Goal: Information Seeking & Learning: Learn about a topic

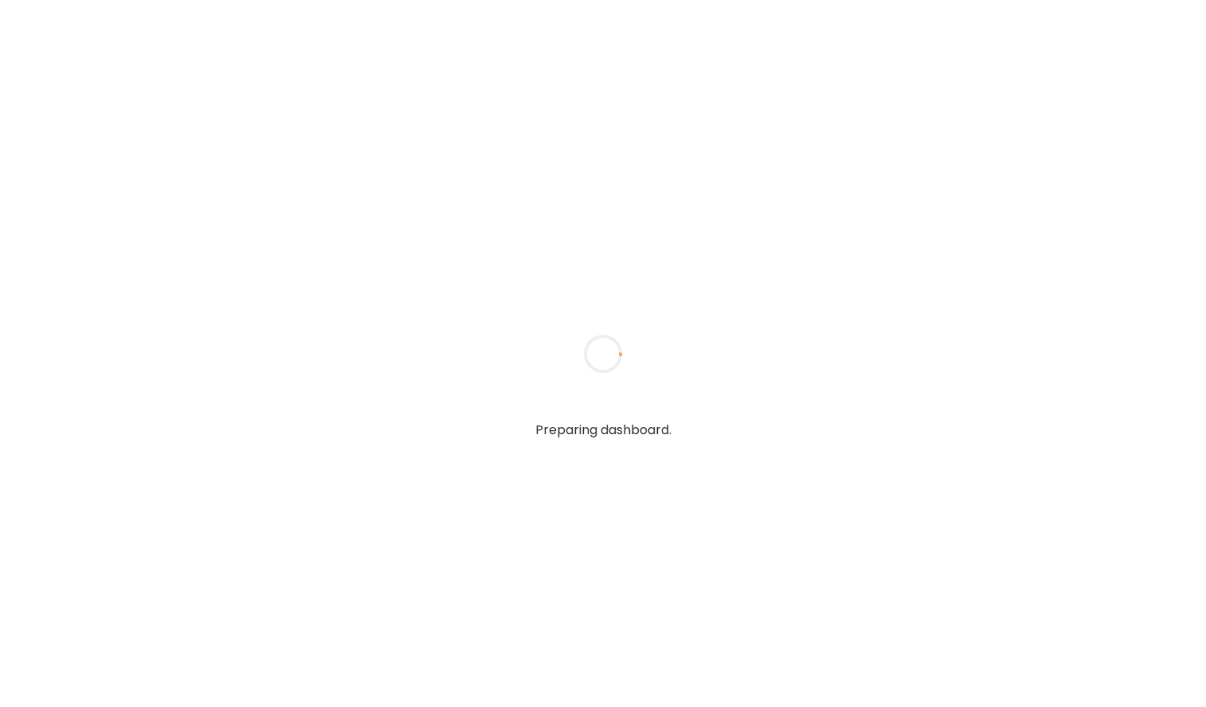
type input "**********"
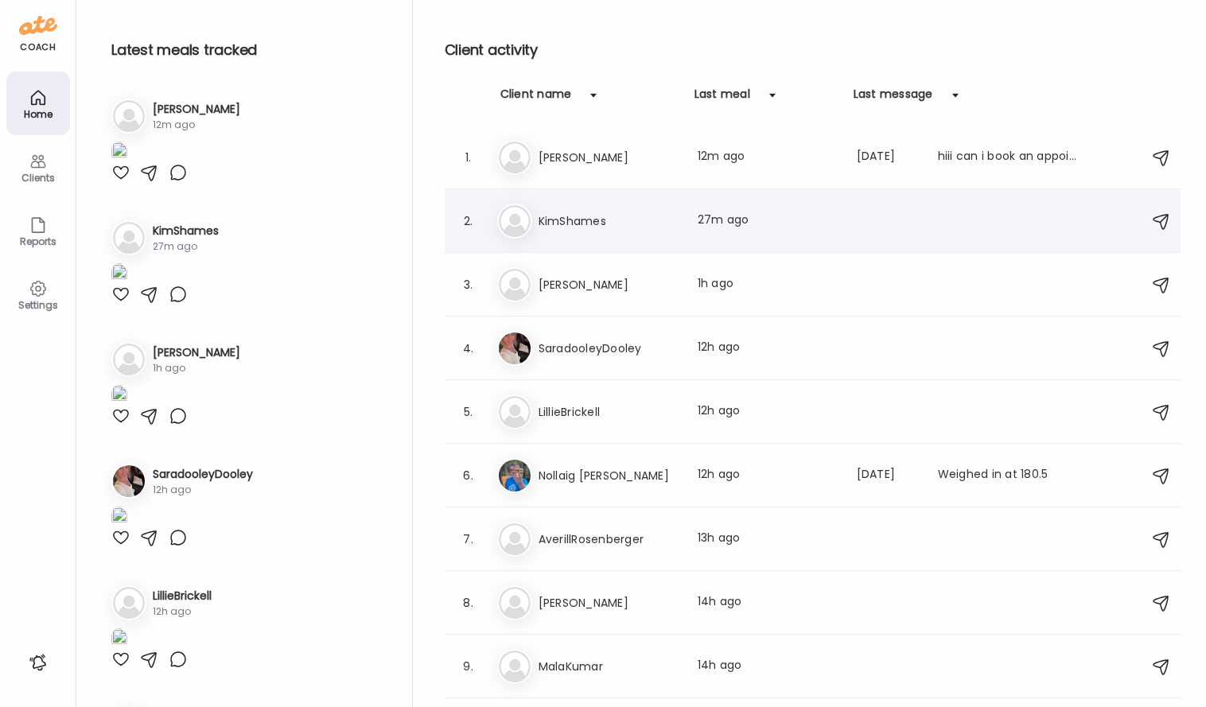
type input "**********"
click at [593, 219] on h3 "KimShames" at bounding box center [609, 221] width 140 height 19
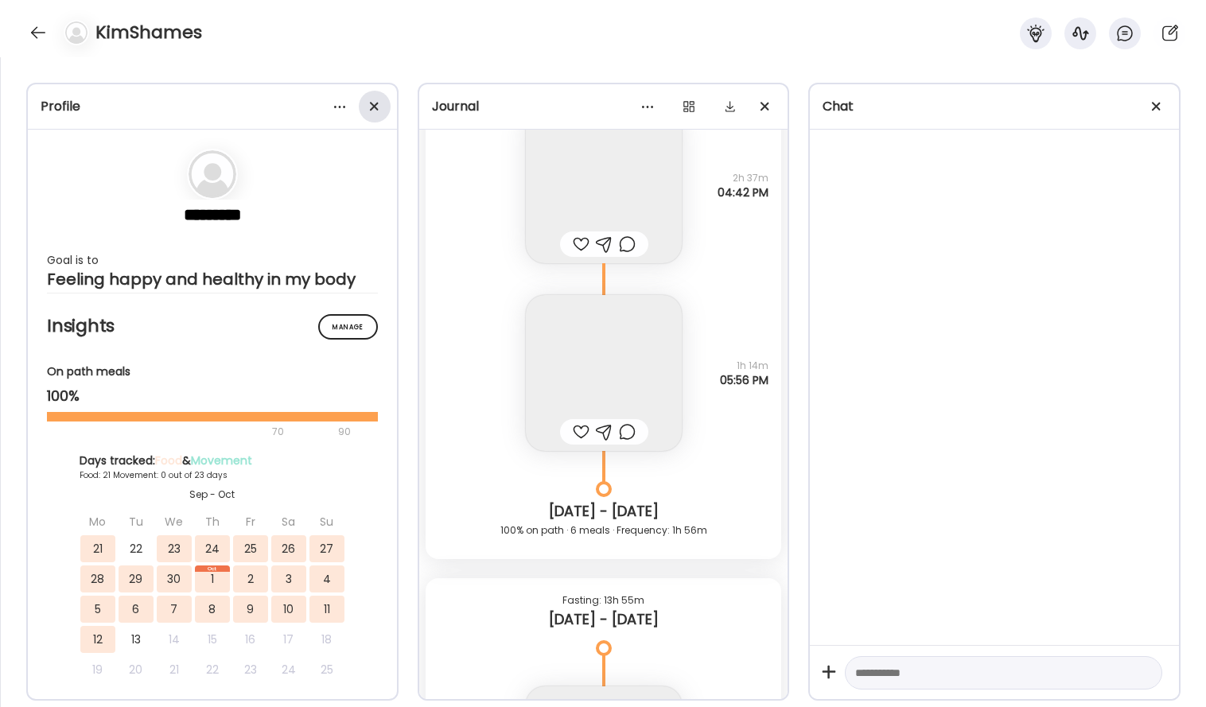
scroll to position [44819, 0]
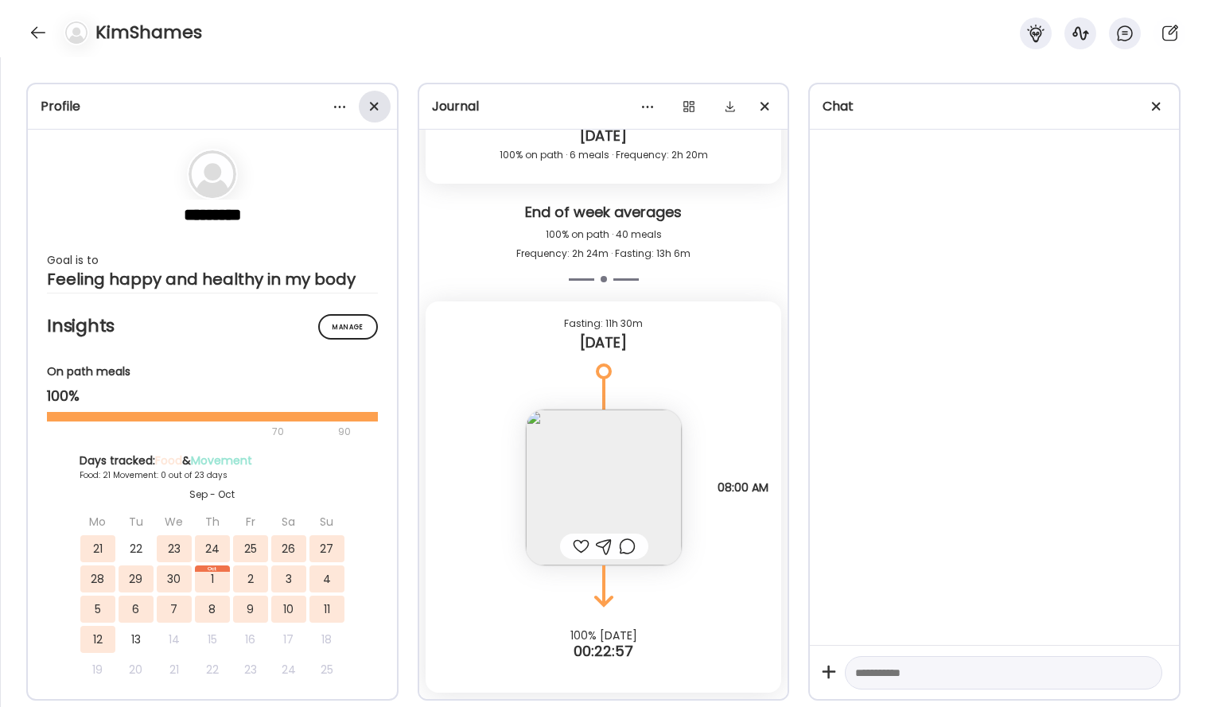
click at [375, 113] on div at bounding box center [375, 107] width 32 height 32
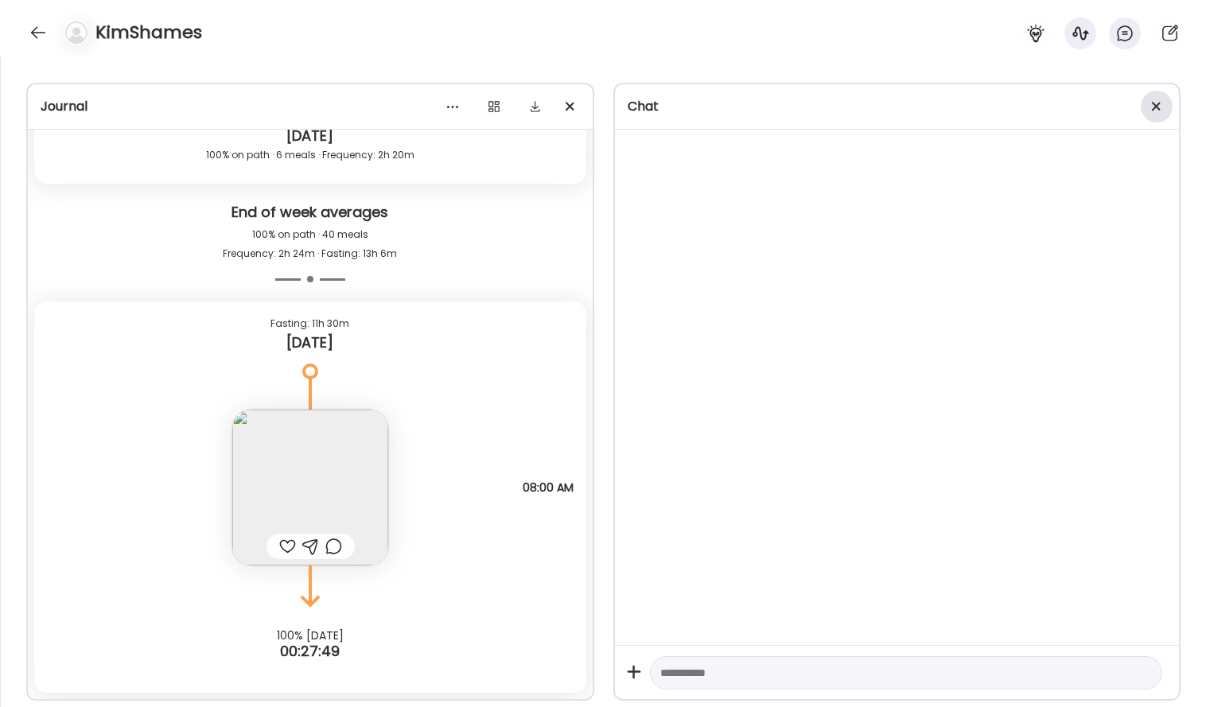
click at [1163, 102] on div at bounding box center [1157, 107] width 32 height 32
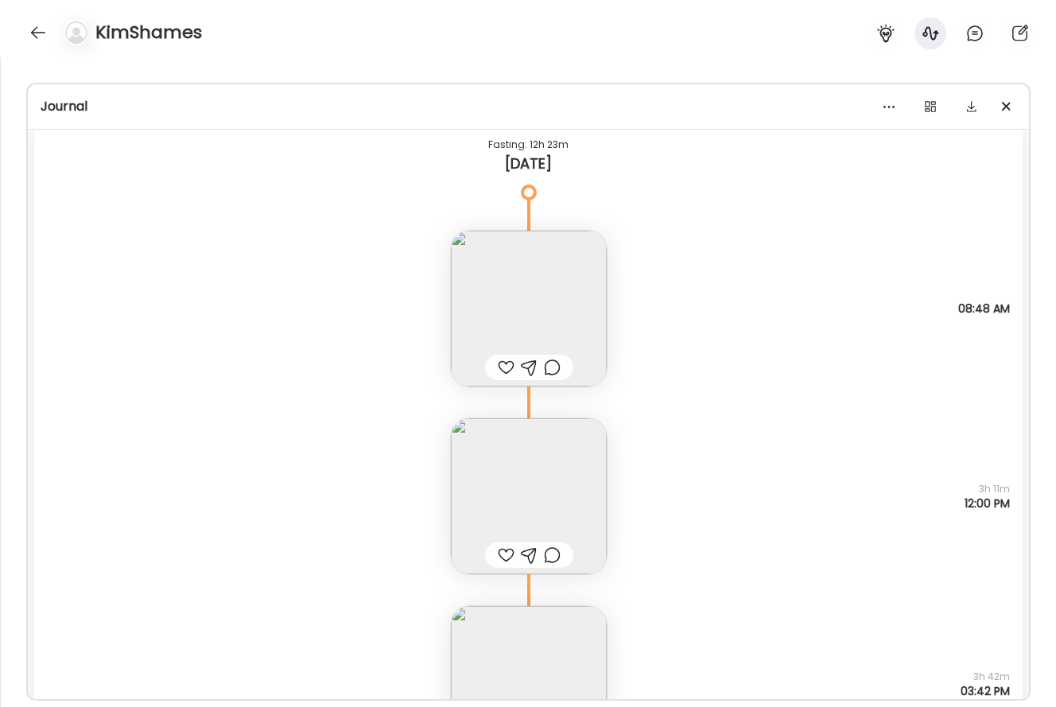
scroll to position [43502, 0]
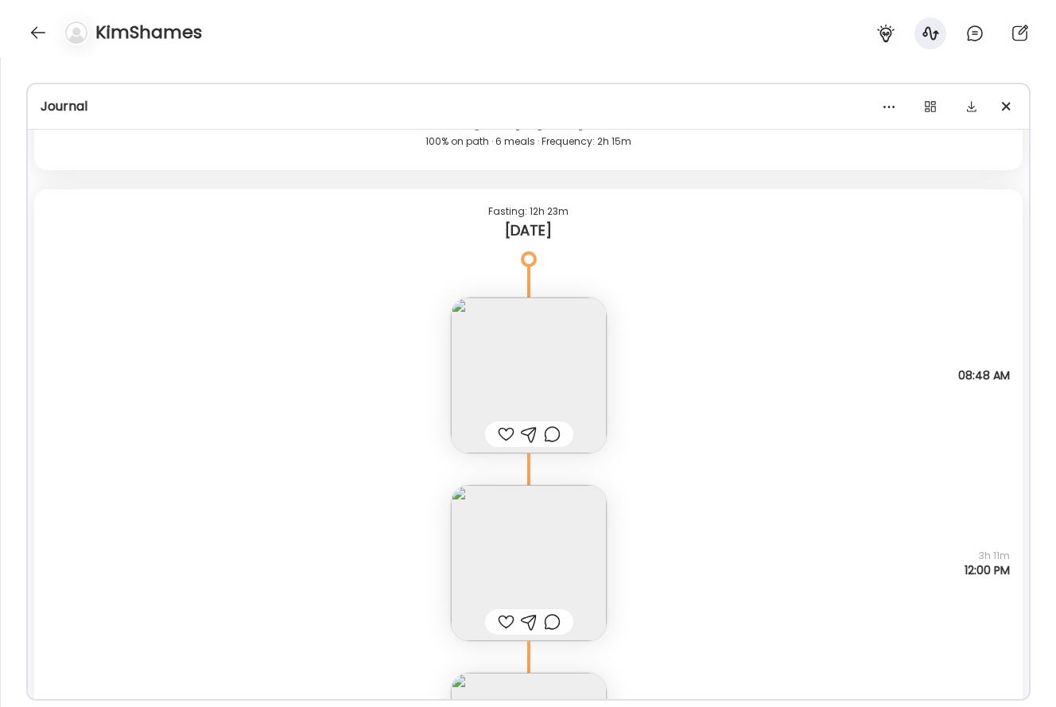
click at [529, 352] on img at bounding box center [529, 376] width 156 height 156
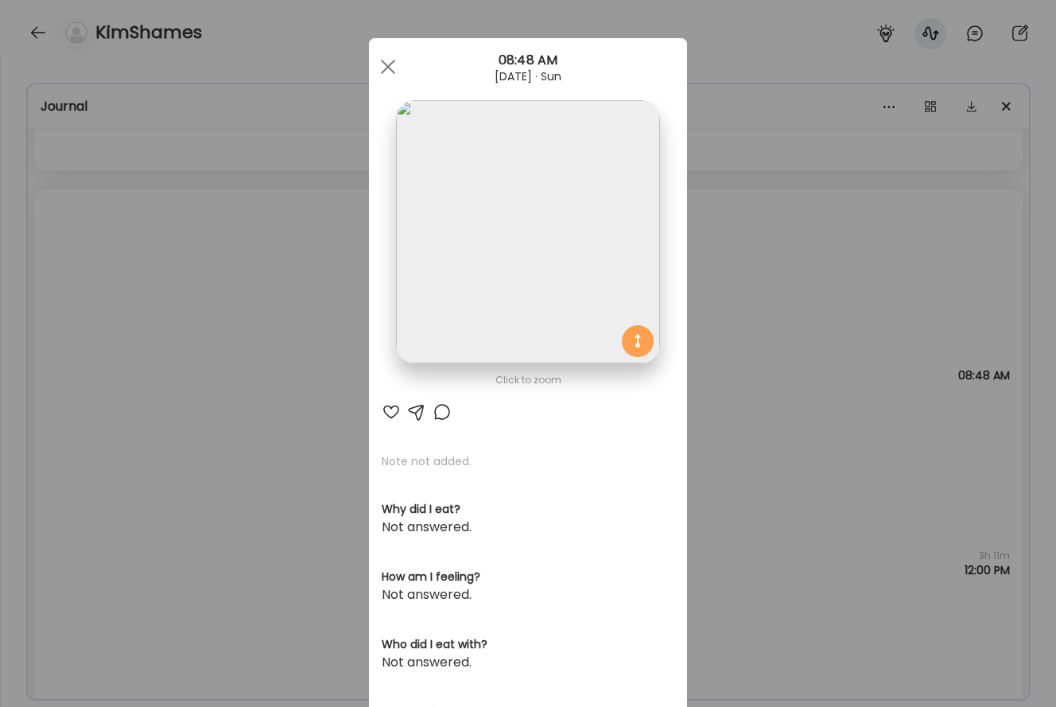
click at [553, 306] on img at bounding box center [527, 231] width 263 height 263
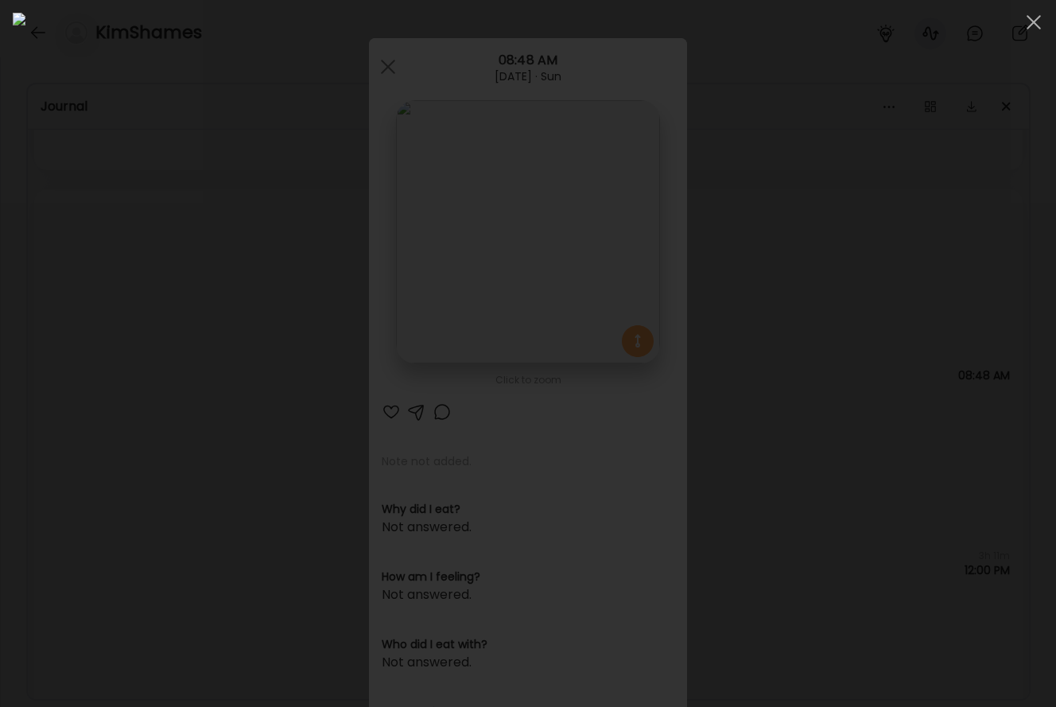
click at [963, 329] on div at bounding box center [528, 354] width 1031 height 682
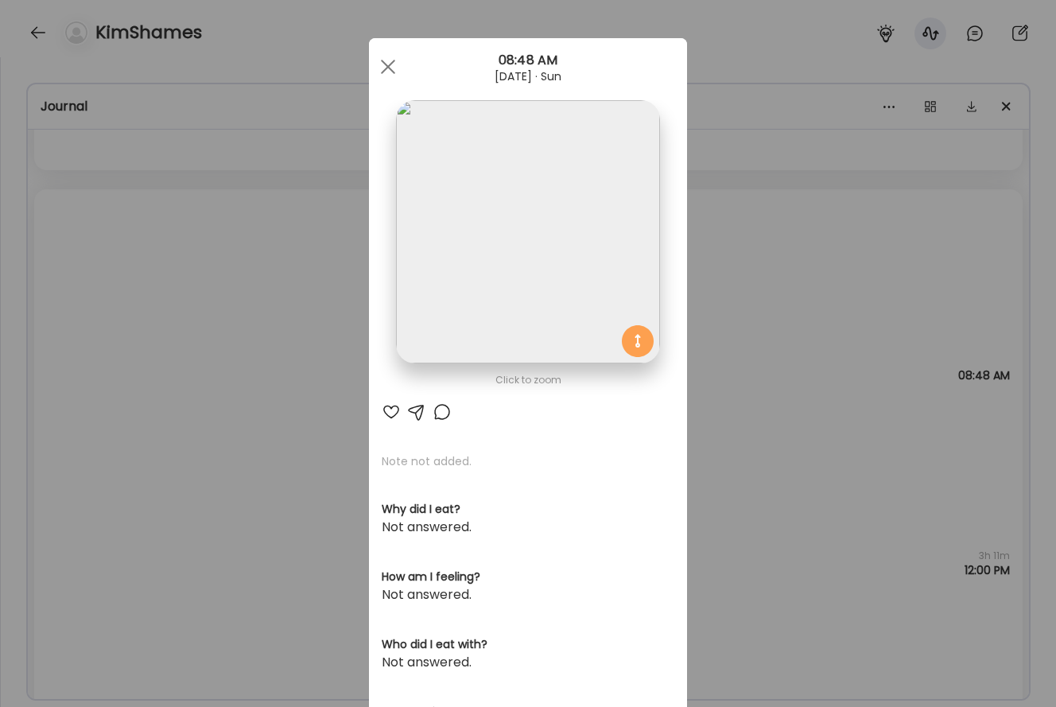
click at [901, 329] on div "Ate Coach Dashboard Wahoo! It’s official Take a moment to set up your Coach Pro…" at bounding box center [528, 353] width 1056 height 707
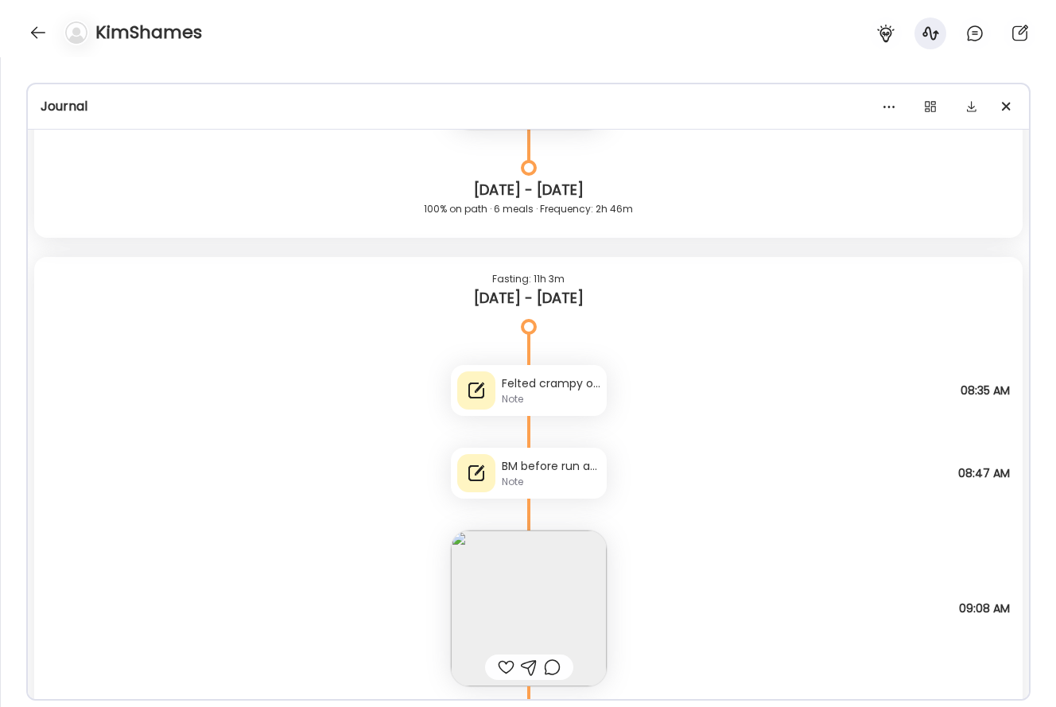
scroll to position [41997, 0]
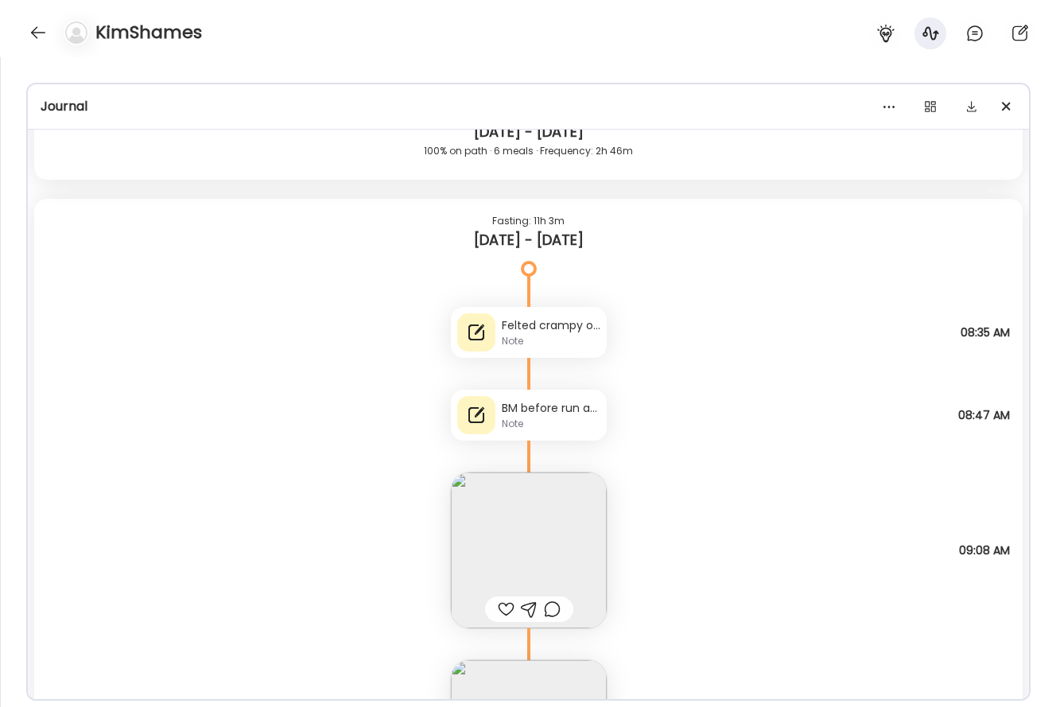
click at [574, 333] on div "Felted crampy or like wide rib cage bloat on run this morning Note" at bounding box center [551, 332] width 99 height 31
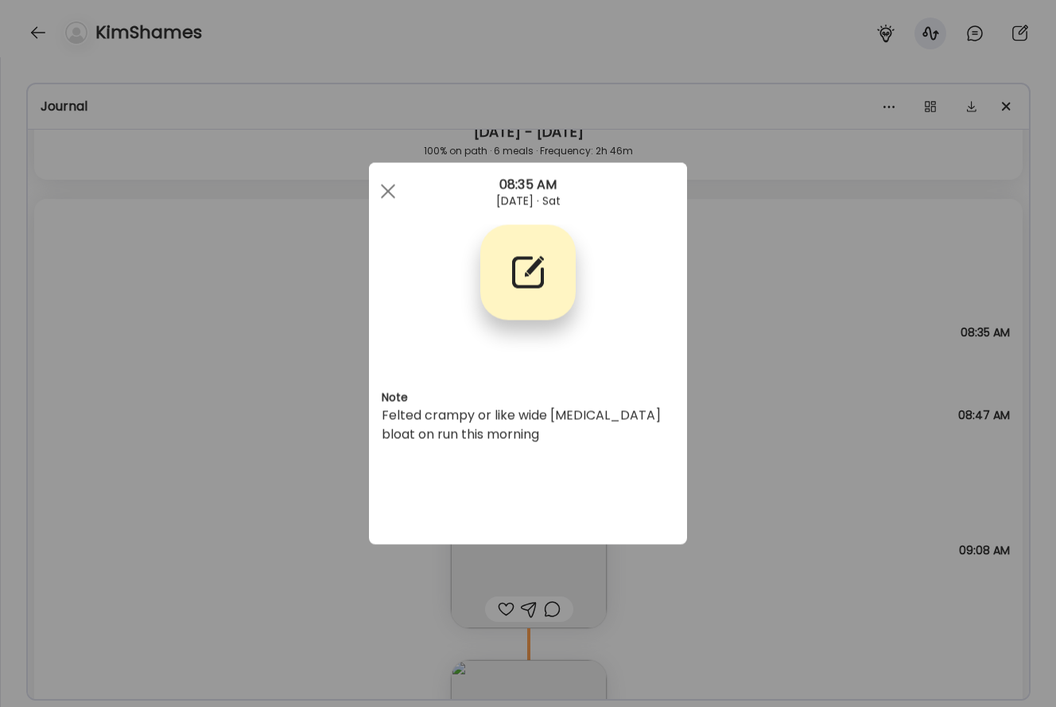
click at [736, 304] on div "Ate Coach Dashboard Wahoo! It’s official Take a moment to set up your Coach Pro…" at bounding box center [528, 353] width 1056 height 707
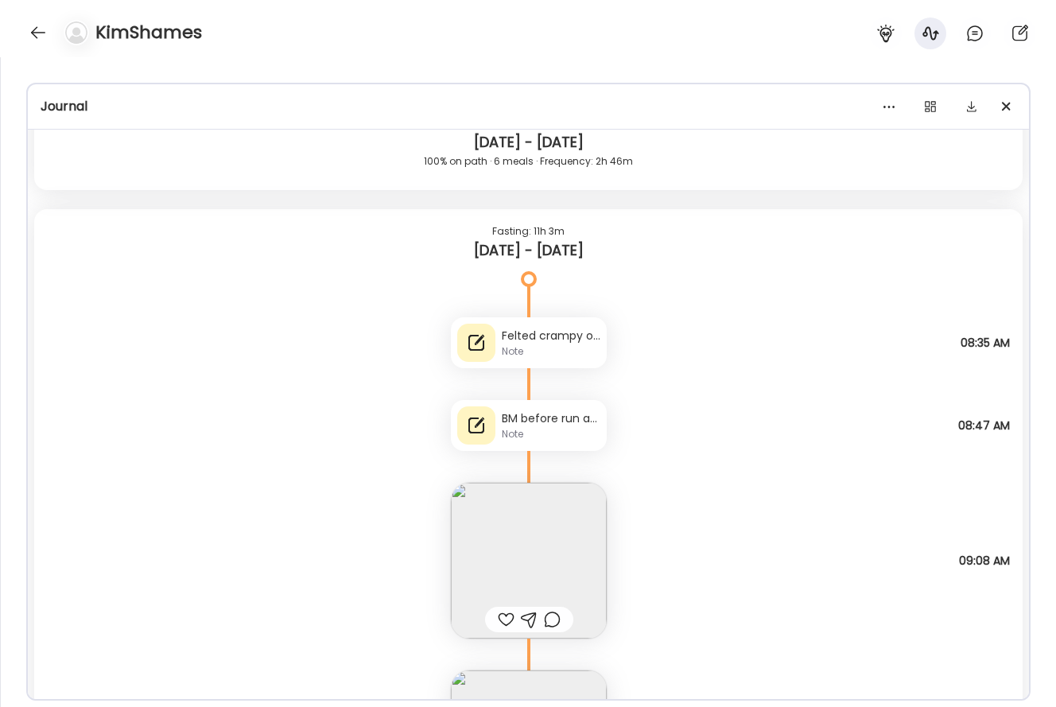
scroll to position [41986, 0]
click at [534, 441] on div "Note" at bounding box center [551, 435] width 99 height 14
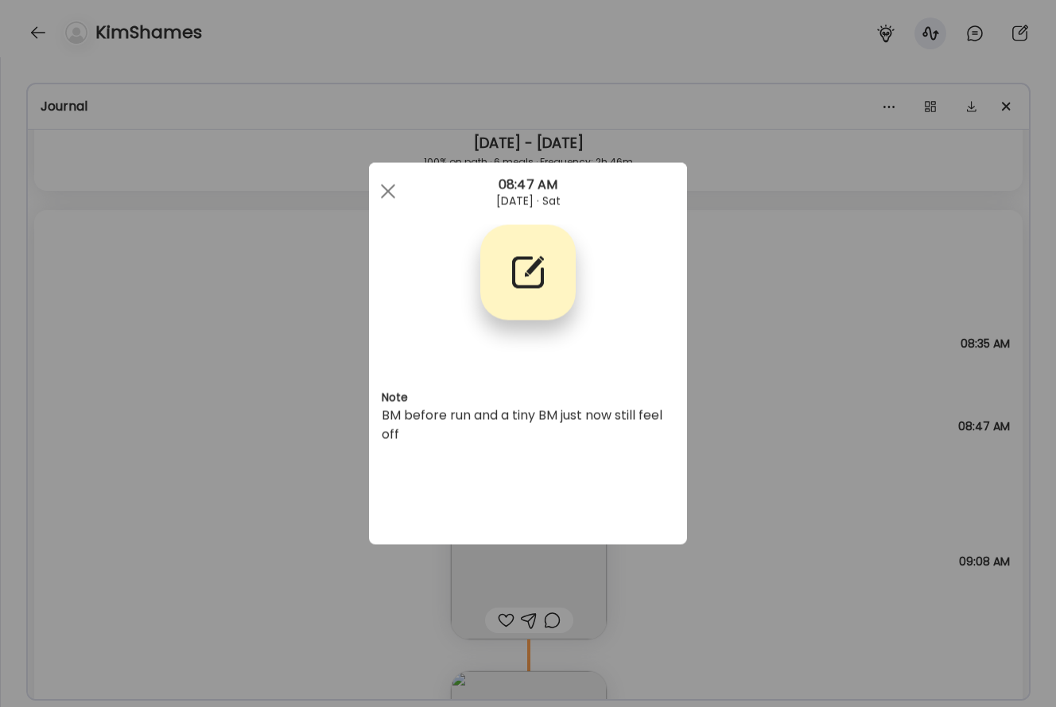
click at [780, 410] on div "Ate Coach Dashboard Wahoo! It’s official Take a moment to set up your Coach Pro…" at bounding box center [528, 353] width 1056 height 707
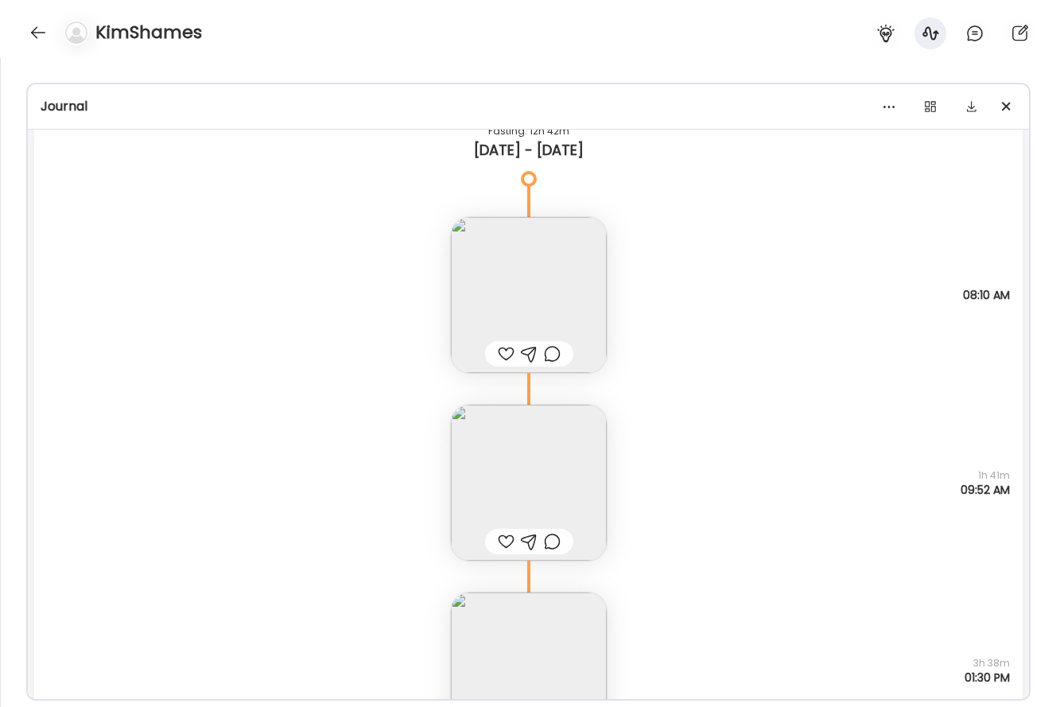
scroll to position [40650, 0]
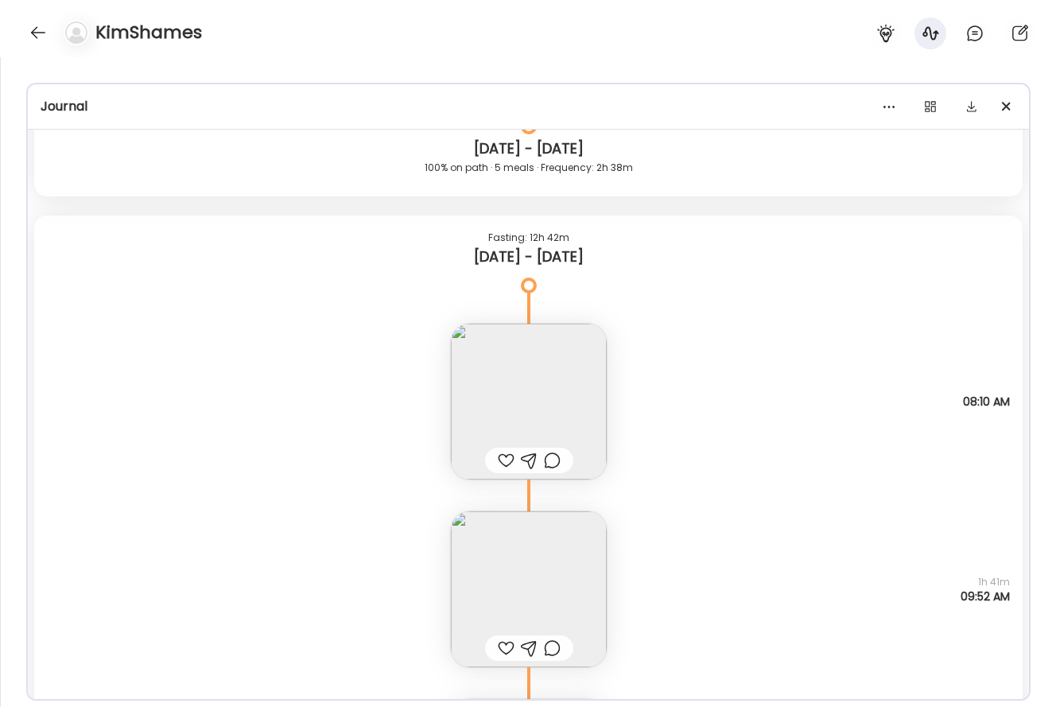
click at [586, 369] on img at bounding box center [529, 402] width 156 height 156
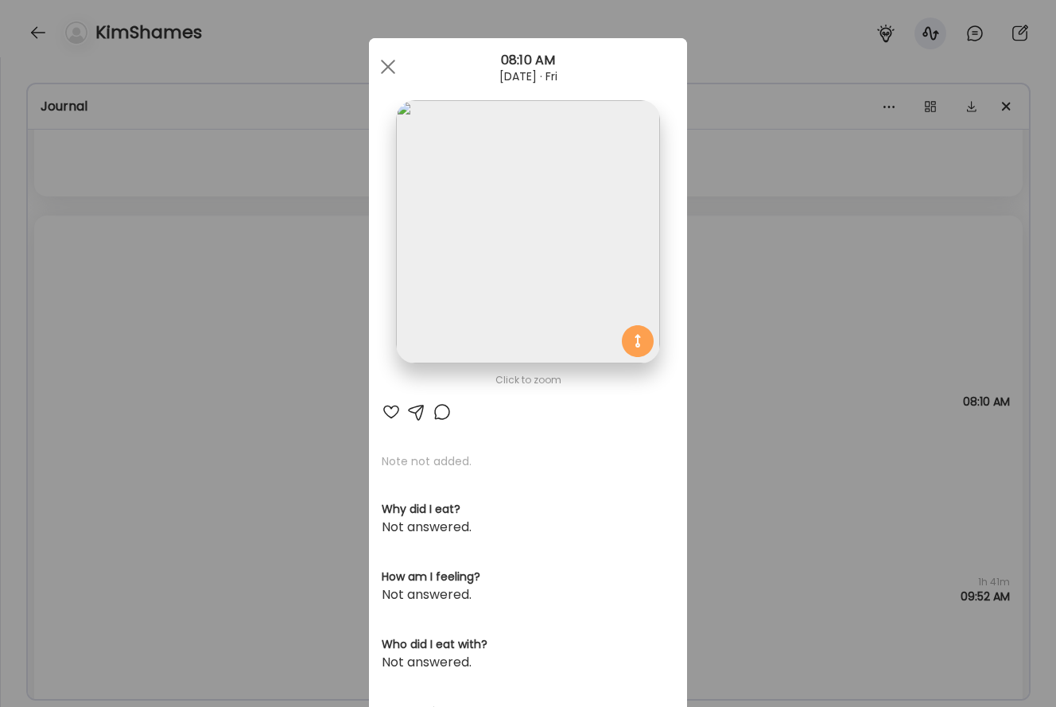
click at [592, 277] on img at bounding box center [527, 231] width 263 height 263
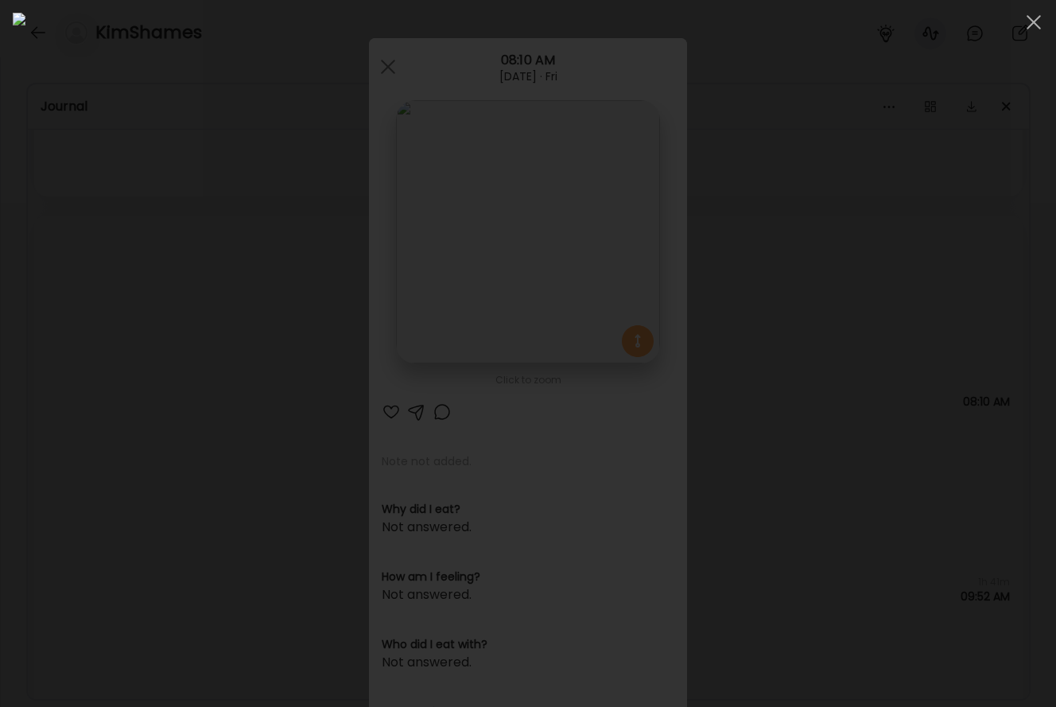
click at [930, 342] on div at bounding box center [528, 354] width 1031 height 682
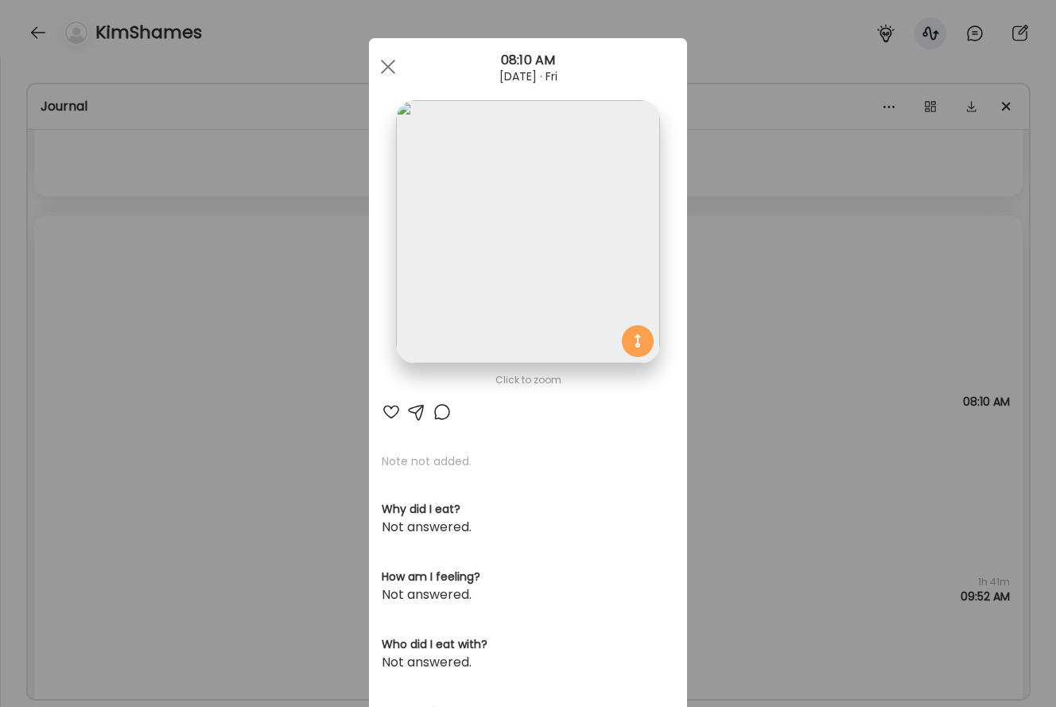
click at [885, 342] on div "Ate Coach Dashboard Wahoo! It’s official Take a moment to set up your Coach Pro…" at bounding box center [528, 353] width 1056 height 707
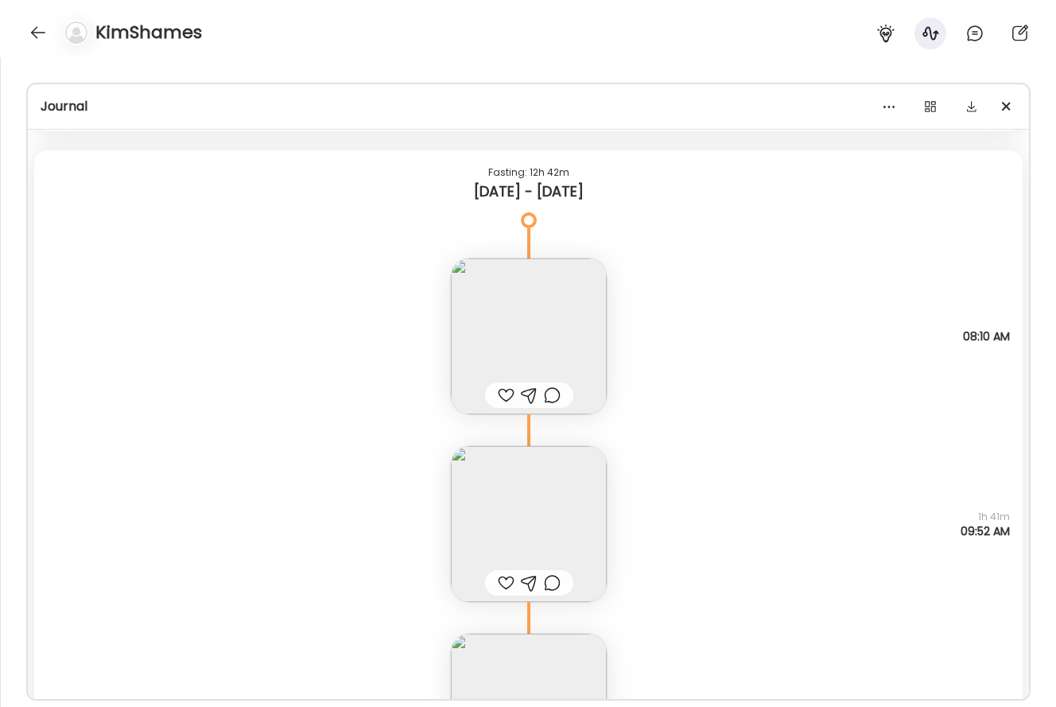
scroll to position [40769, 0]
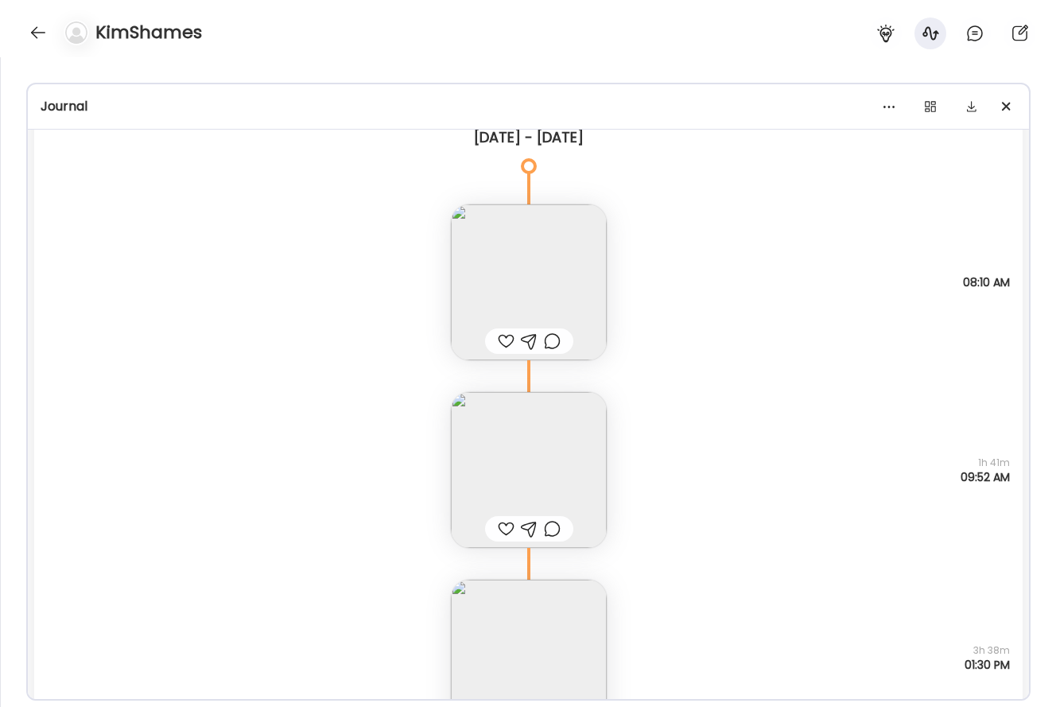
click at [559, 499] on img at bounding box center [529, 470] width 156 height 156
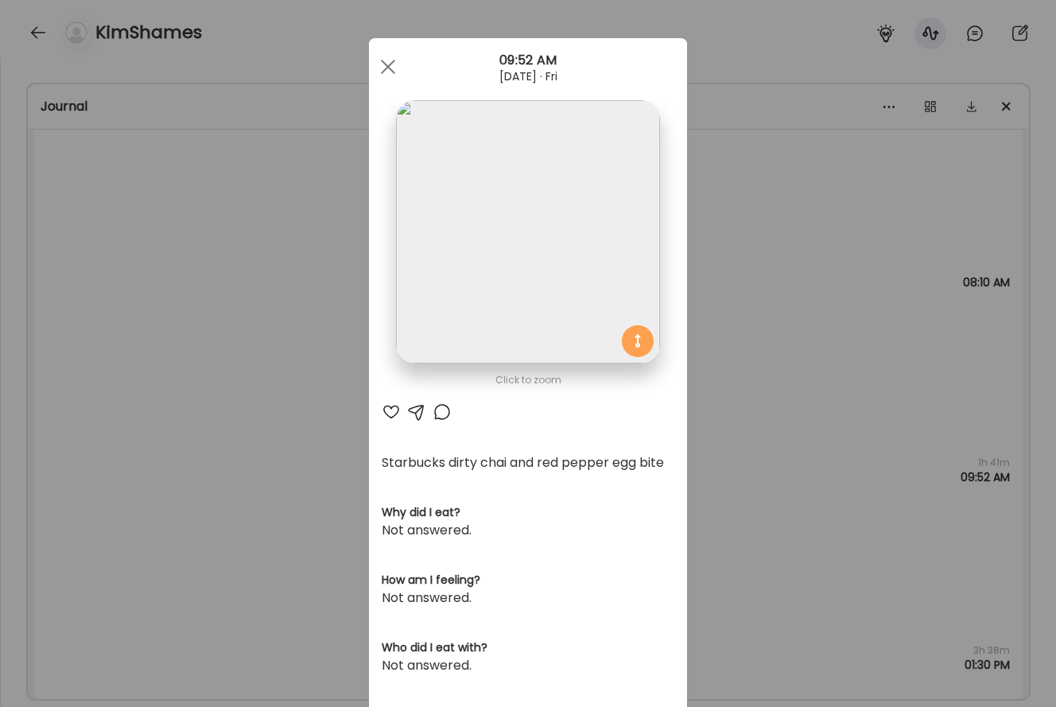
click at [735, 404] on div "Ate Coach Dashboard Wahoo! It’s official Take a moment to set up your Coach Pro…" at bounding box center [528, 353] width 1056 height 707
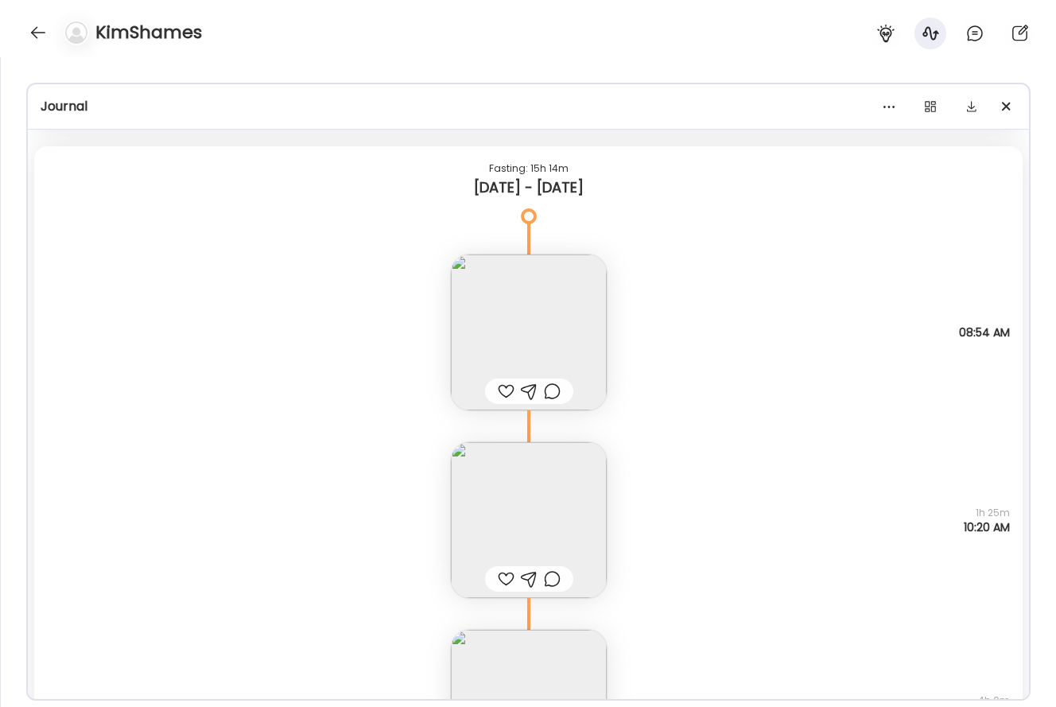
scroll to position [39566, 0]
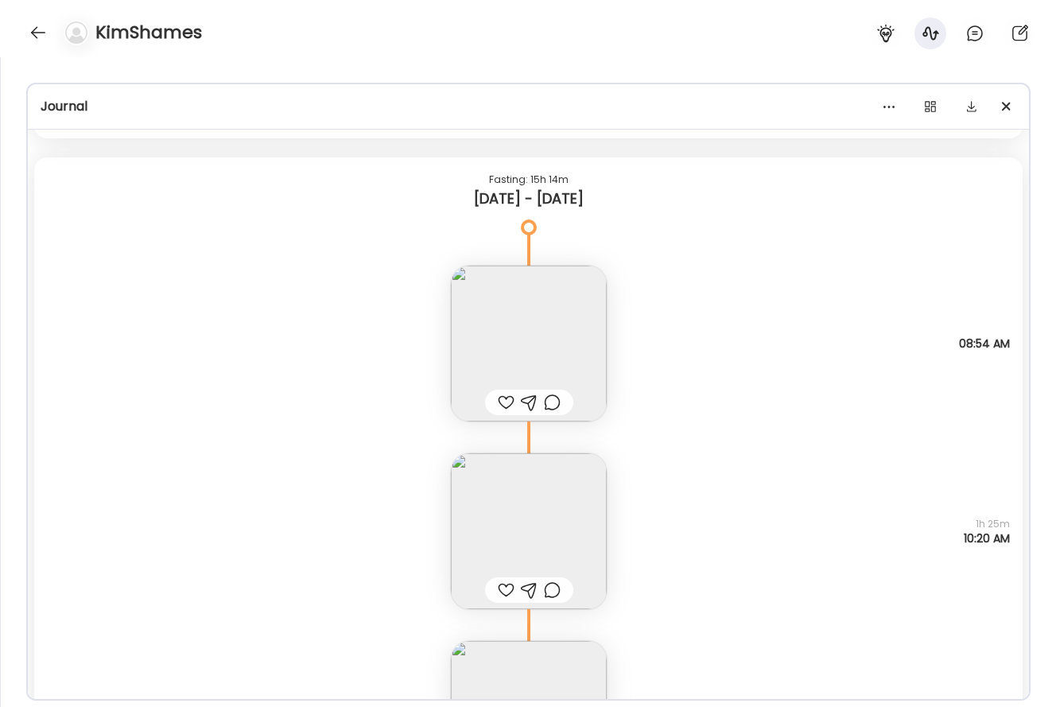
click at [585, 329] on img at bounding box center [529, 344] width 156 height 156
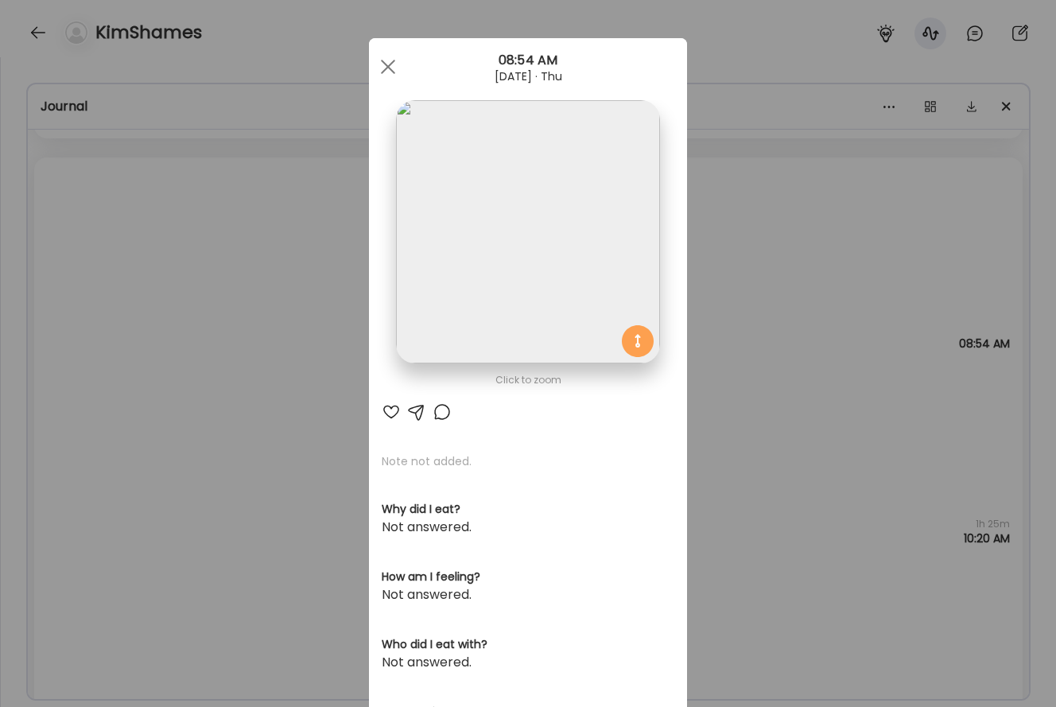
click at [615, 242] on img at bounding box center [527, 231] width 263 height 263
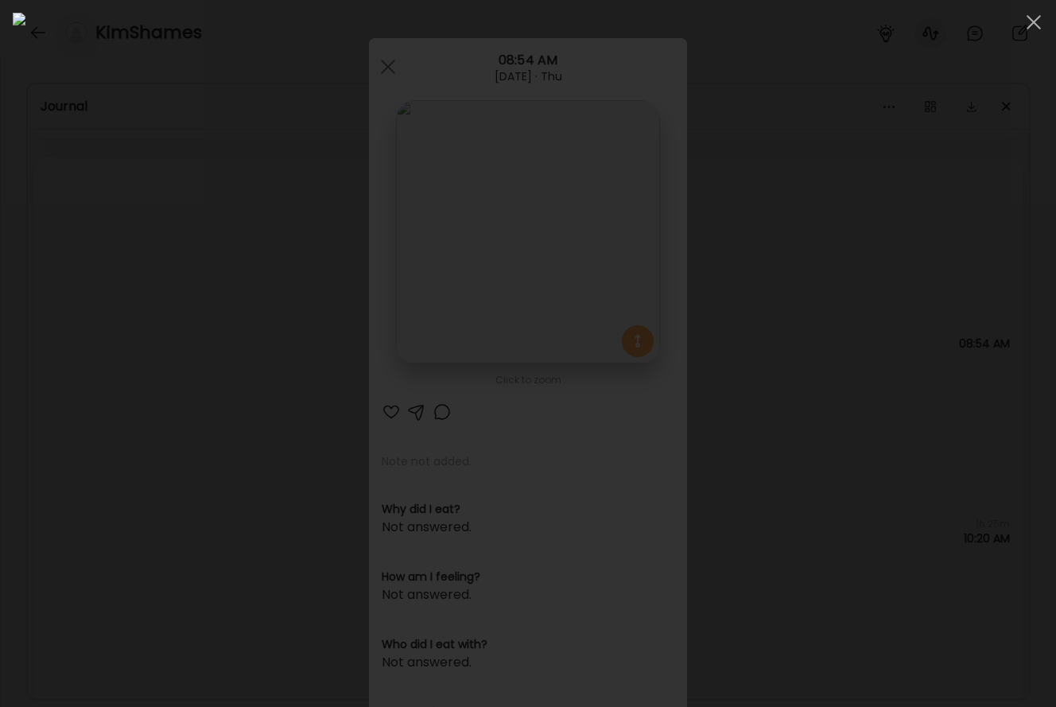
click at [997, 372] on div at bounding box center [528, 354] width 1031 height 682
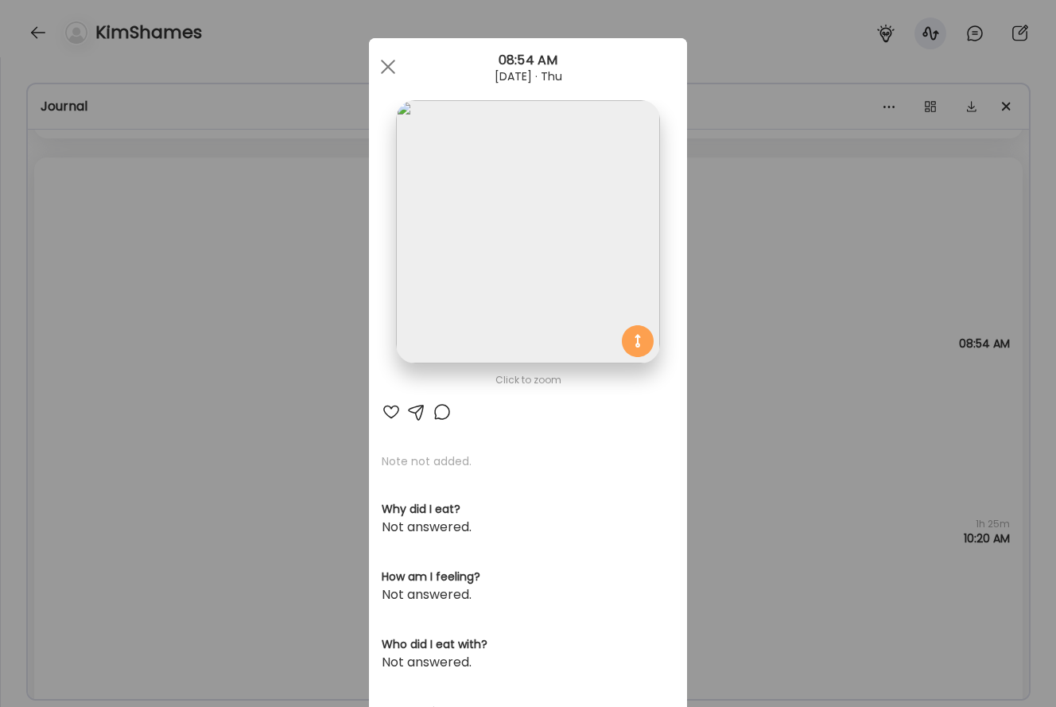
click at [838, 403] on div "Ate Coach Dashboard Wahoo! It’s official Take a moment to set up your Coach Pro…" at bounding box center [528, 353] width 1056 height 707
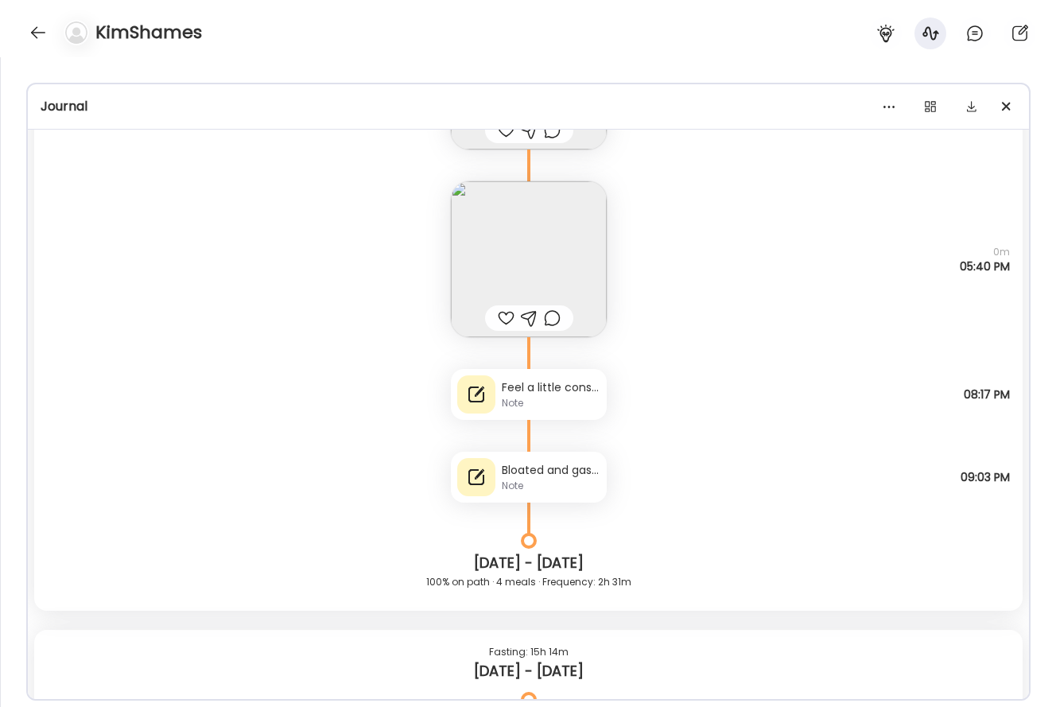
scroll to position [39009, 0]
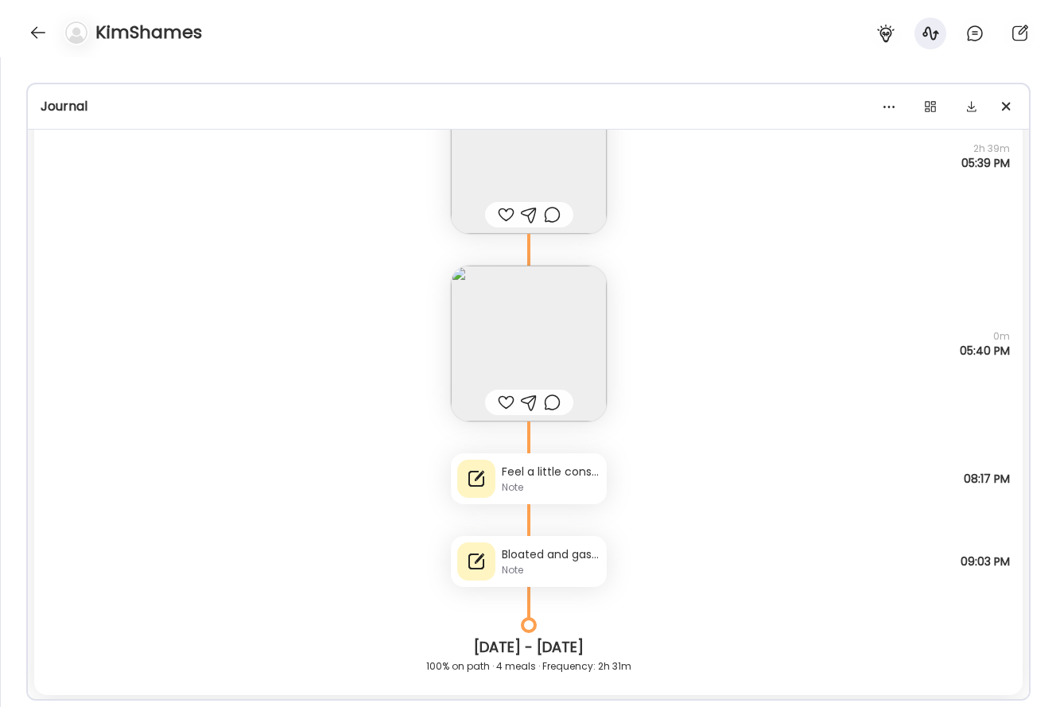
click at [577, 489] on div "Note" at bounding box center [551, 487] width 99 height 14
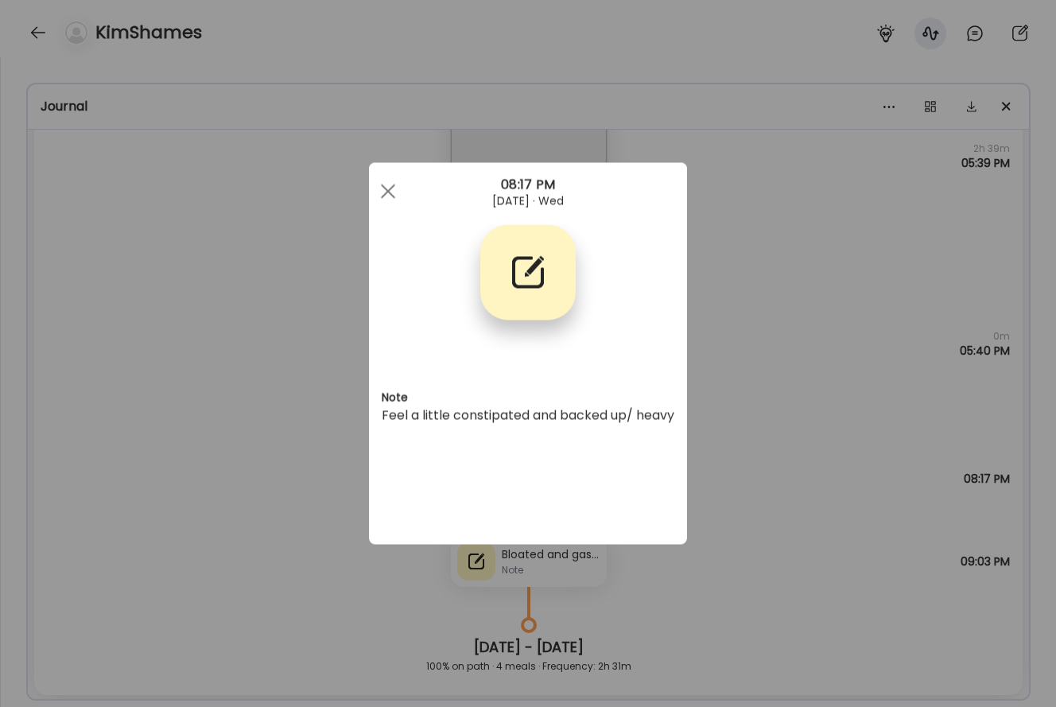
click at [792, 374] on div "Ate Coach Dashboard Wahoo! It’s official Take a moment to set up your Coach Pro…" at bounding box center [528, 353] width 1056 height 707
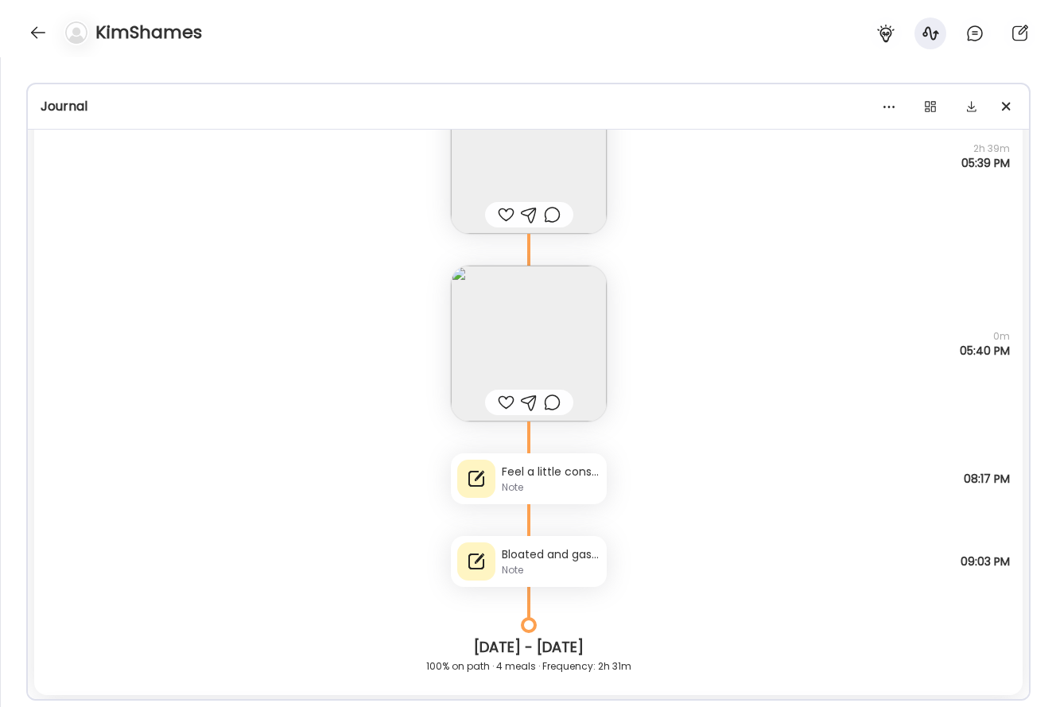
click at [541, 574] on div "Note" at bounding box center [551, 570] width 99 height 14
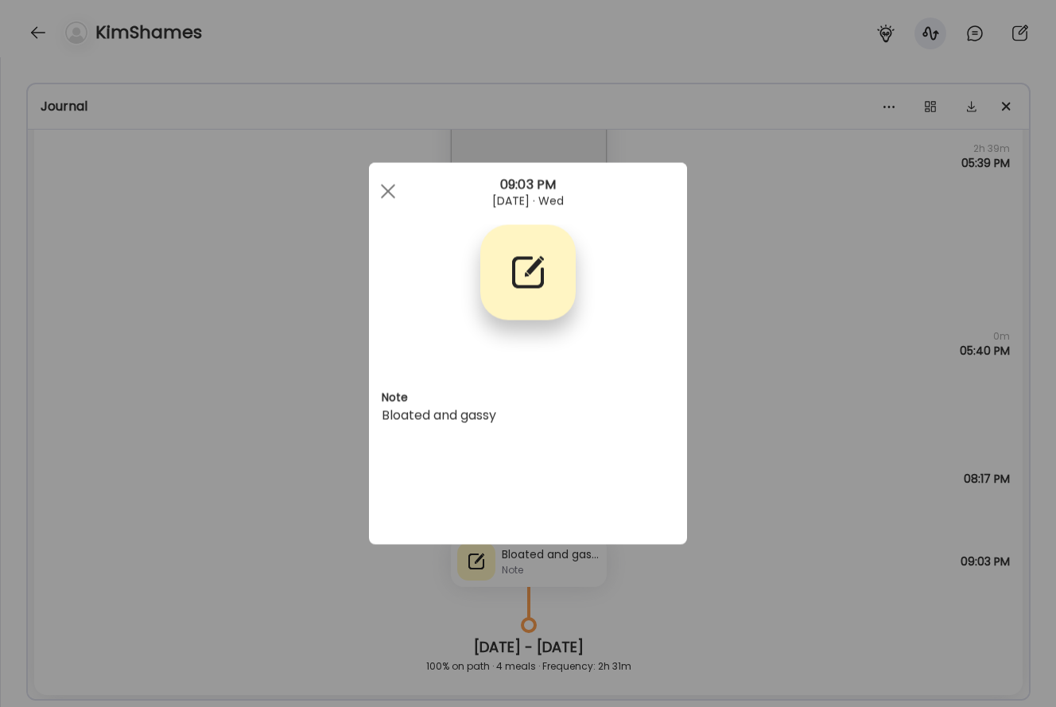
click at [845, 399] on div "Ate Coach Dashboard Wahoo! It’s official Take a moment to set up your Coach Pro…" at bounding box center [528, 353] width 1056 height 707
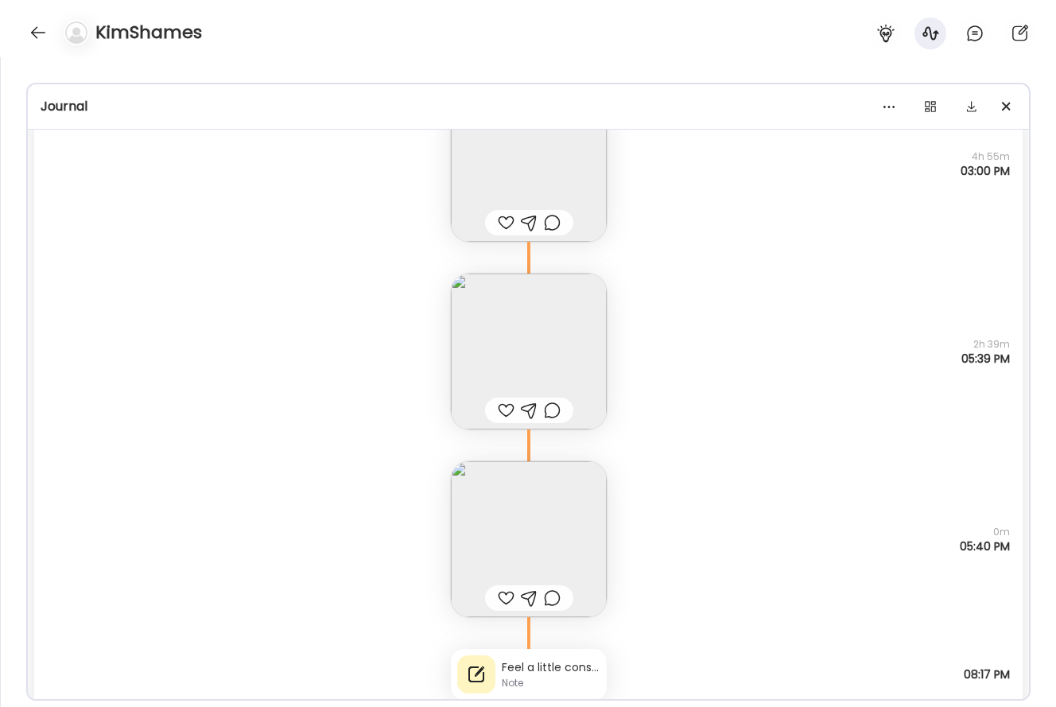
scroll to position [38978, 0]
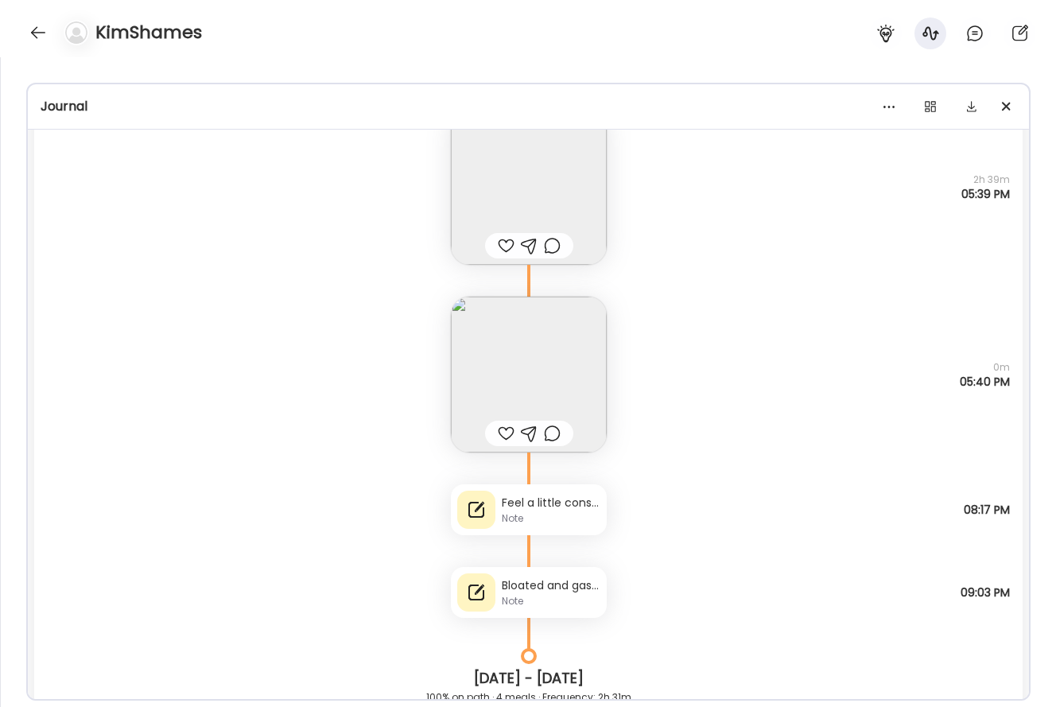
click at [558, 516] on div "Note" at bounding box center [551, 519] width 99 height 14
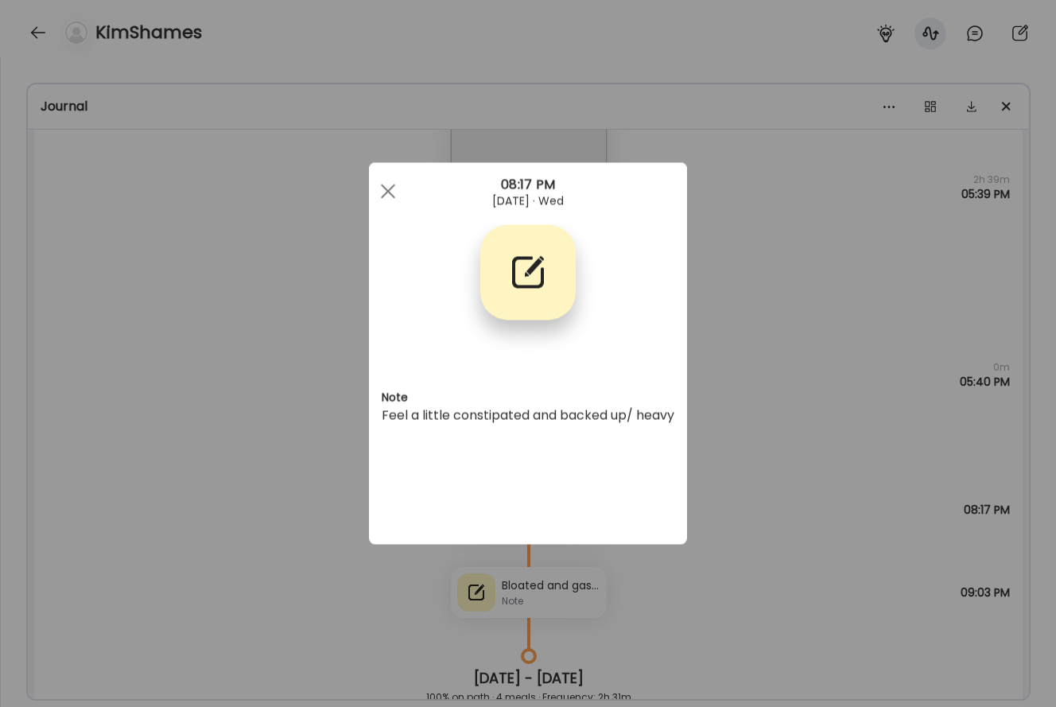
click at [788, 346] on div "Ate Coach Dashboard Wahoo! It’s official Take a moment to set up your Coach Pro…" at bounding box center [528, 353] width 1056 height 707
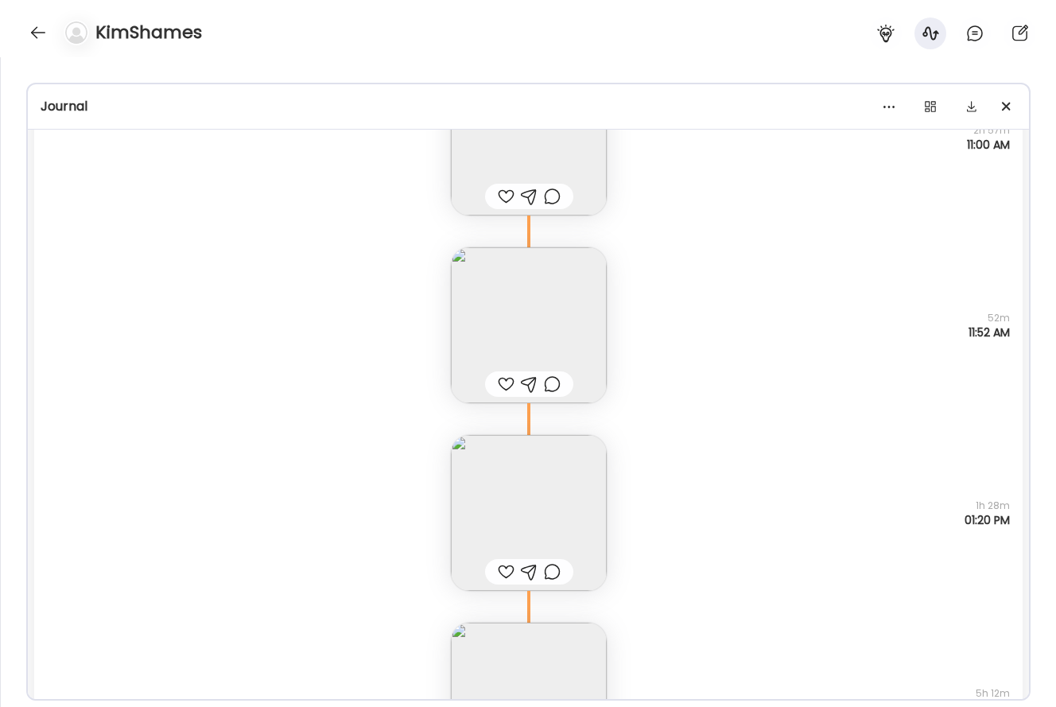
scroll to position [37865, 0]
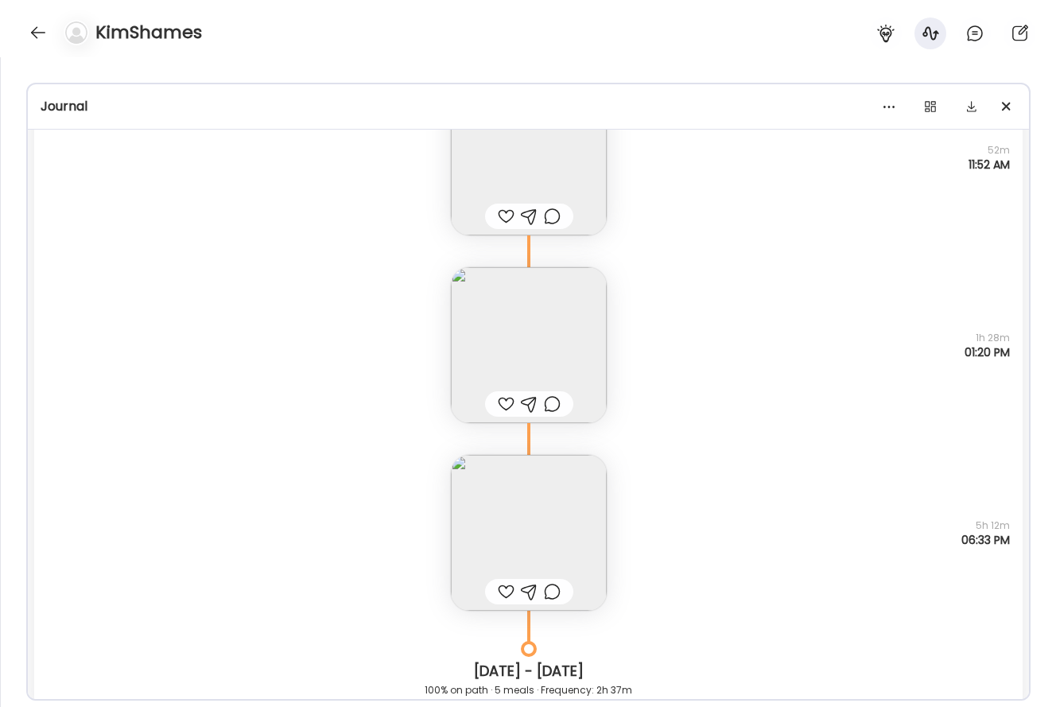
click at [595, 559] on img at bounding box center [529, 533] width 156 height 156
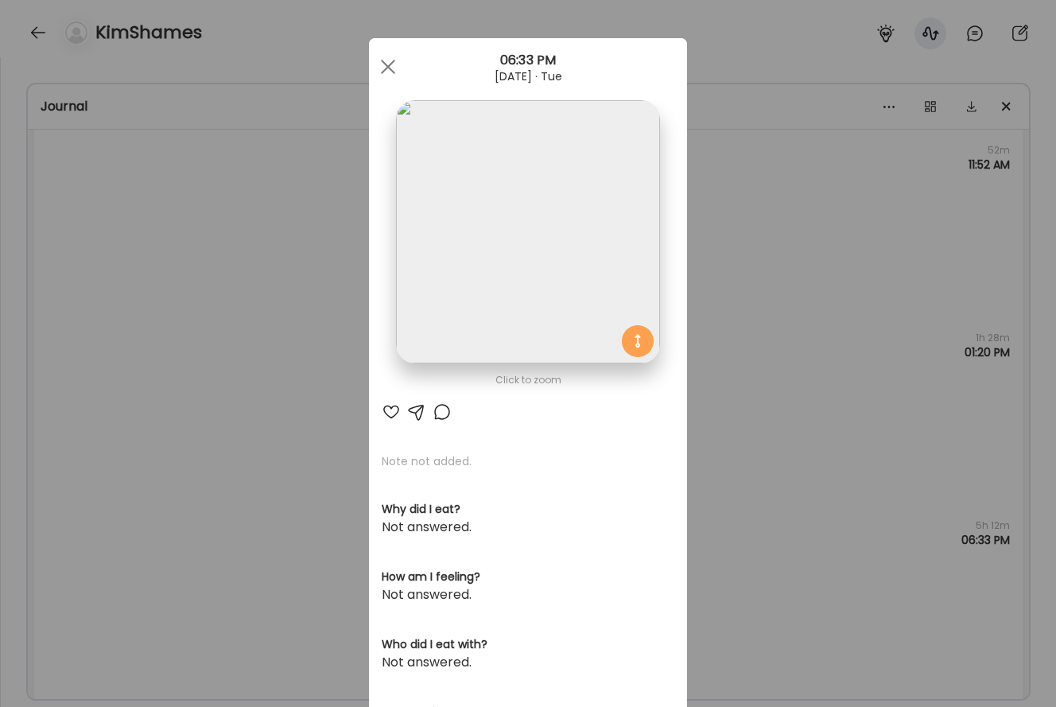
click at [539, 179] on img at bounding box center [527, 231] width 263 height 263
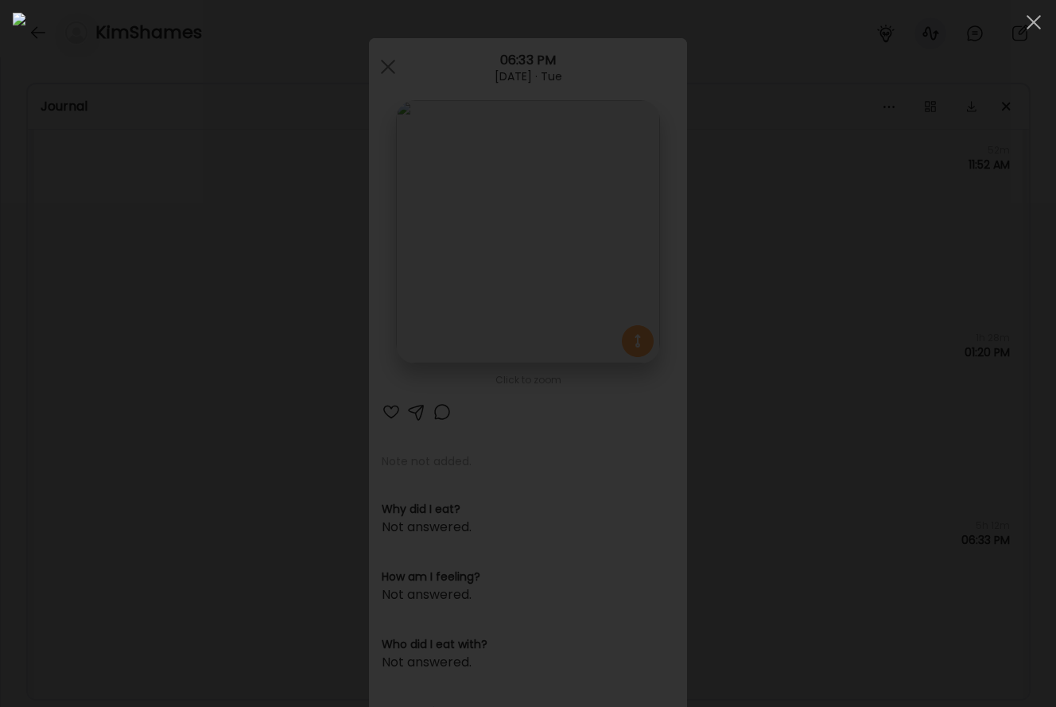
click at [955, 362] on div at bounding box center [528, 354] width 1031 height 682
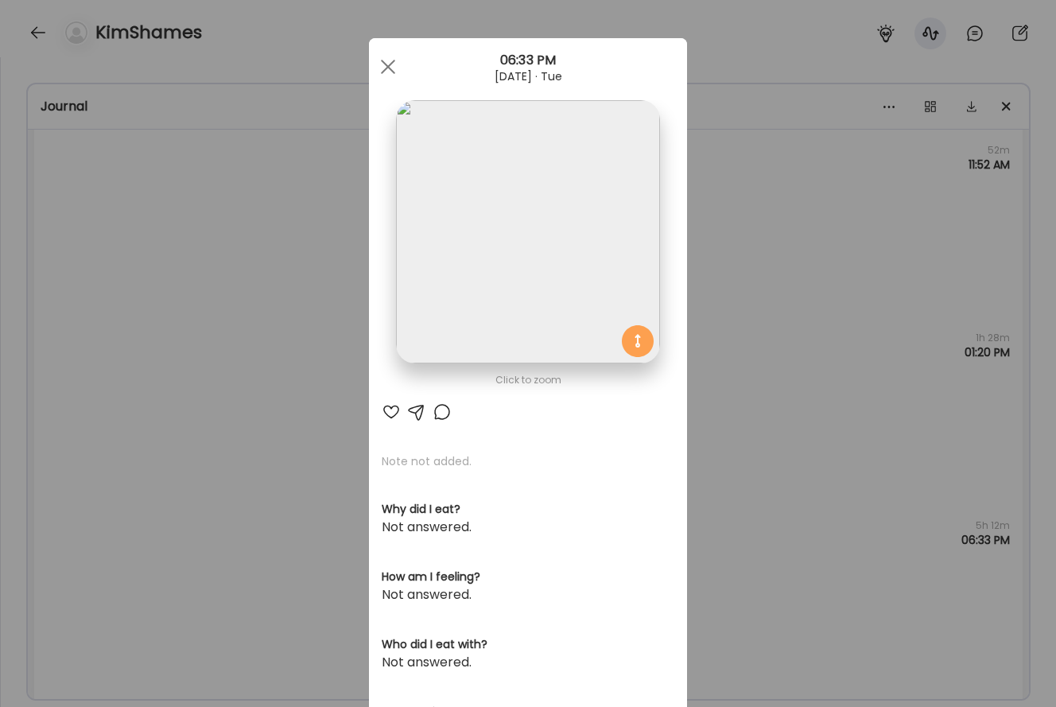
click at [769, 350] on div "Ate Coach Dashboard Wahoo! It’s official Take a moment to set up your Coach Pro…" at bounding box center [528, 353] width 1056 height 707
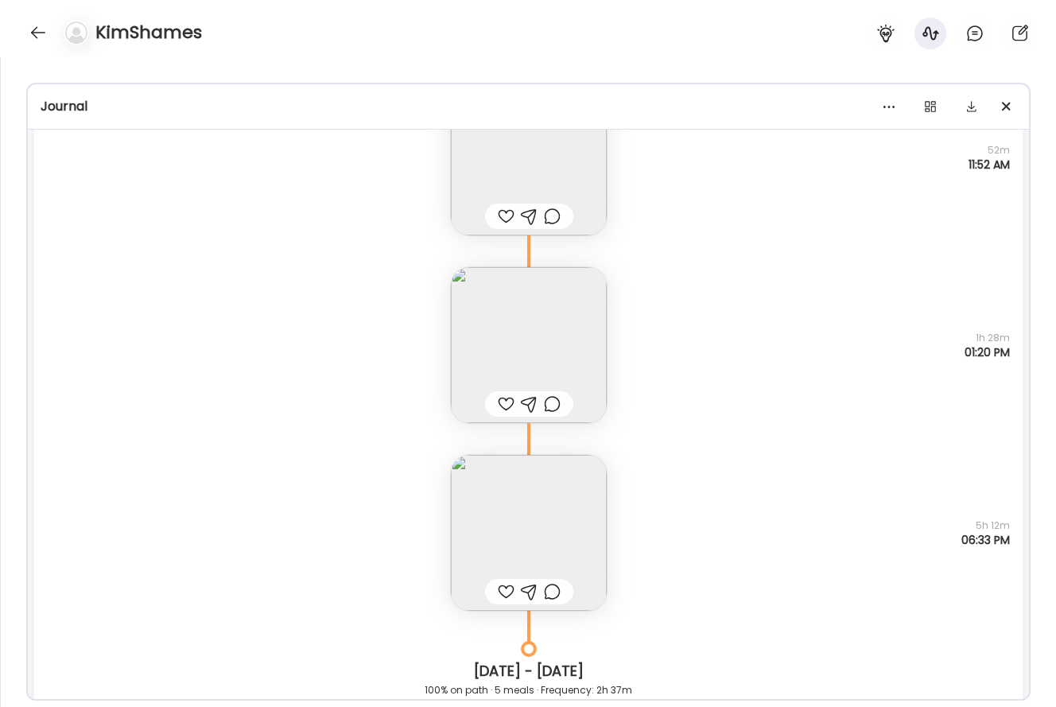
scroll to position [37695, 0]
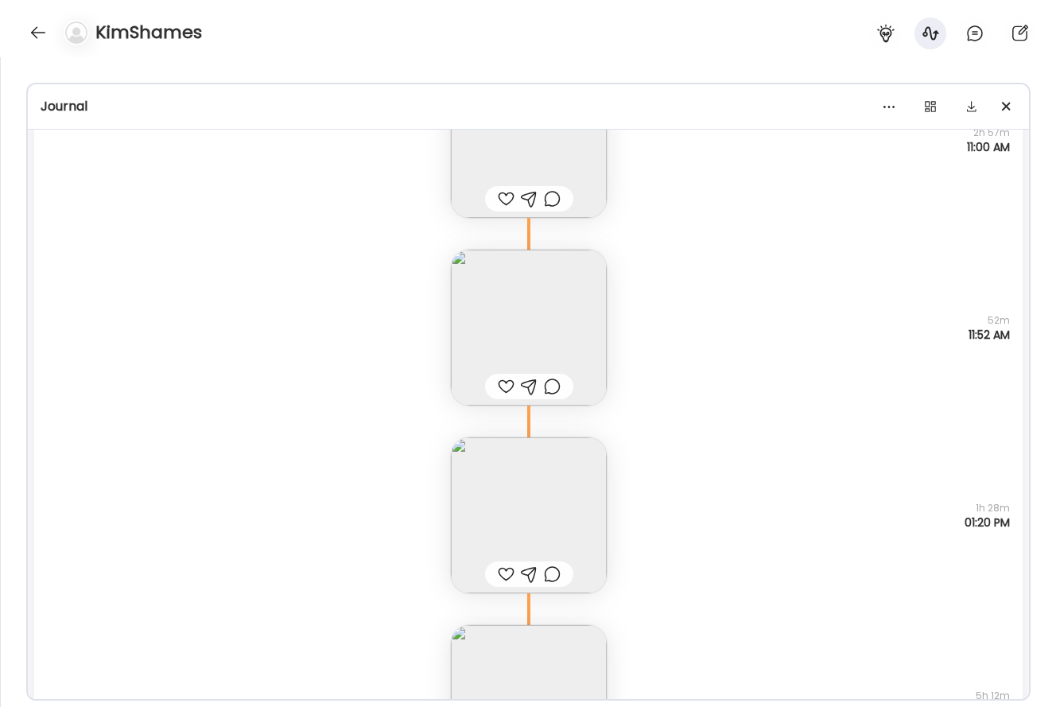
click at [564, 305] on img at bounding box center [529, 328] width 156 height 156
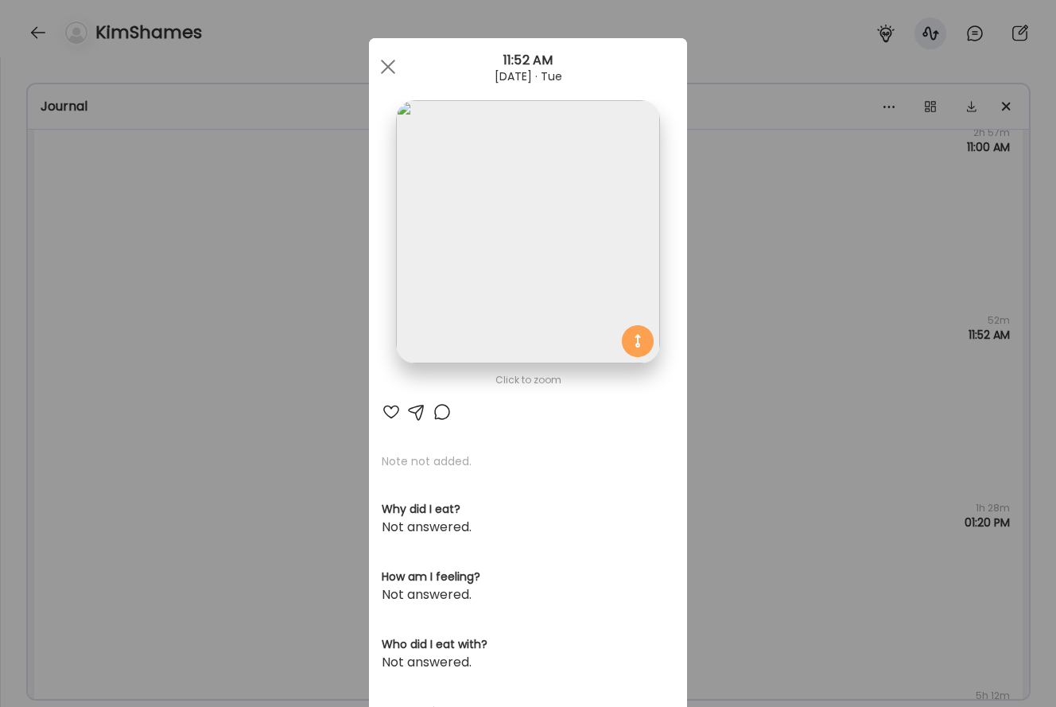
click at [535, 259] on img at bounding box center [527, 231] width 263 height 263
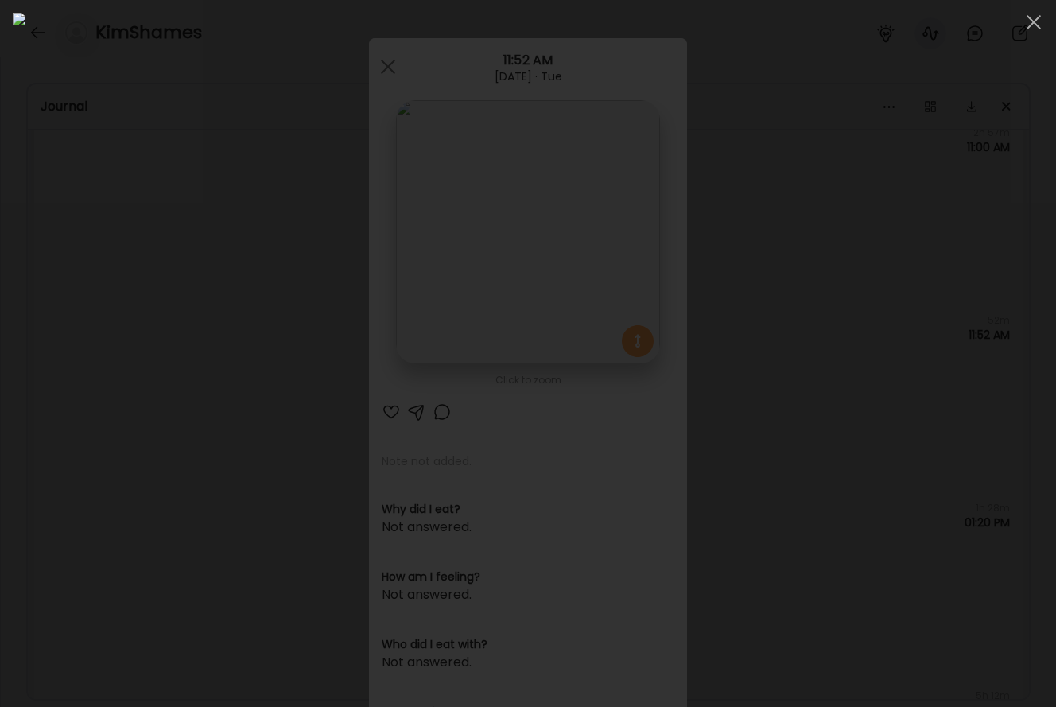
click at [137, 356] on div at bounding box center [528, 354] width 1031 height 682
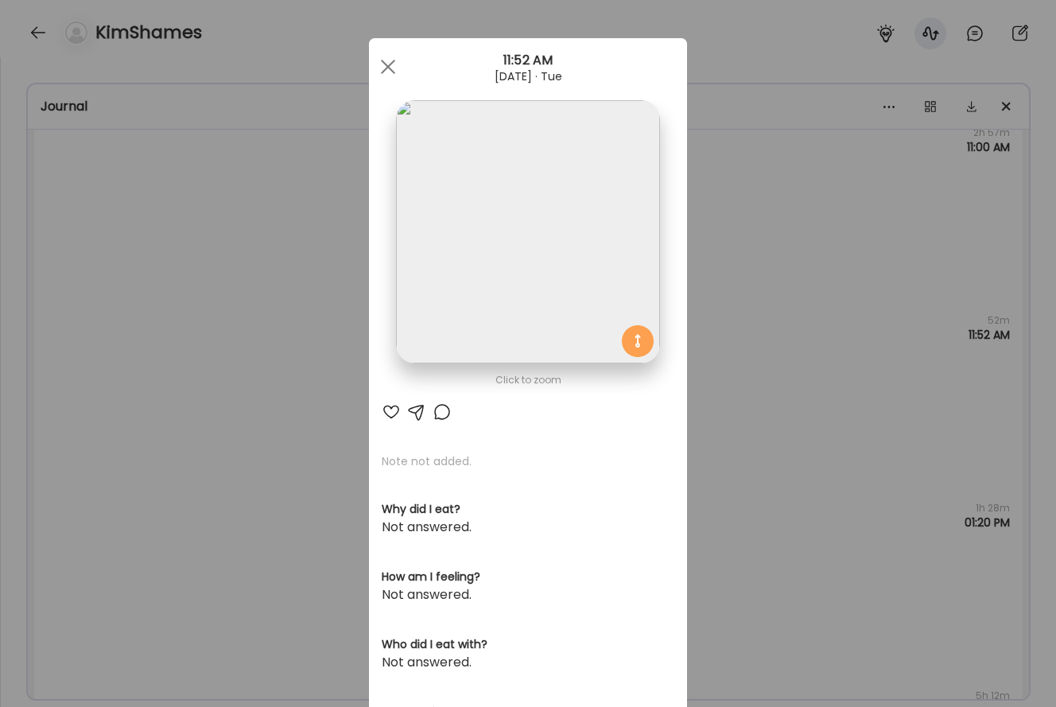
click at [181, 376] on div "Ate Coach Dashboard Wahoo! It’s official Take a moment to set up your Coach Pro…" at bounding box center [528, 353] width 1056 height 707
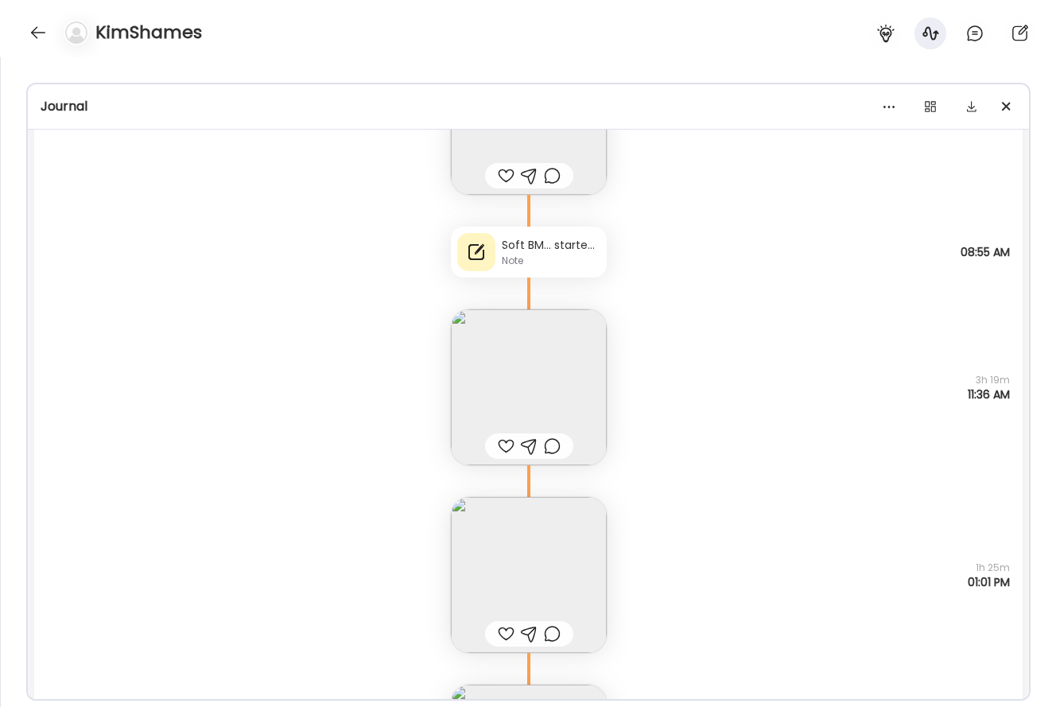
scroll to position [27851, 0]
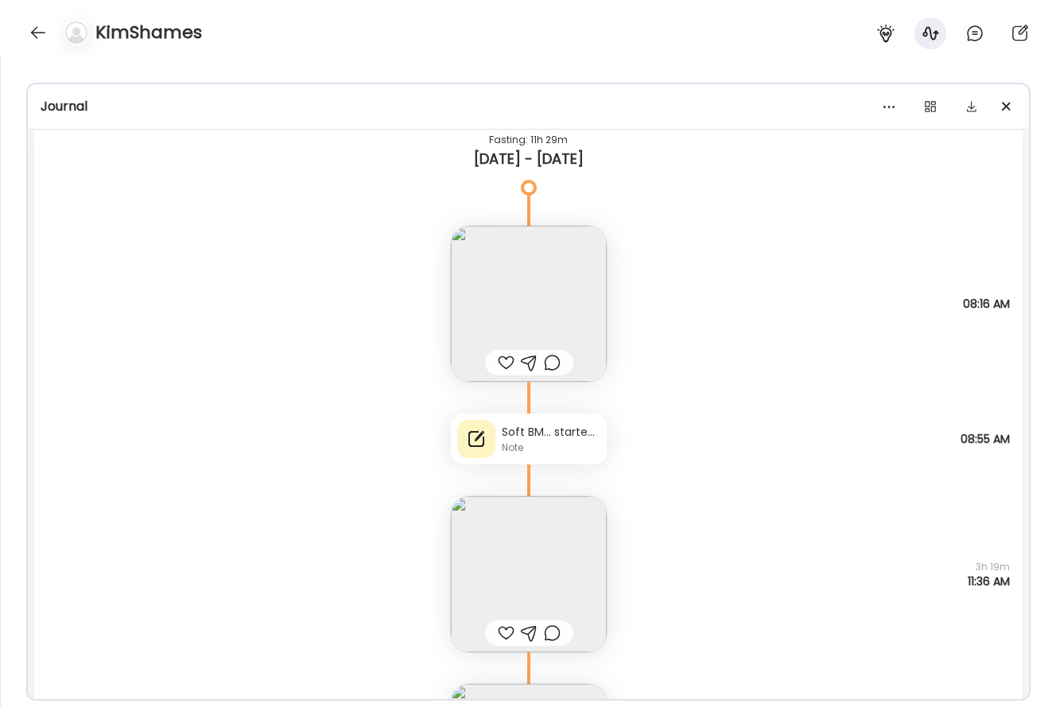
click at [587, 451] on div "Note" at bounding box center [551, 448] width 99 height 14
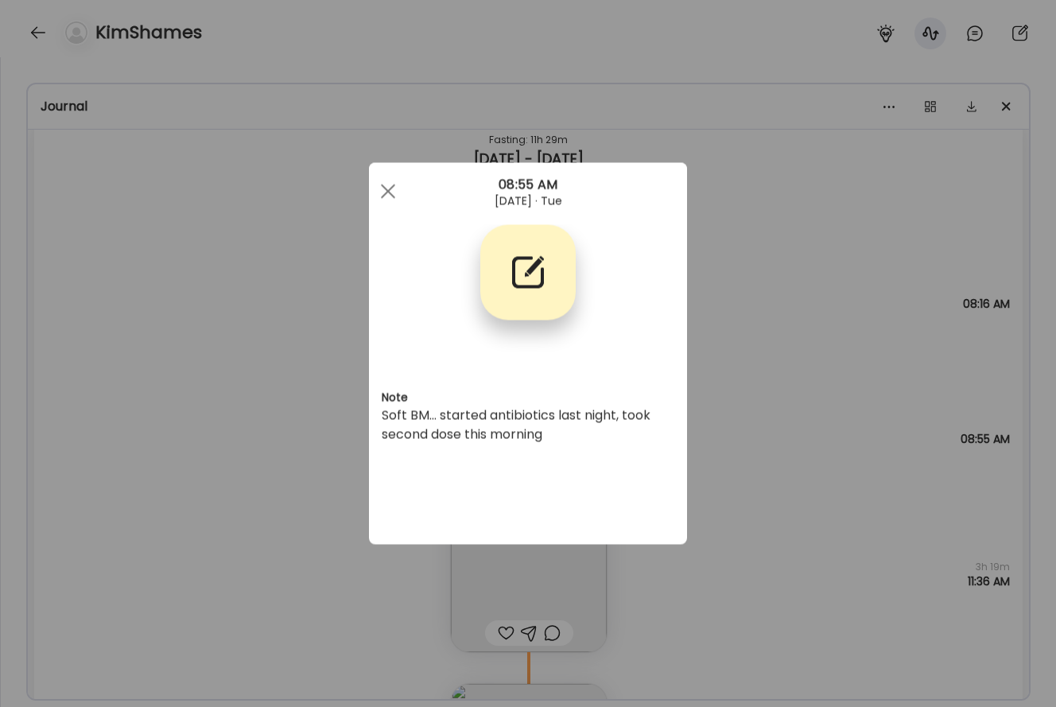
click at [790, 337] on div "Ate Coach Dashboard Wahoo! It’s official Take a moment to set up your Coach Pro…" at bounding box center [528, 353] width 1056 height 707
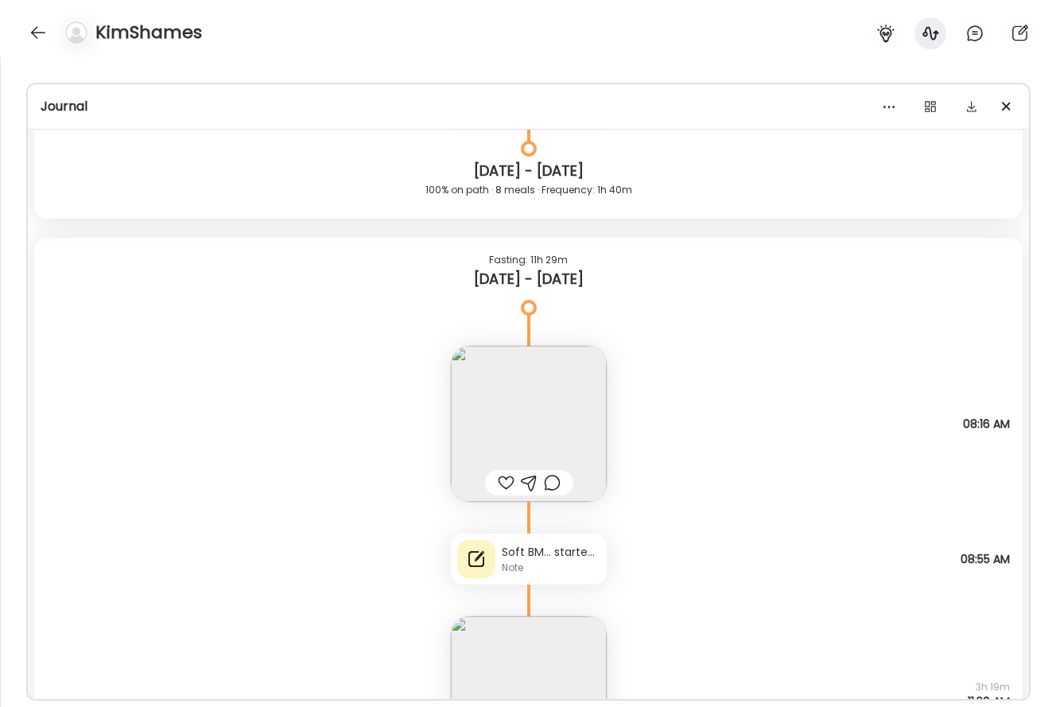
scroll to position [27829, 0]
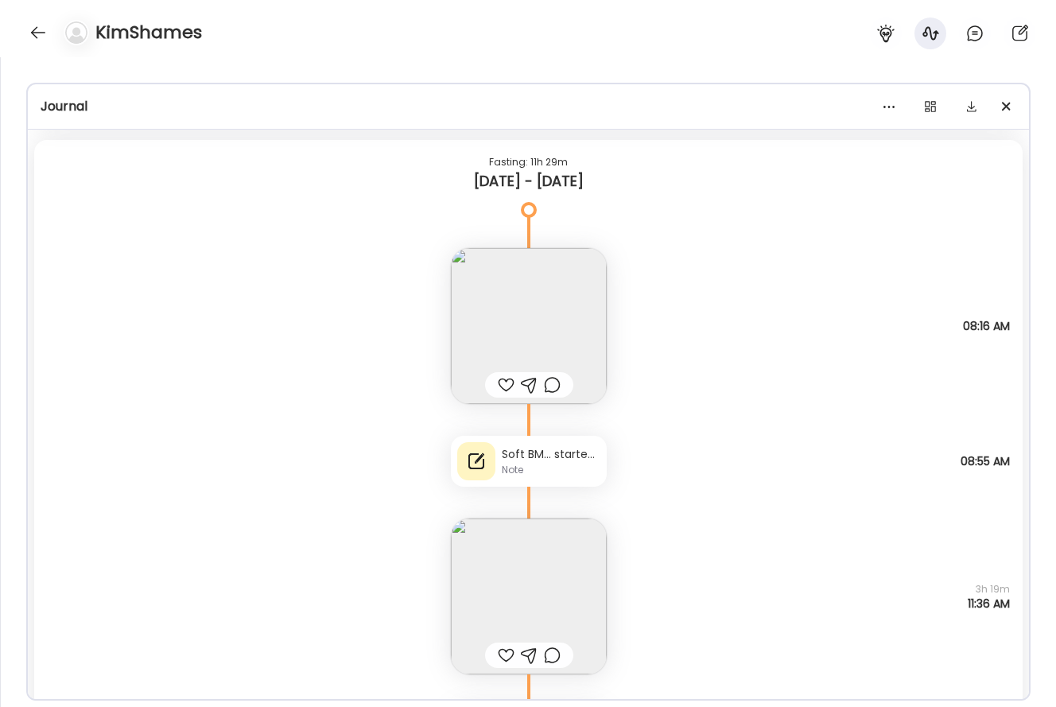
click at [613, 593] on div "Note not added Questions not answered 3h 19m 11:36 AM" at bounding box center [528, 581] width 989 height 188
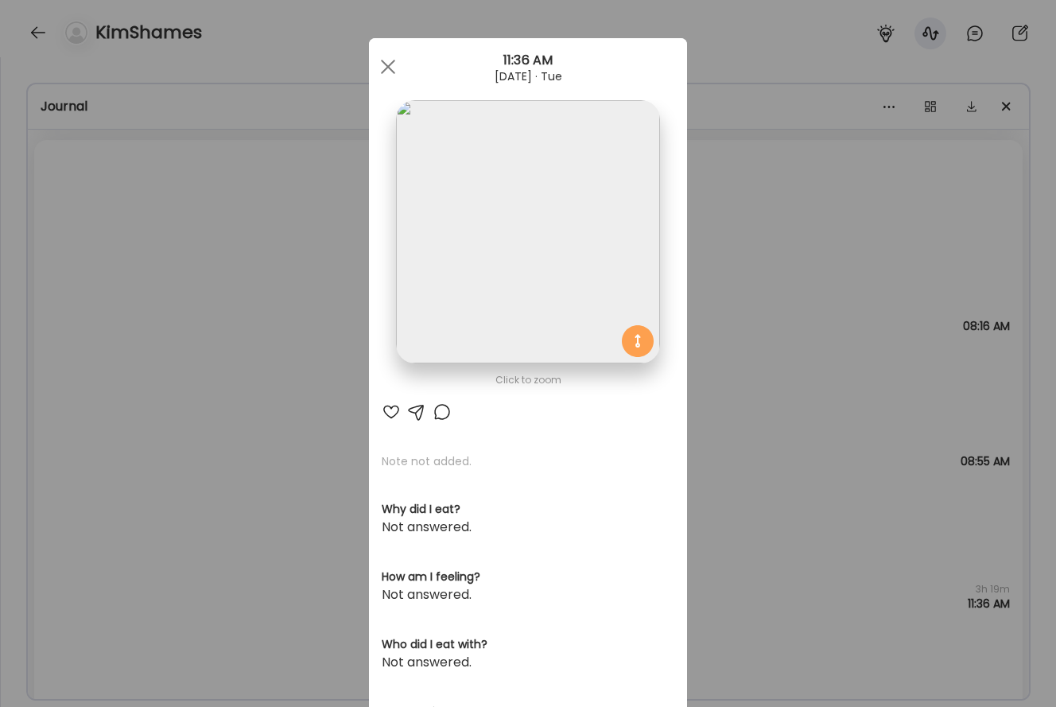
click at [532, 322] on img at bounding box center [527, 231] width 263 height 263
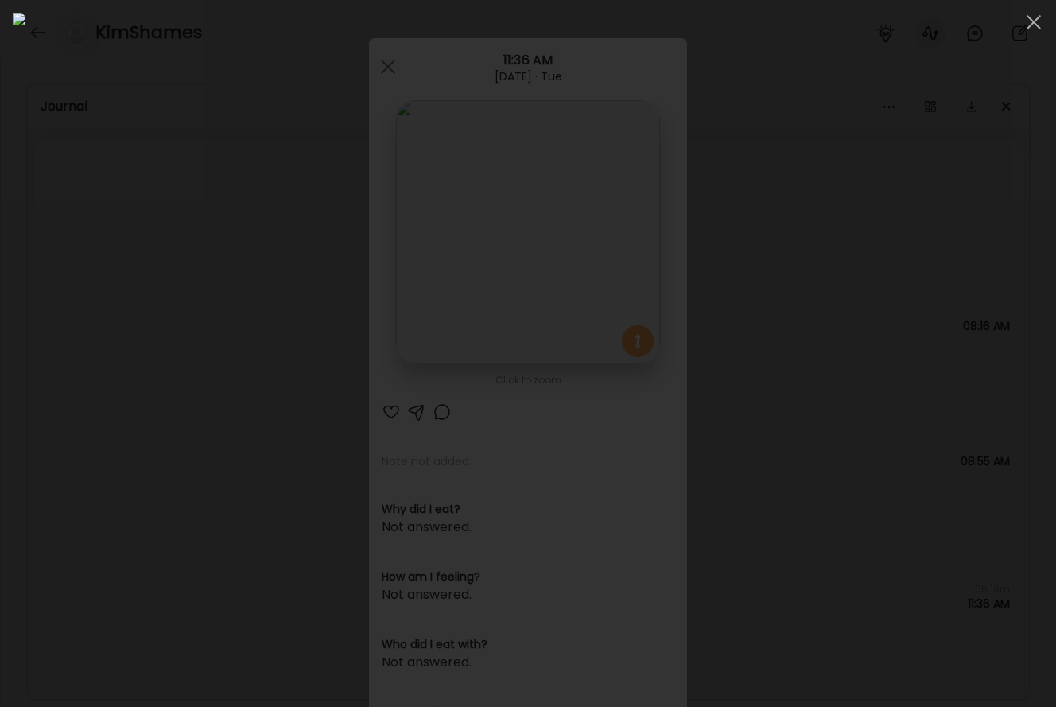
click at [975, 377] on div at bounding box center [528, 354] width 1031 height 682
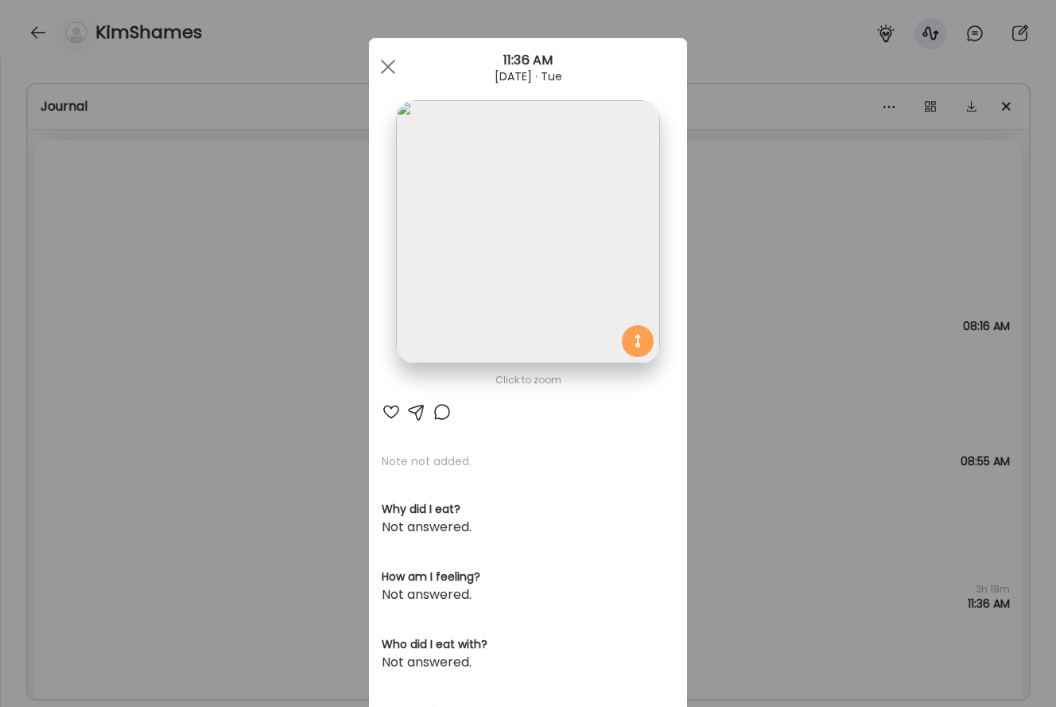
click at [973, 376] on div "Ate Coach Dashboard Wahoo! It’s official Take a moment to set up your Coach Pro…" at bounding box center [528, 353] width 1056 height 707
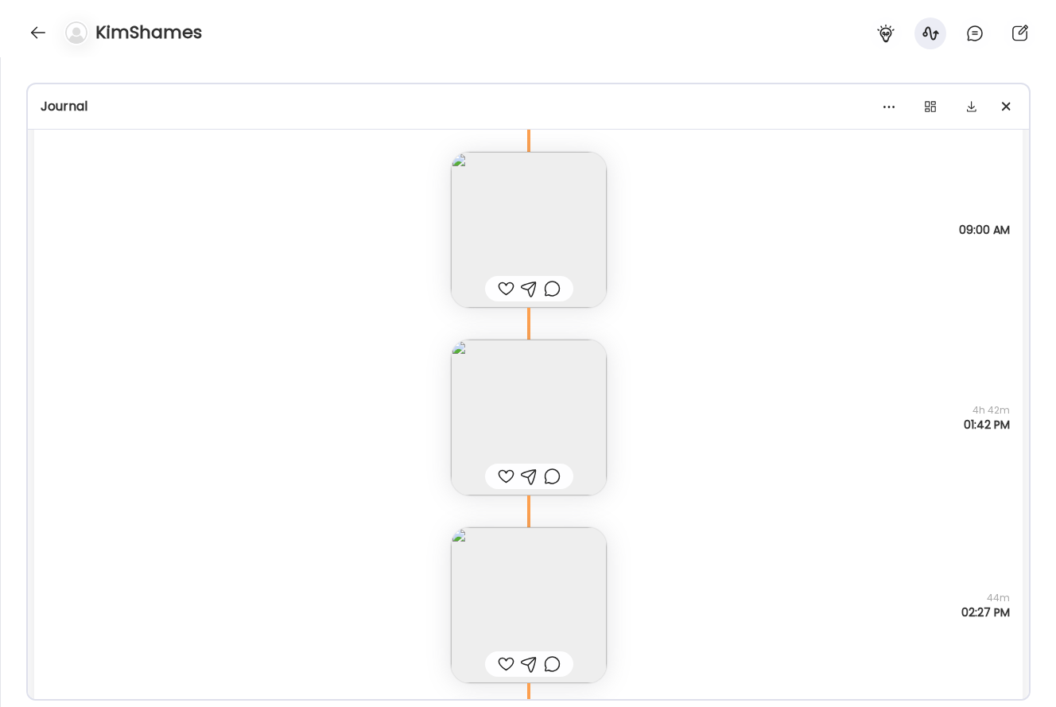
scroll to position [29527, 0]
click at [547, 388] on img at bounding box center [529, 417] width 156 height 156
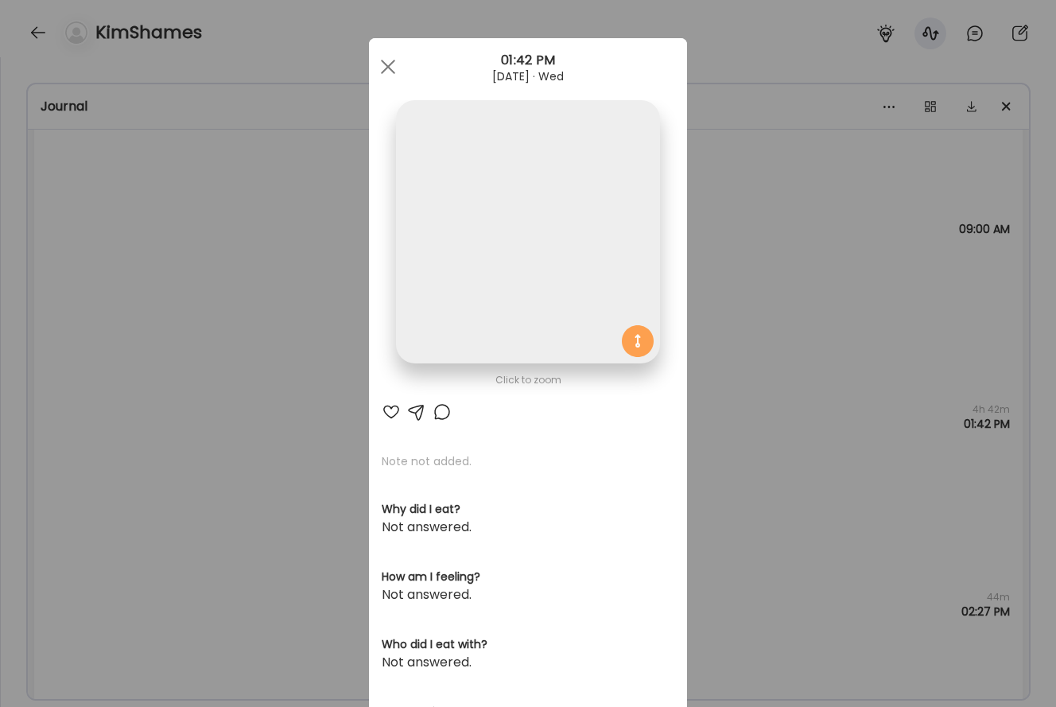
click at [548, 260] on img at bounding box center [527, 231] width 263 height 263
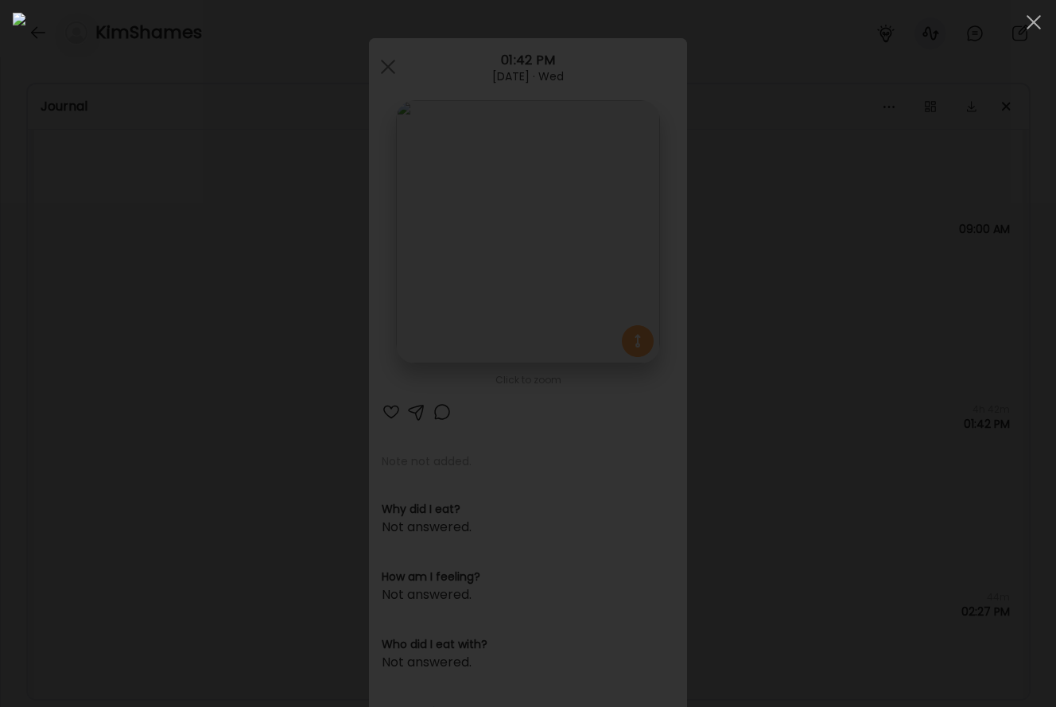
click at [123, 338] on div at bounding box center [528, 354] width 1031 height 682
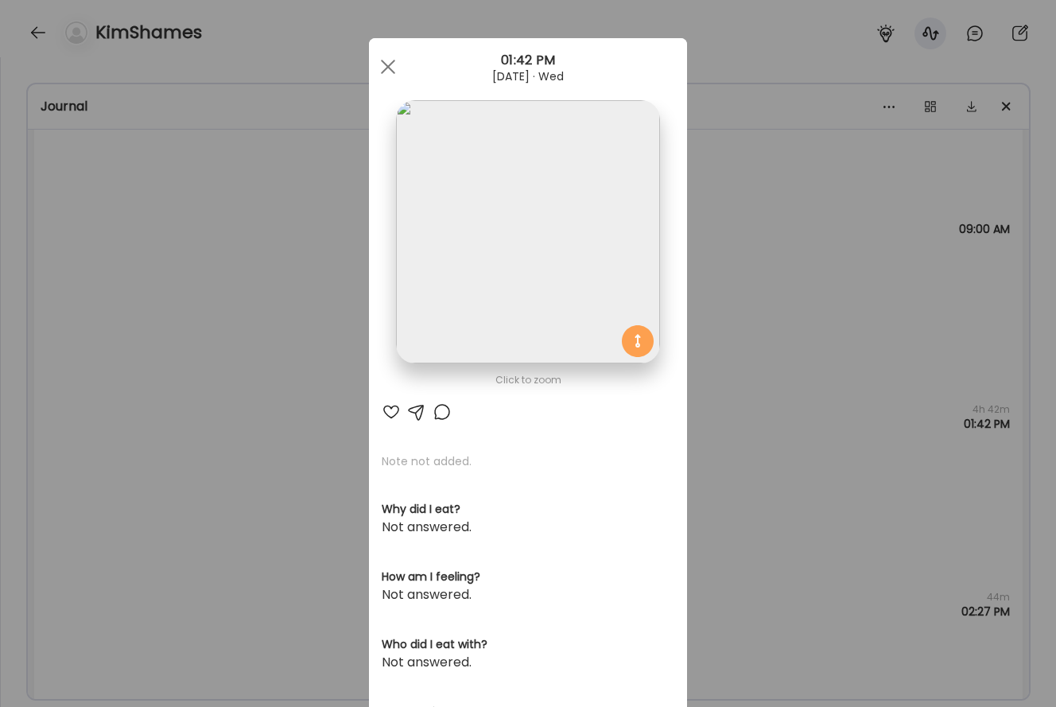
click at [213, 464] on div "Ate Coach Dashboard Wahoo! It’s official Take a moment to set up your Coach Pro…" at bounding box center [528, 353] width 1056 height 707
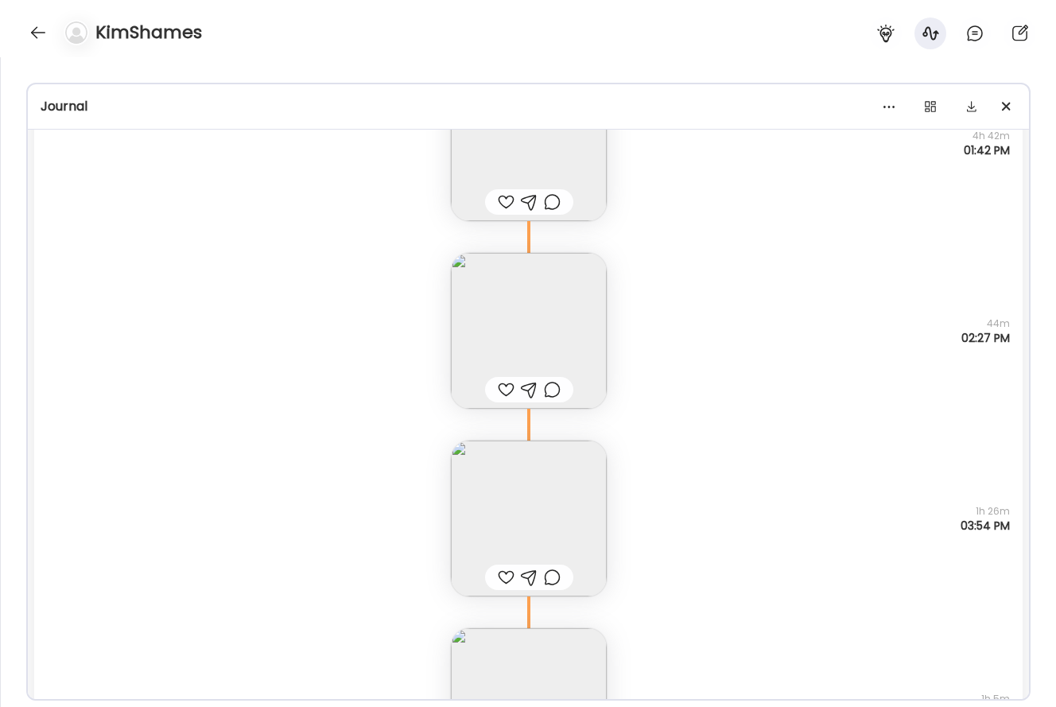
scroll to position [29946, 0]
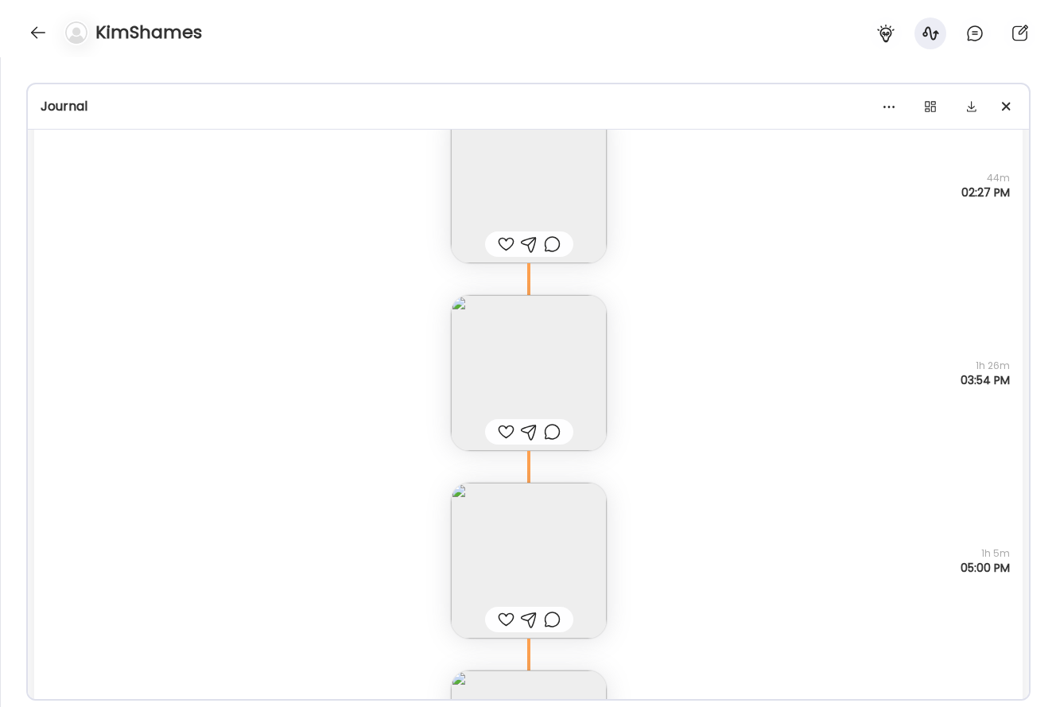
click at [484, 330] on img at bounding box center [529, 373] width 156 height 156
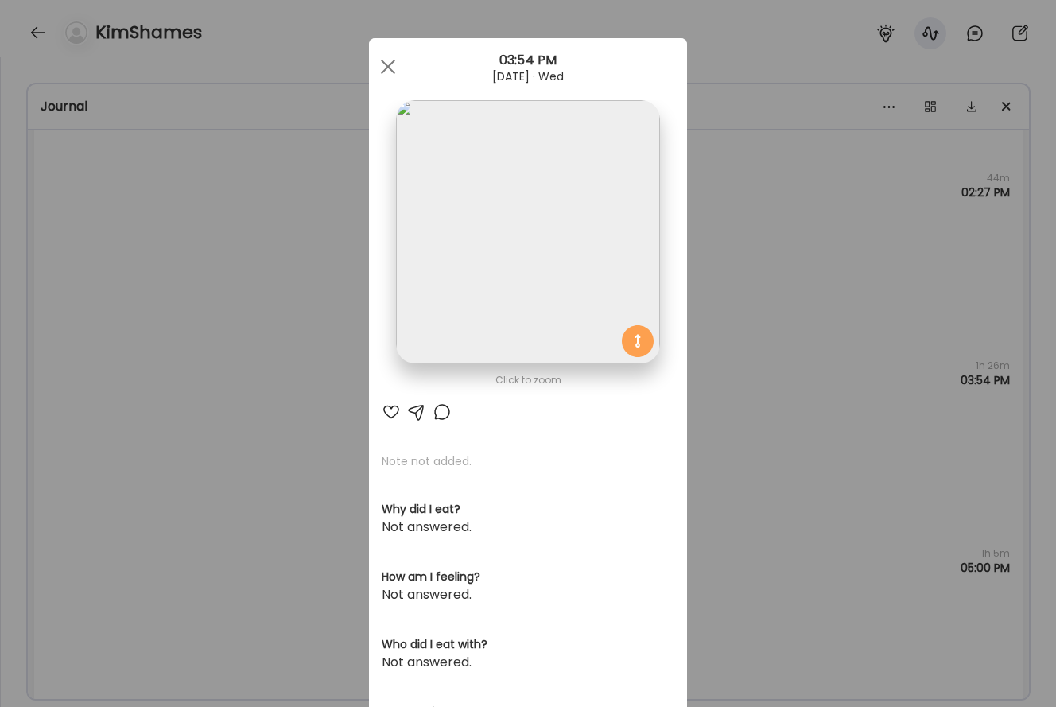
click at [554, 284] on img at bounding box center [527, 231] width 263 height 263
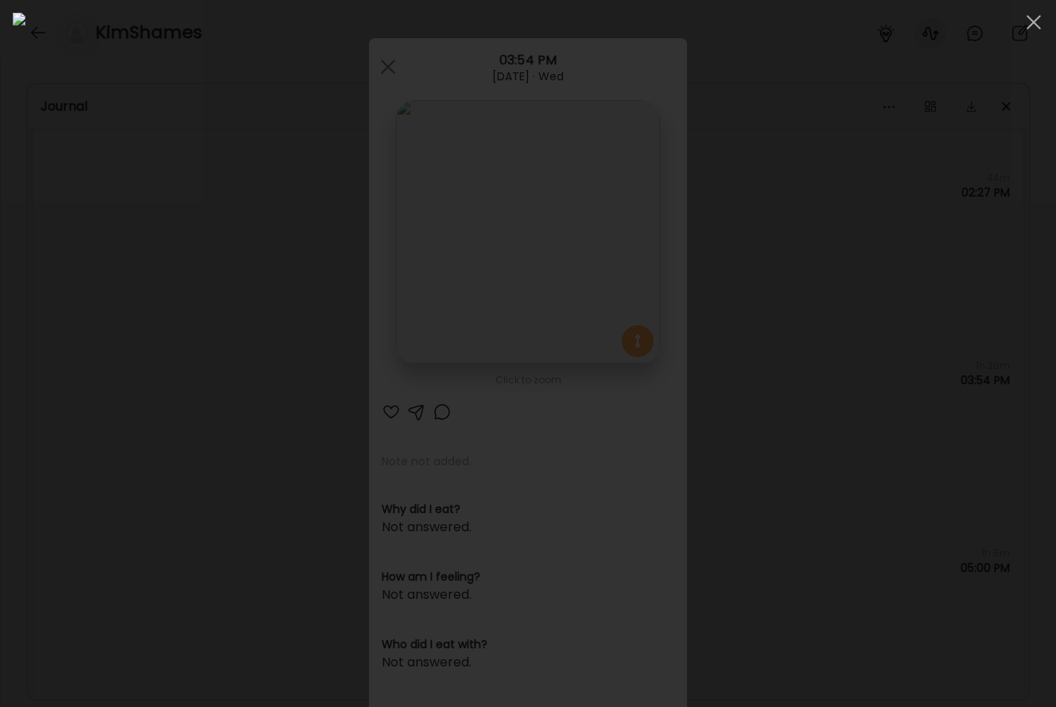
click at [100, 295] on div at bounding box center [528, 354] width 1031 height 682
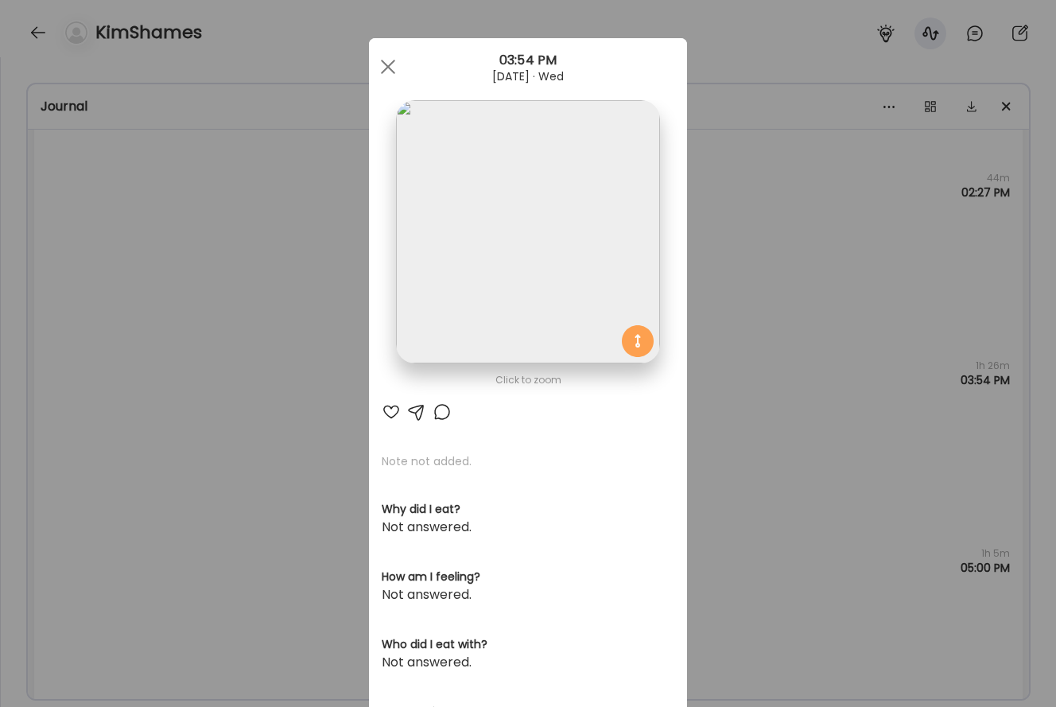
click at [223, 337] on div "Ate Coach Dashboard Wahoo! It’s official Take a moment to set up your Coach Pro…" at bounding box center [528, 353] width 1056 height 707
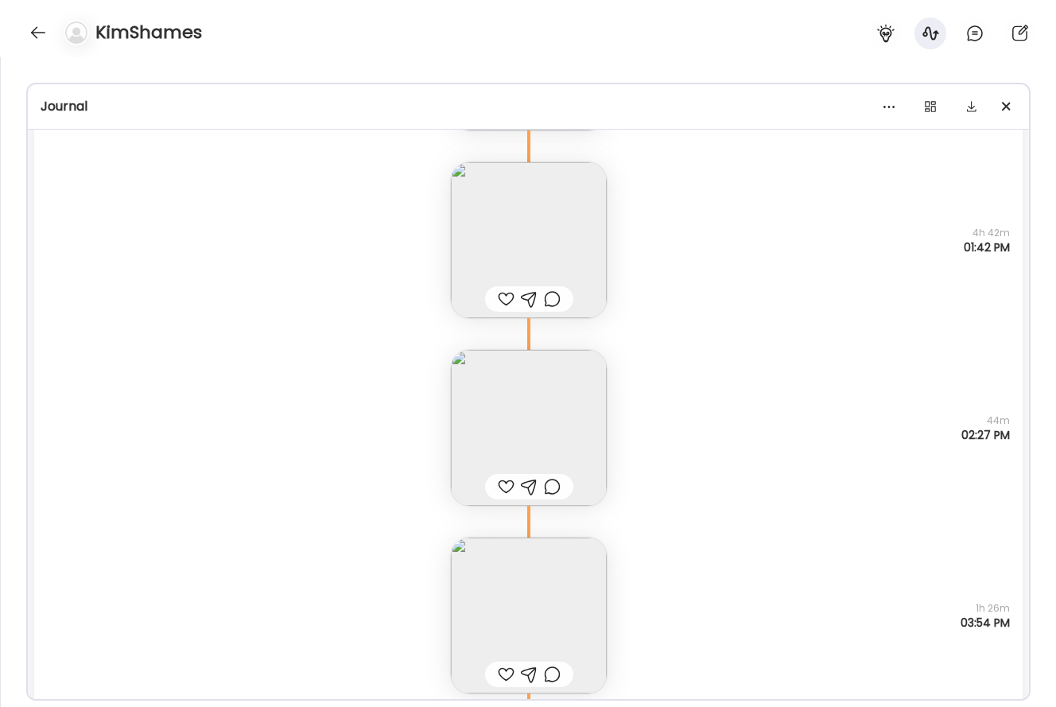
scroll to position [29682, 0]
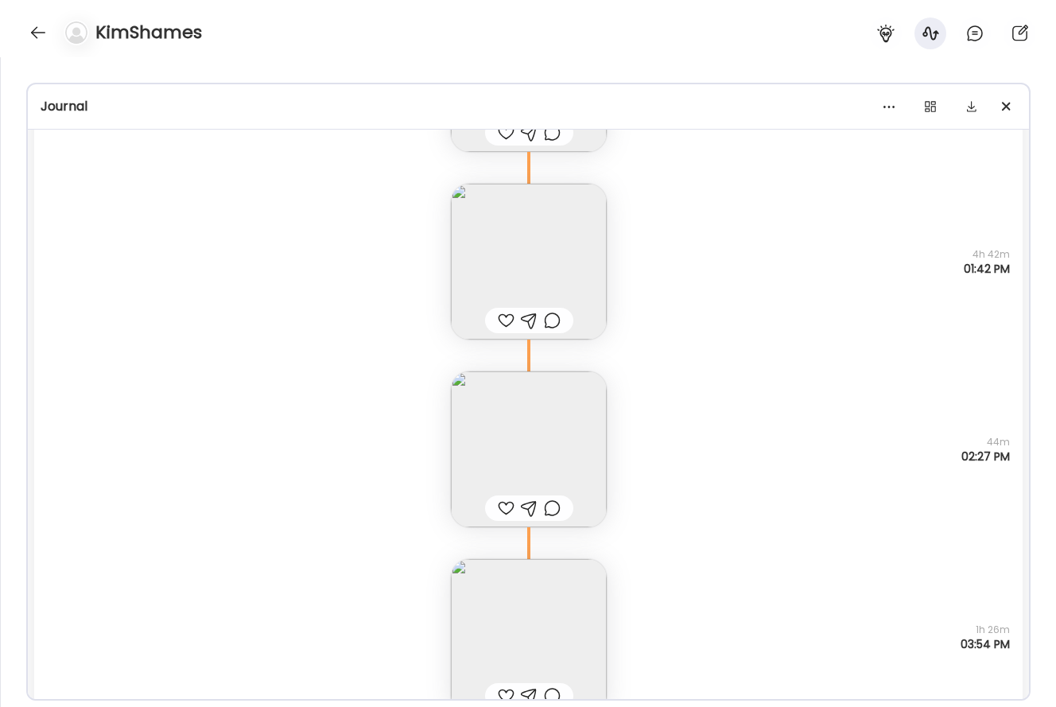
click at [520, 190] on img at bounding box center [529, 262] width 156 height 156
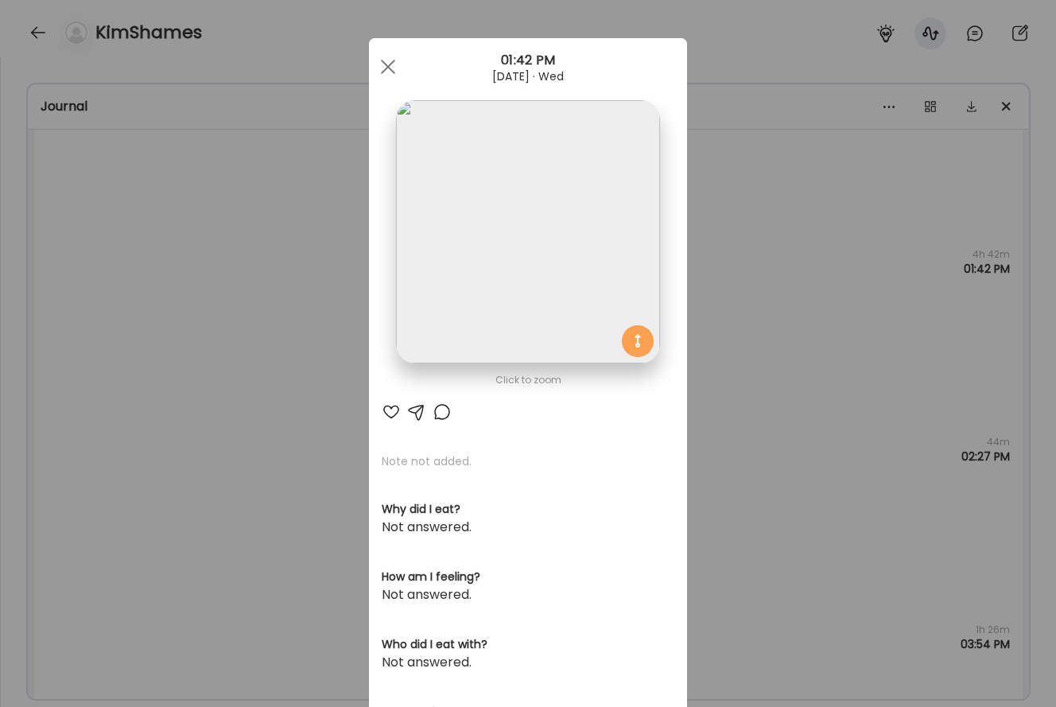
click at [587, 281] on img at bounding box center [527, 231] width 263 height 263
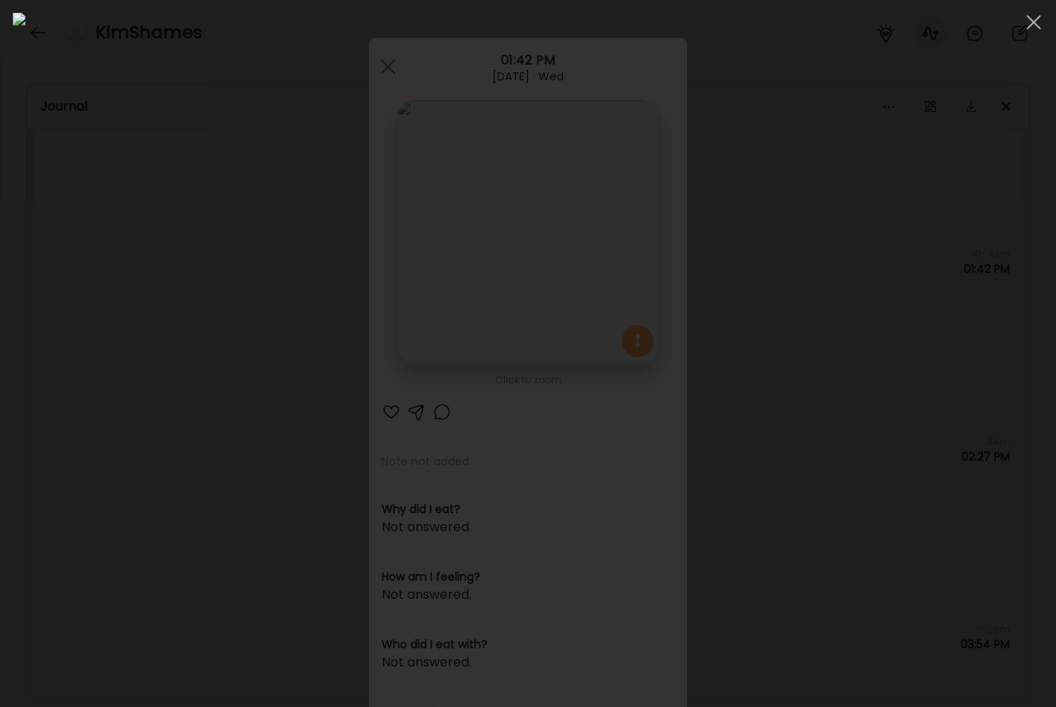
click at [967, 264] on div at bounding box center [528, 354] width 1031 height 682
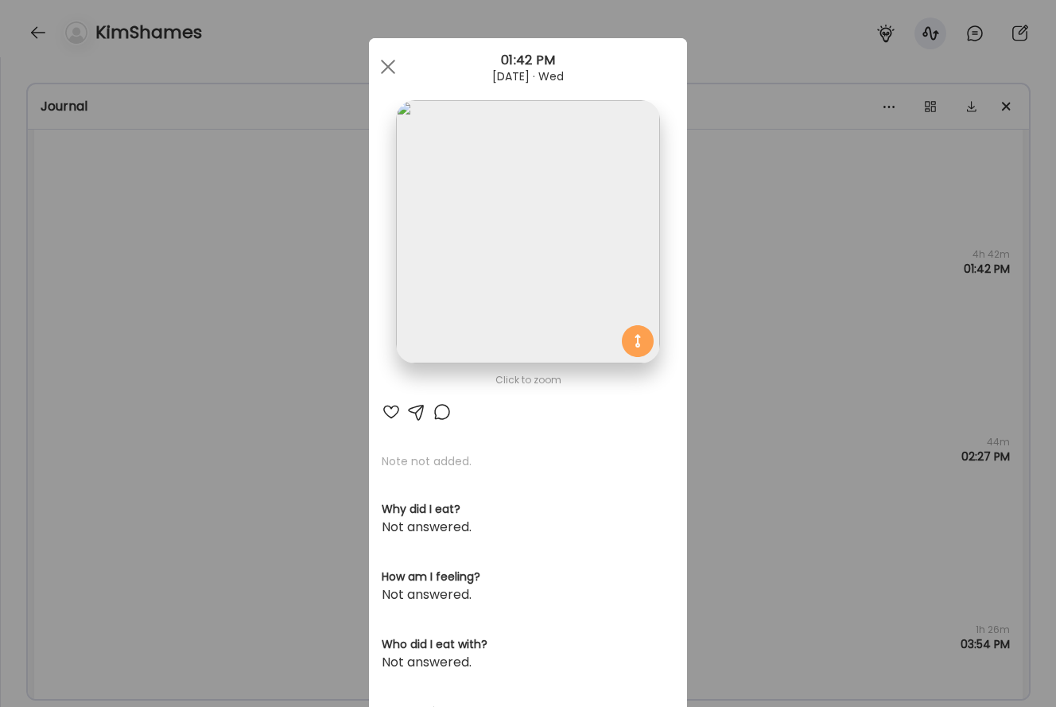
scroll to position [305, 0]
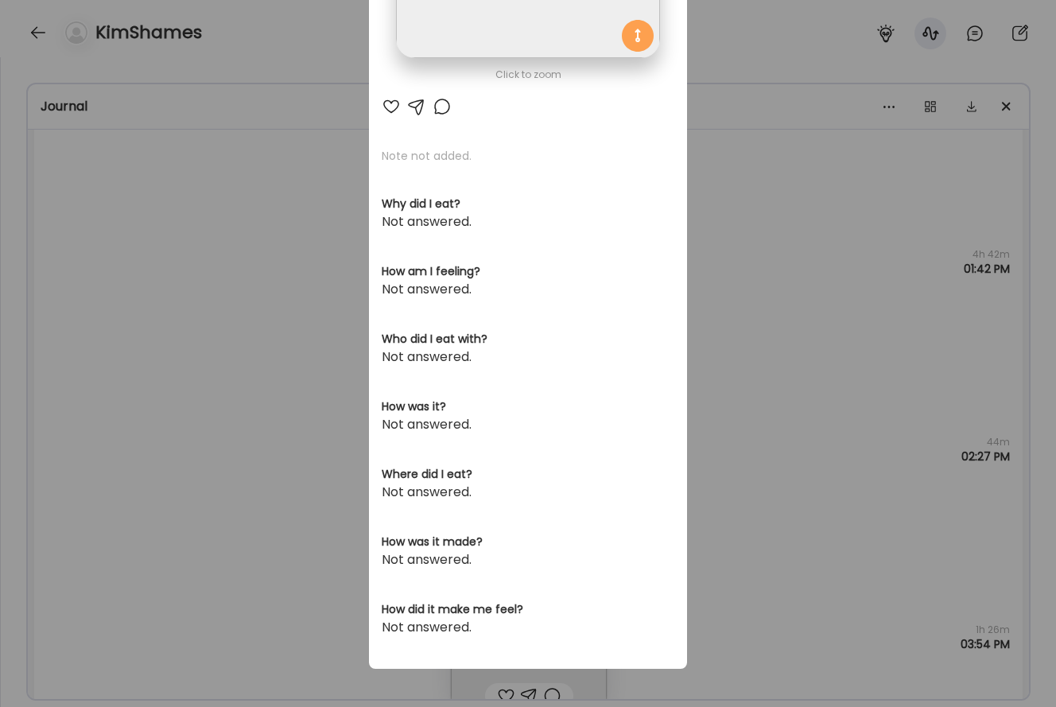
click at [827, 426] on div "Ate Coach Dashboard Wahoo! It’s official Take a moment to set up your Coach Pro…" at bounding box center [528, 353] width 1056 height 707
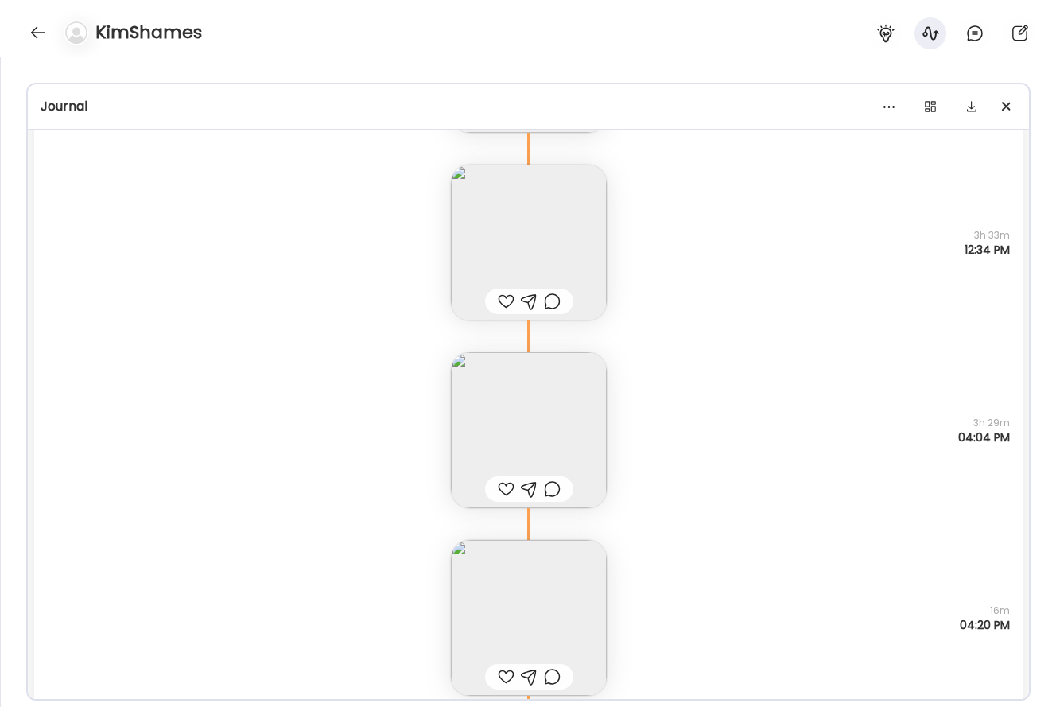
scroll to position [33233, 0]
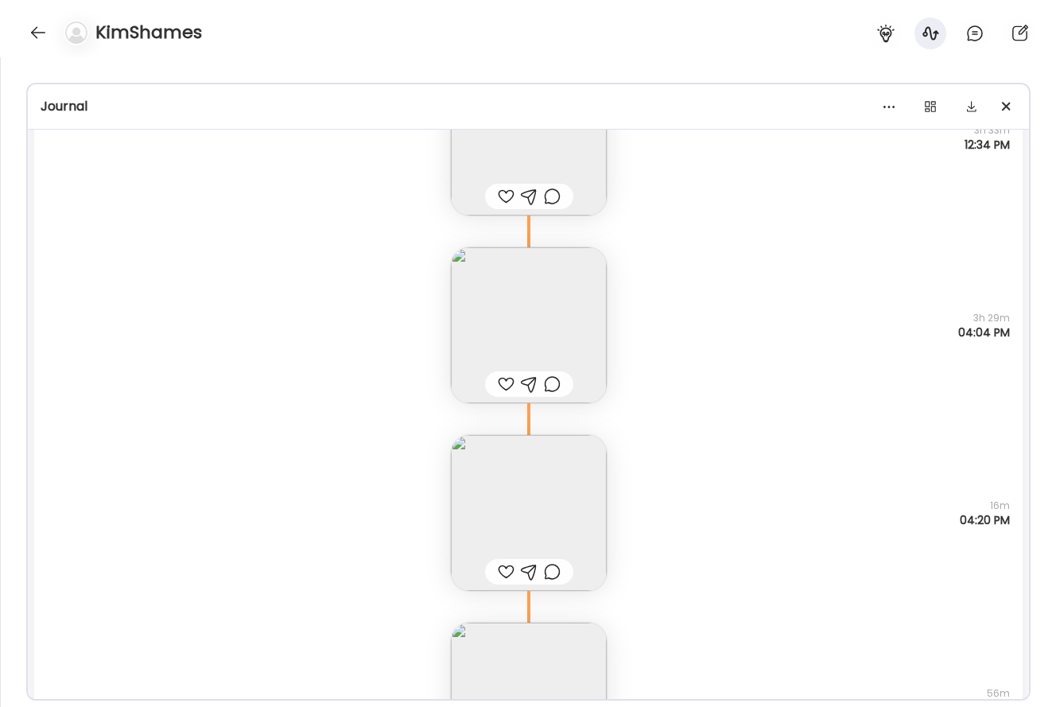
click at [567, 329] on img at bounding box center [529, 325] width 156 height 156
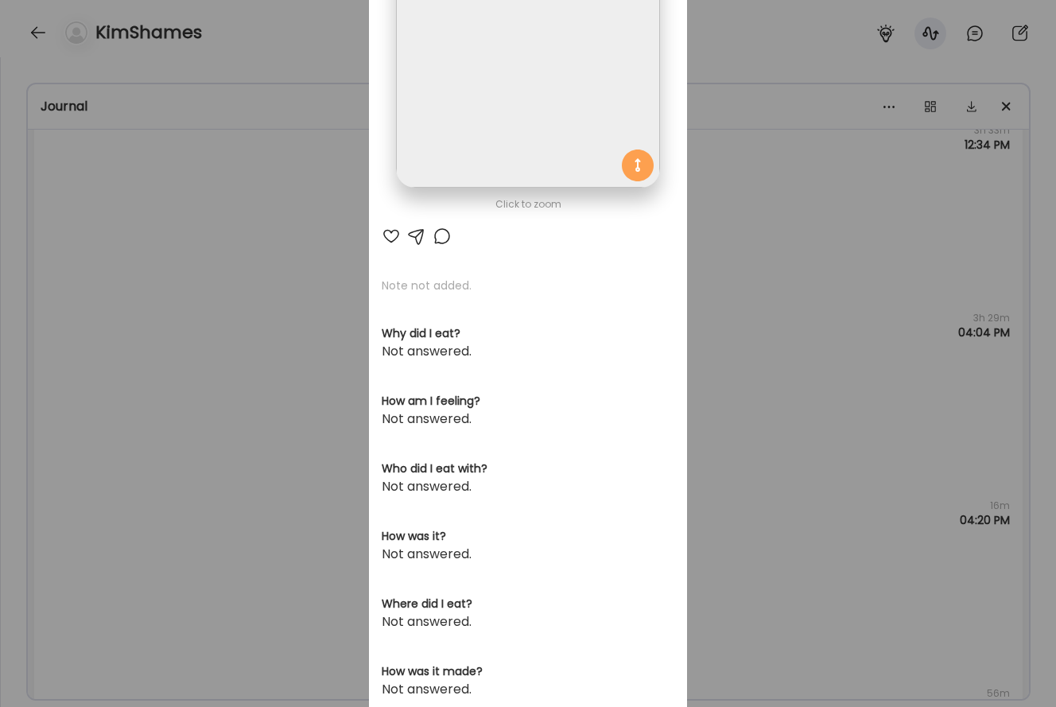
scroll to position [131, 0]
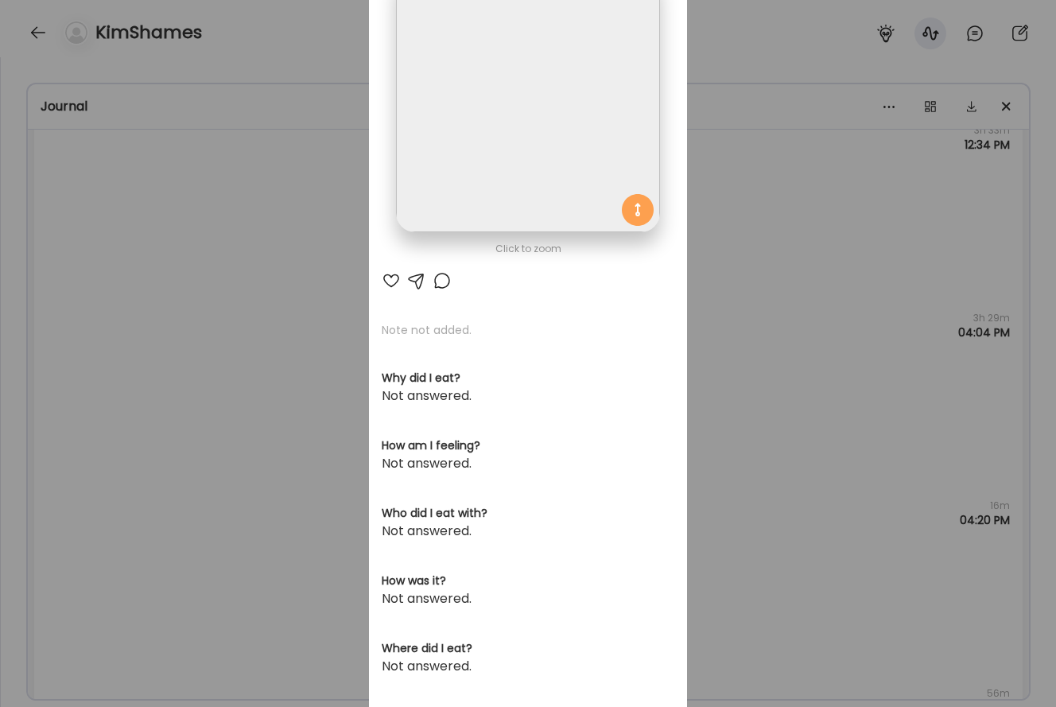
click at [546, 154] on img at bounding box center [527, 100] width 263 height 263
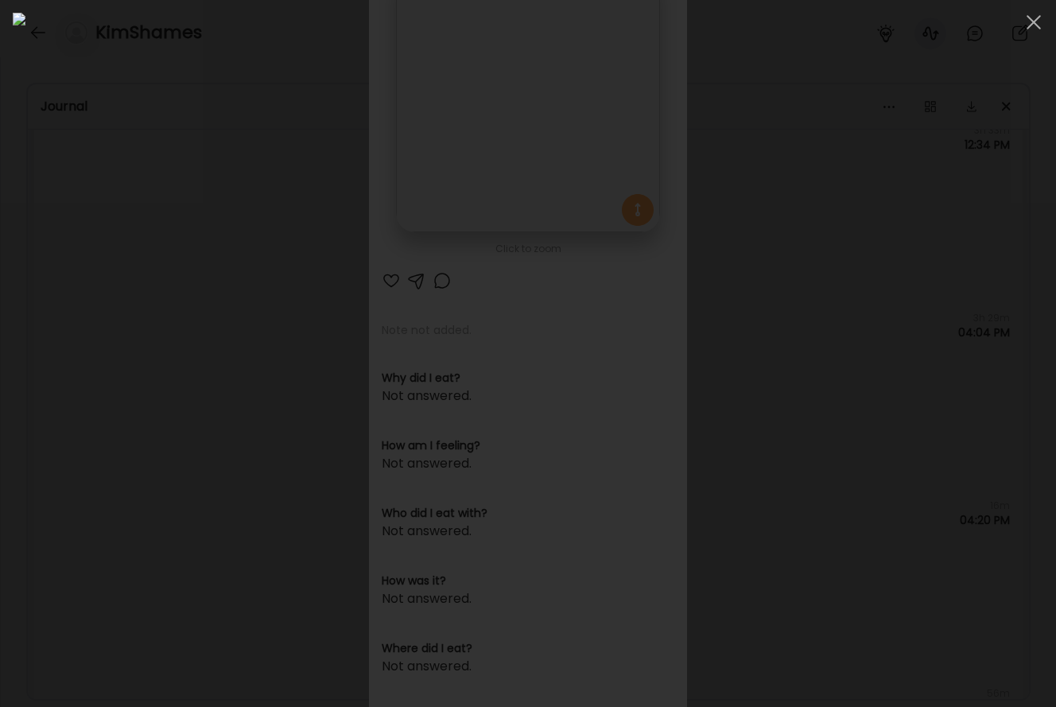
click at [49, 291] on div at bounding box center [528, 354] width 1031 height 682
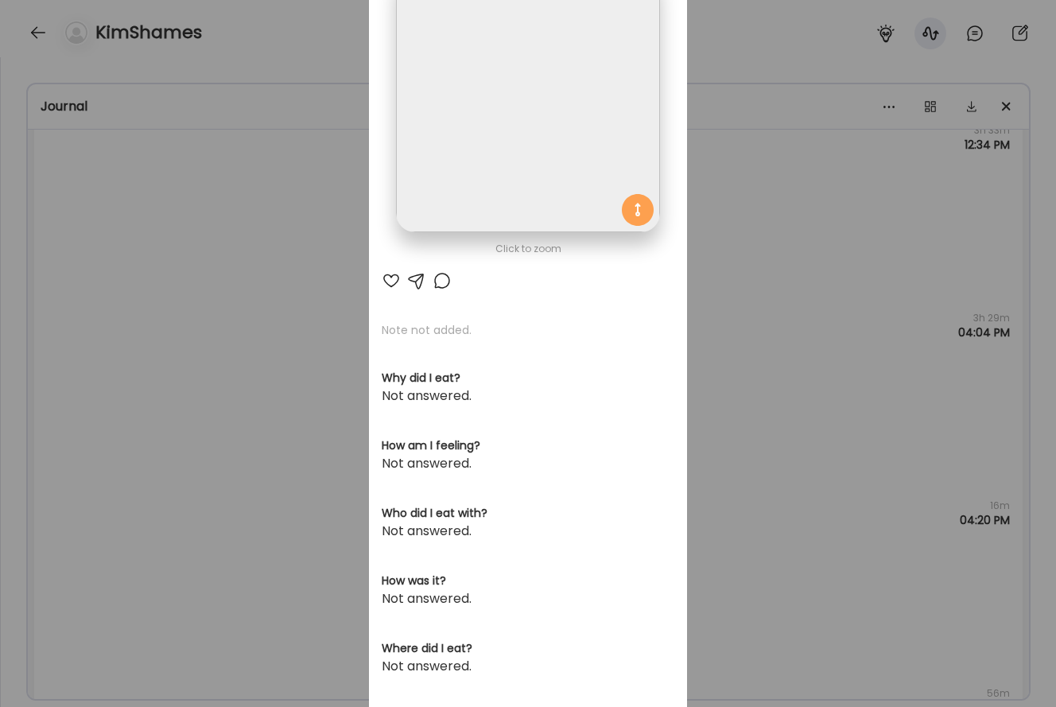
click at [171, 366] on div "Ate Coach Dashboard Wahoo! It’s official Take a moment to set up your Coach Pro…" at bounding box center [528, 353] width 1056 height 707
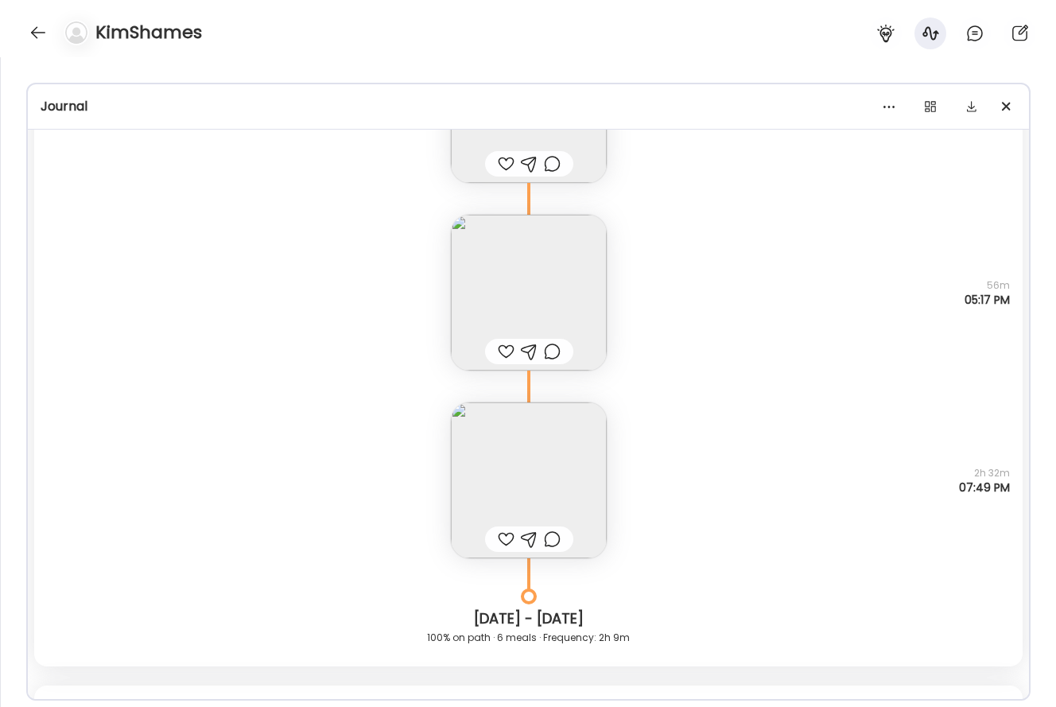
scroll to position [33682, 0]
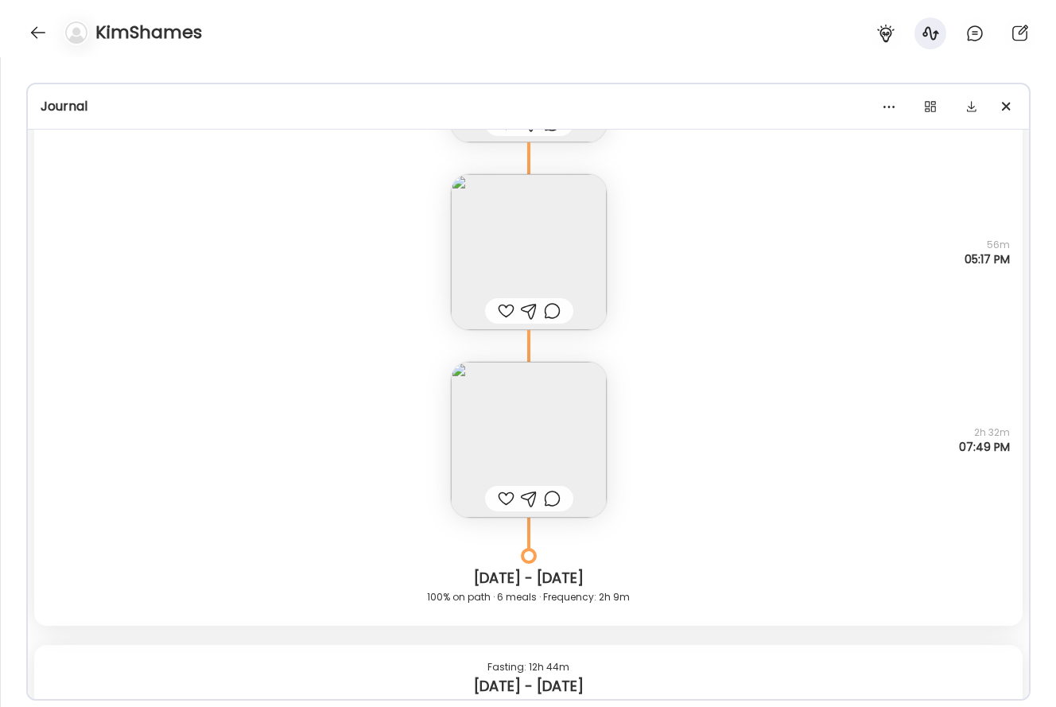
click at [457, 360] on div "Note not added Questions not answered 2h 32m 07:49 PM" at bounding box center [528, 424] width 989 height 188
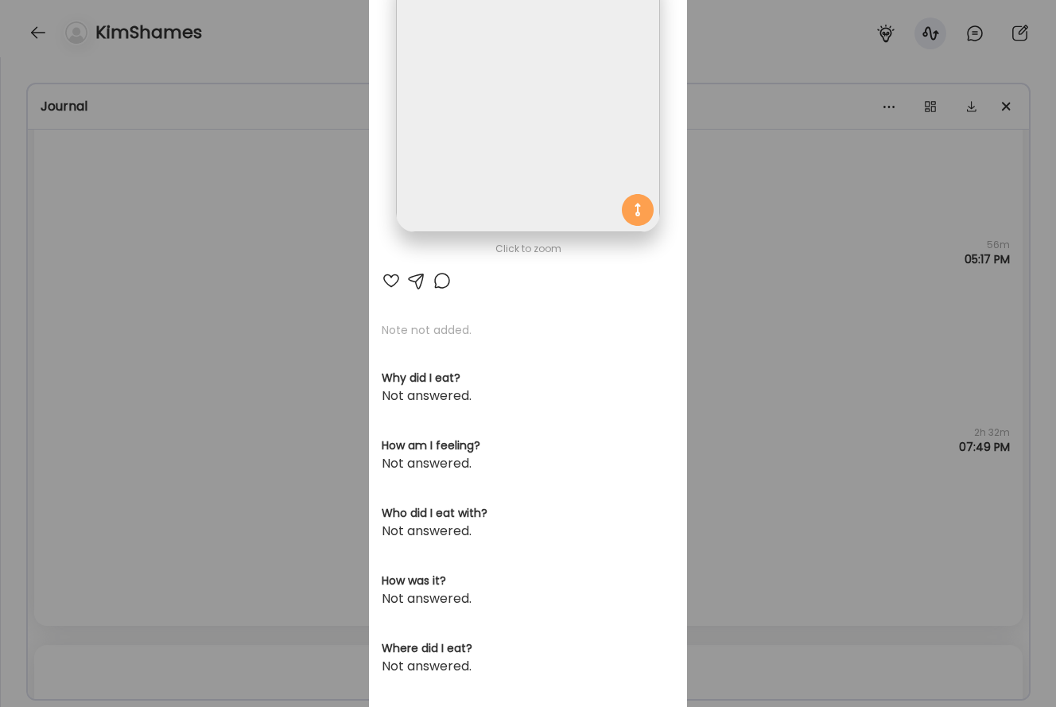
click at [486, 221] on img at bounding box center [527, 100] width 263 height 263
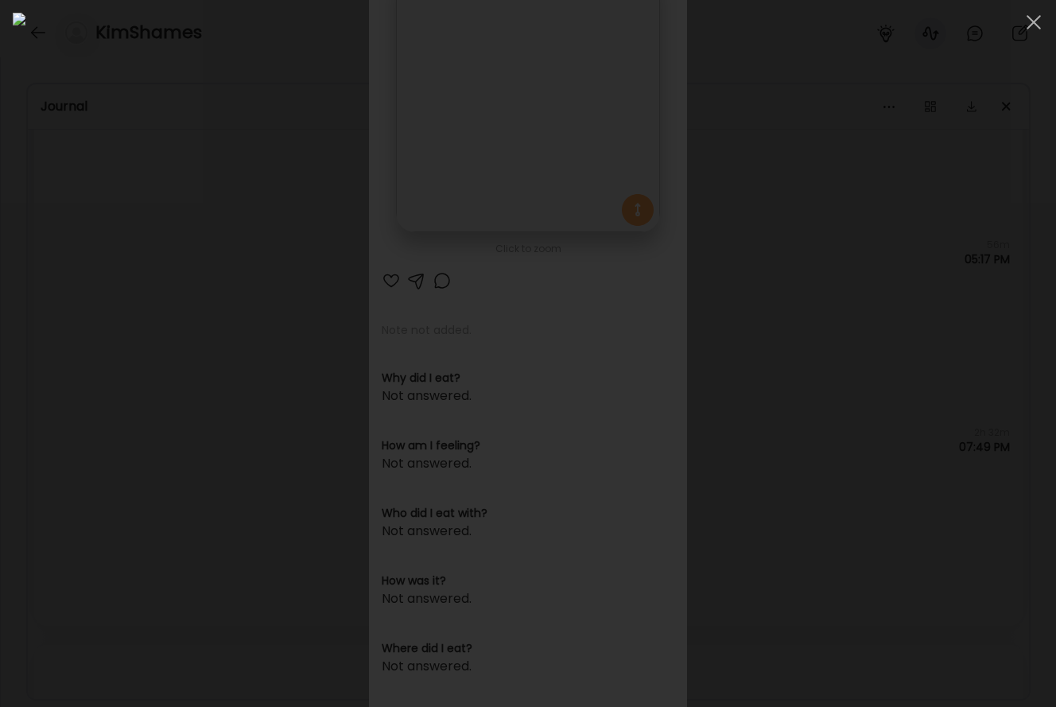
click at [951, 359] on div at bounding box center [528, 354] width 1031 height 682
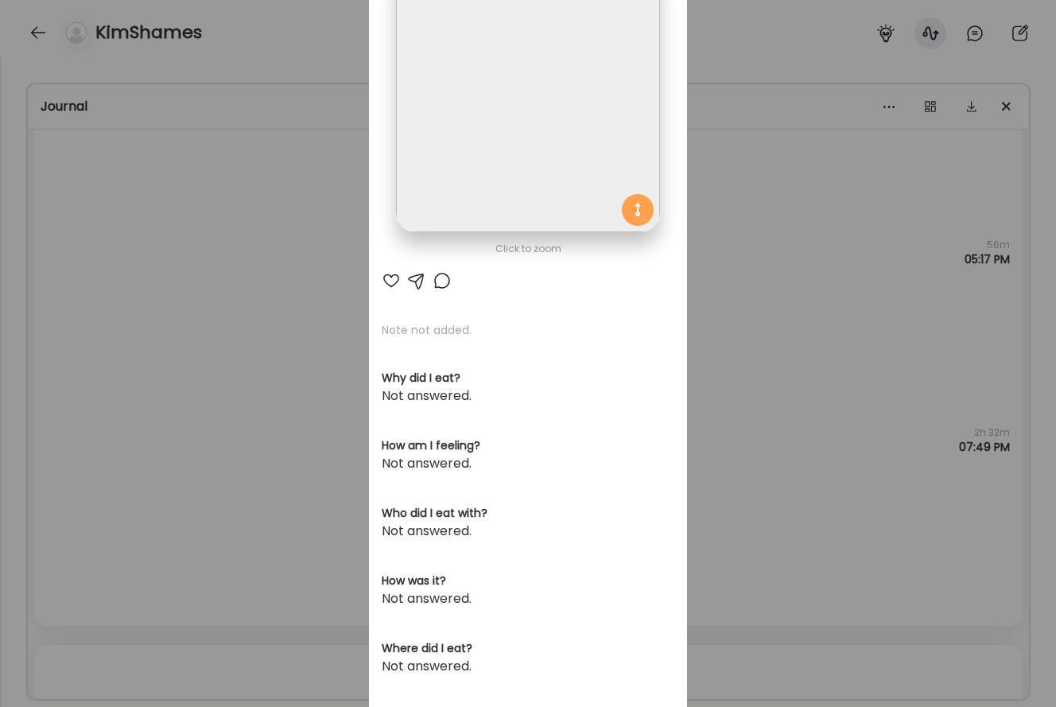
click at [881, 442] on div "Ate Coach Dashboard Wahoo! It’s official Take a moment to set up your Coach Pro…" at bounding box center [528, 353] width 1056 height 707
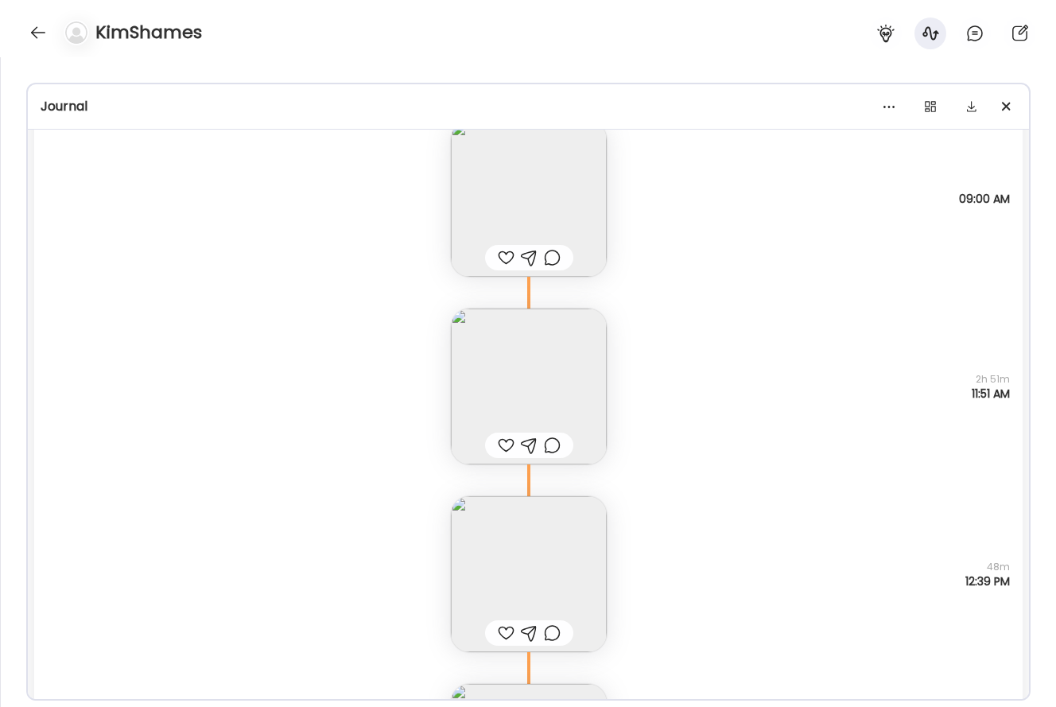
scroll to position [31186, 0]
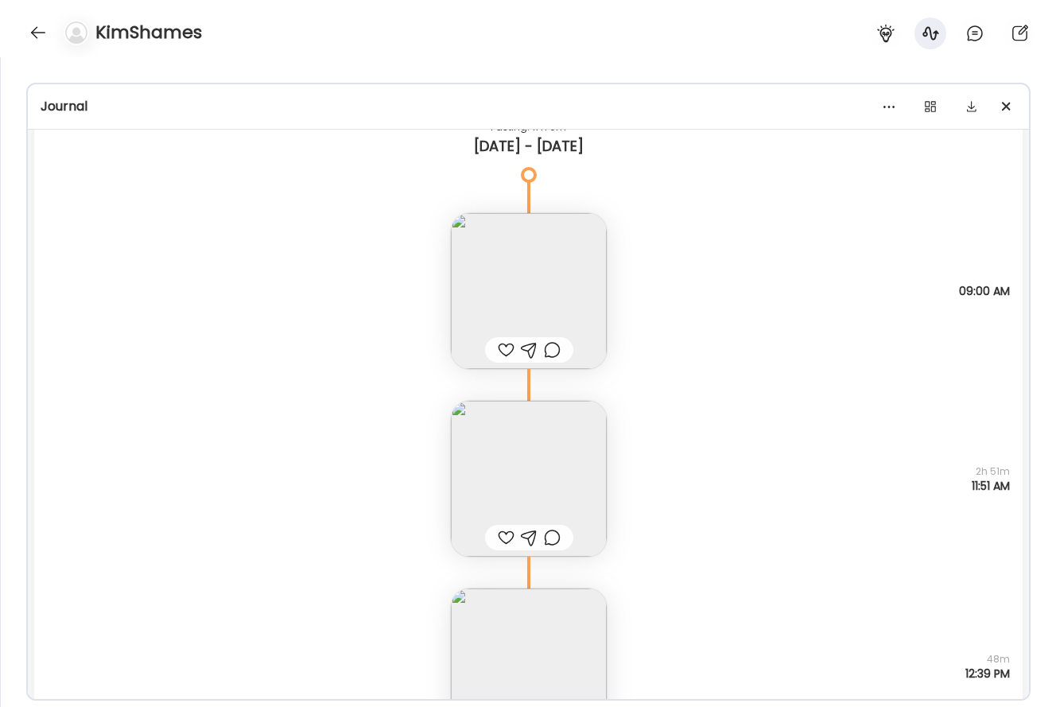
click at [517, 259] on img at bounding box center [529, 291] width 156 height 156
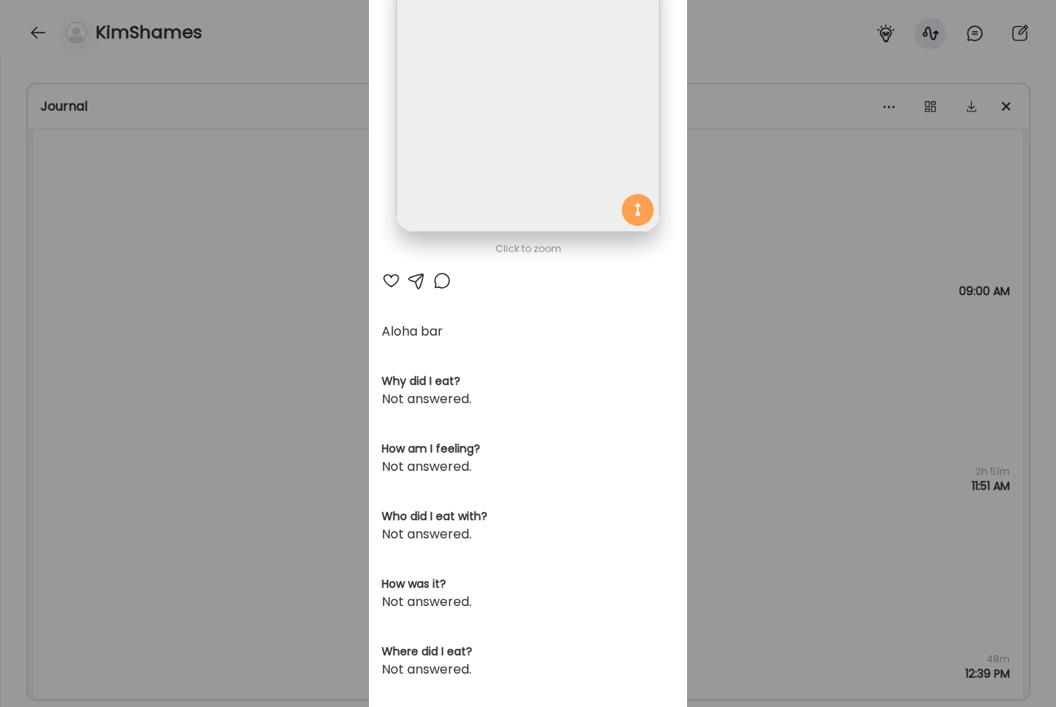
scroll to position [0, 0]
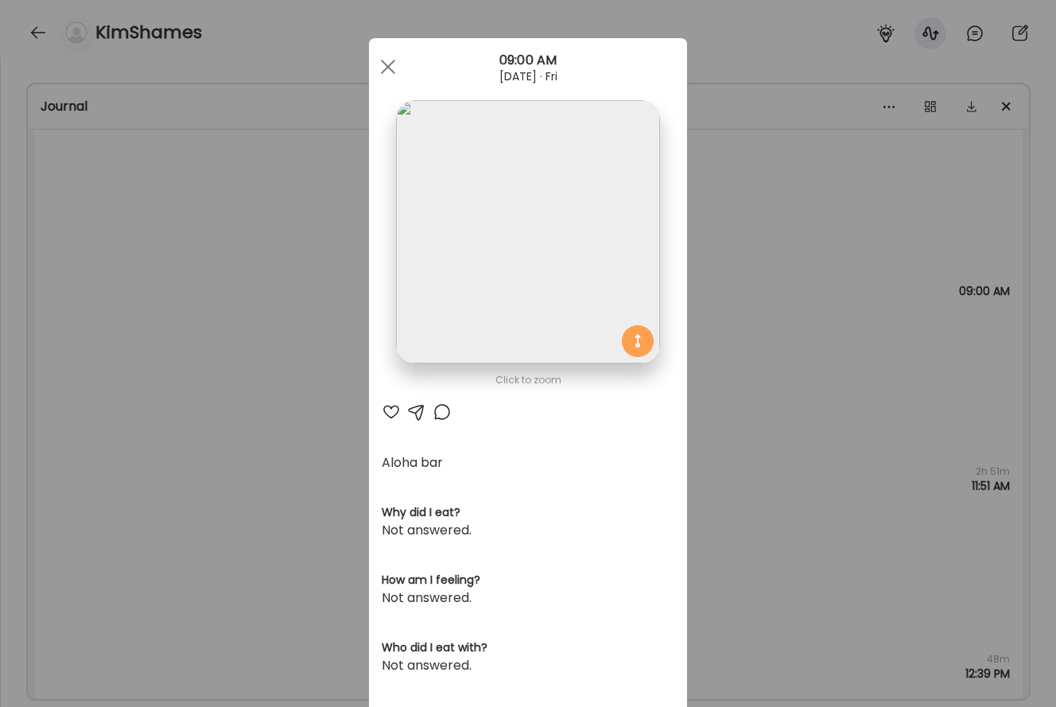
click at [319, 323] on div "Ate Coach Dashboard Wahoo! It’s official Take a moment to set up your Coach Pro…" at bounding box center [528, 353] width 1056 height 707
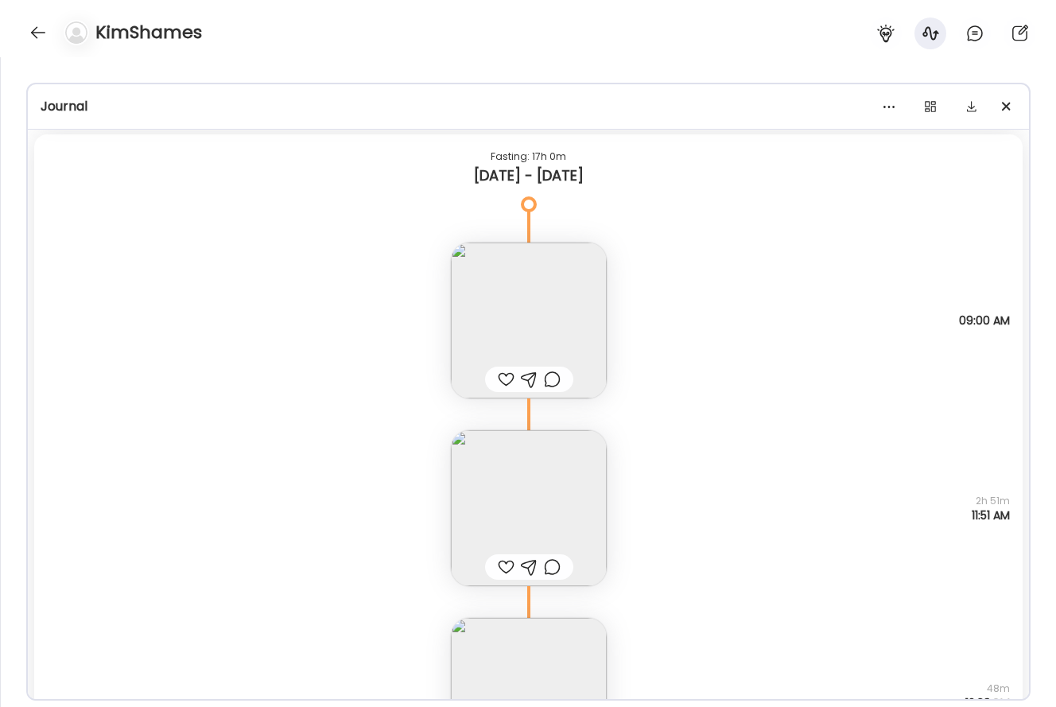
scroll to position [31153, 0]
click at [504, 329] on img at bounding box center [529, 325] width 156 height 156
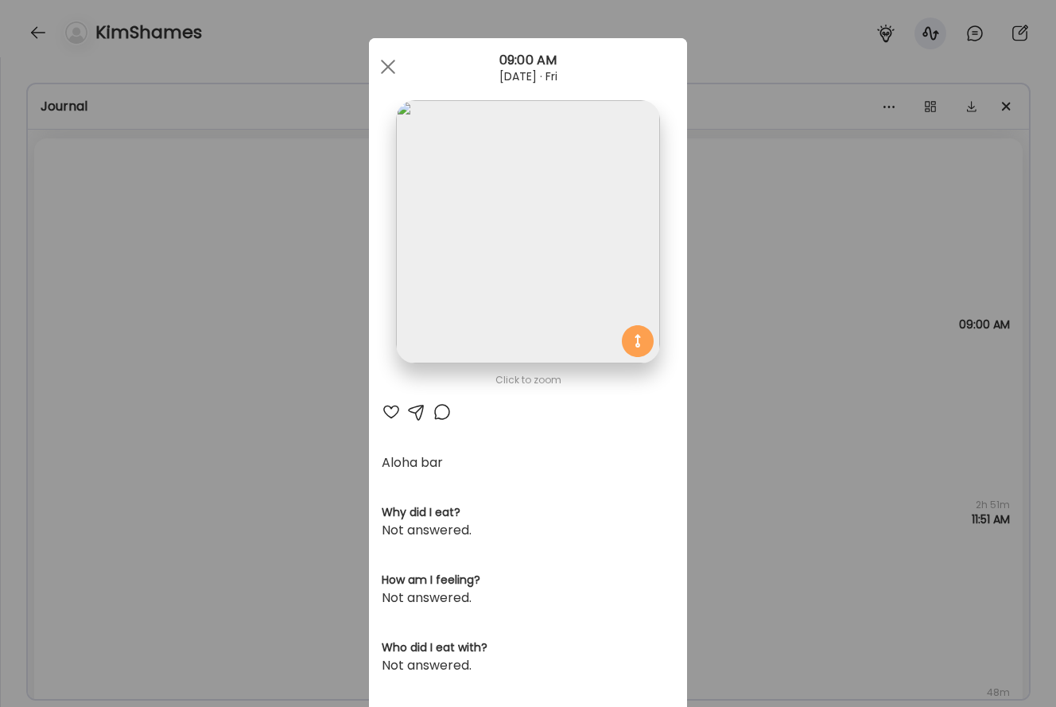
click at [359, 335] on div "Ate Coach Dashboard Wahoo! It’s official Take a moment to set up your Coach Pro…" at bounding box center [528, 353] width 1056 height 707
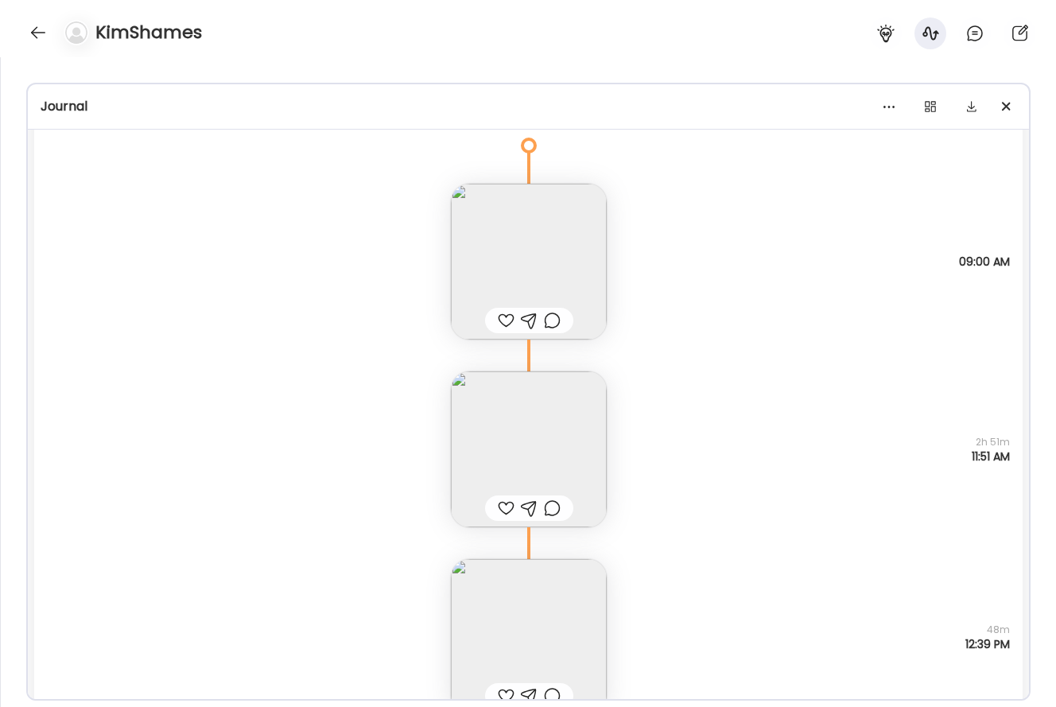
scroll to position [31256, 0]
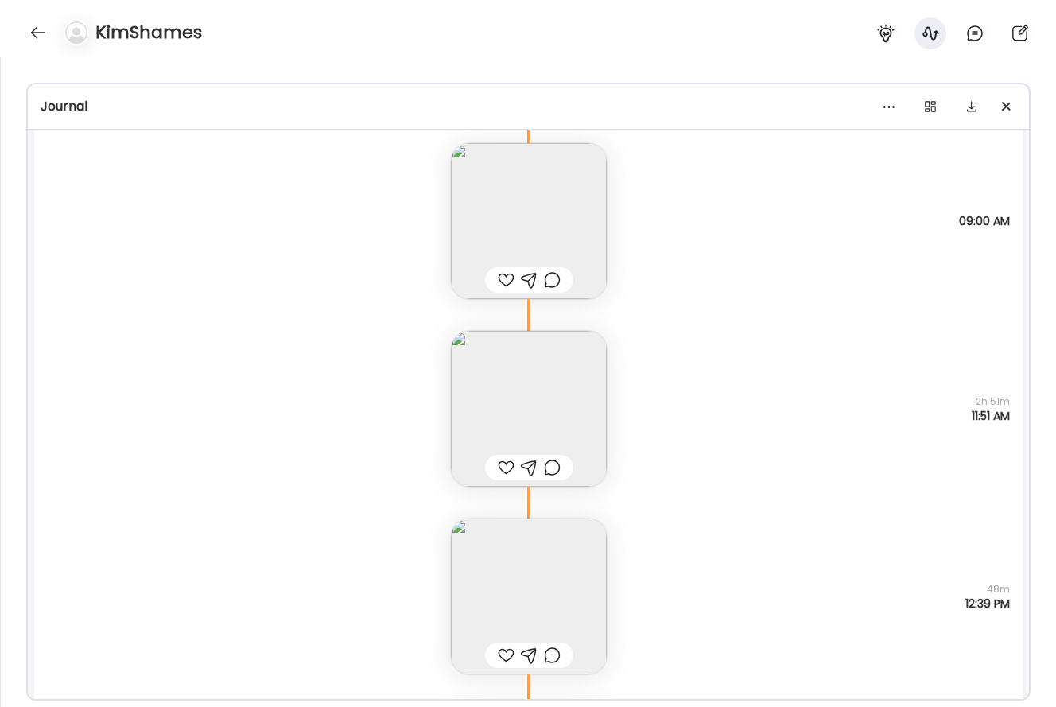
click at [572, 561] on img at bounding box center [529, 597] width 156 height 156
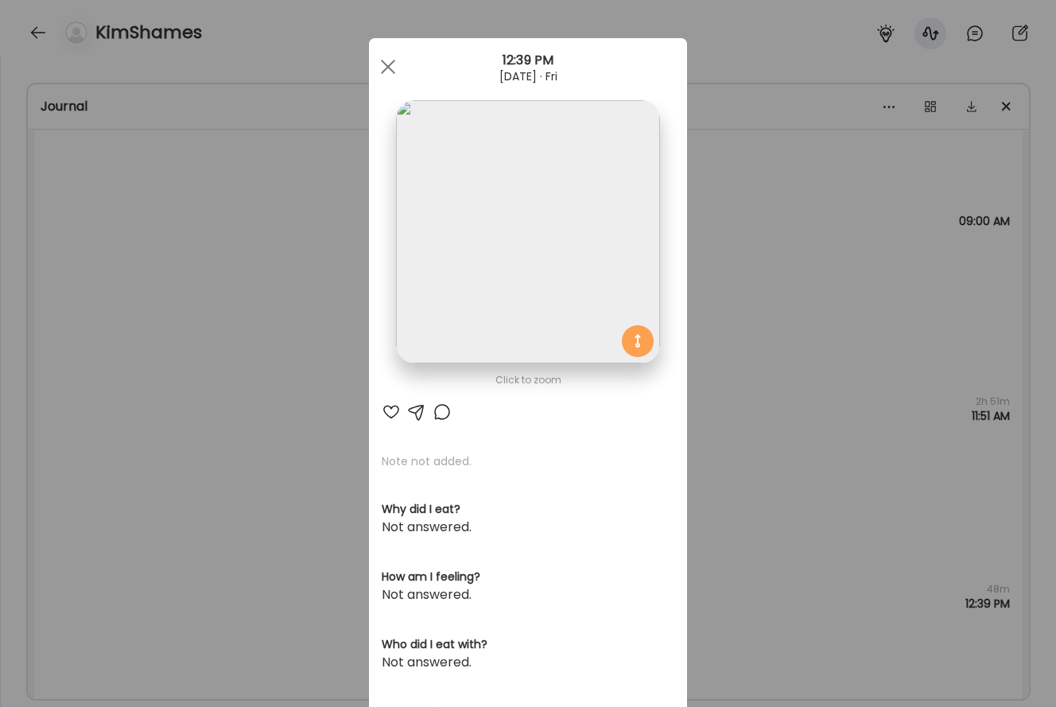
click at [560, 270] on img at bounding box center [527, 231] width 263 height 263
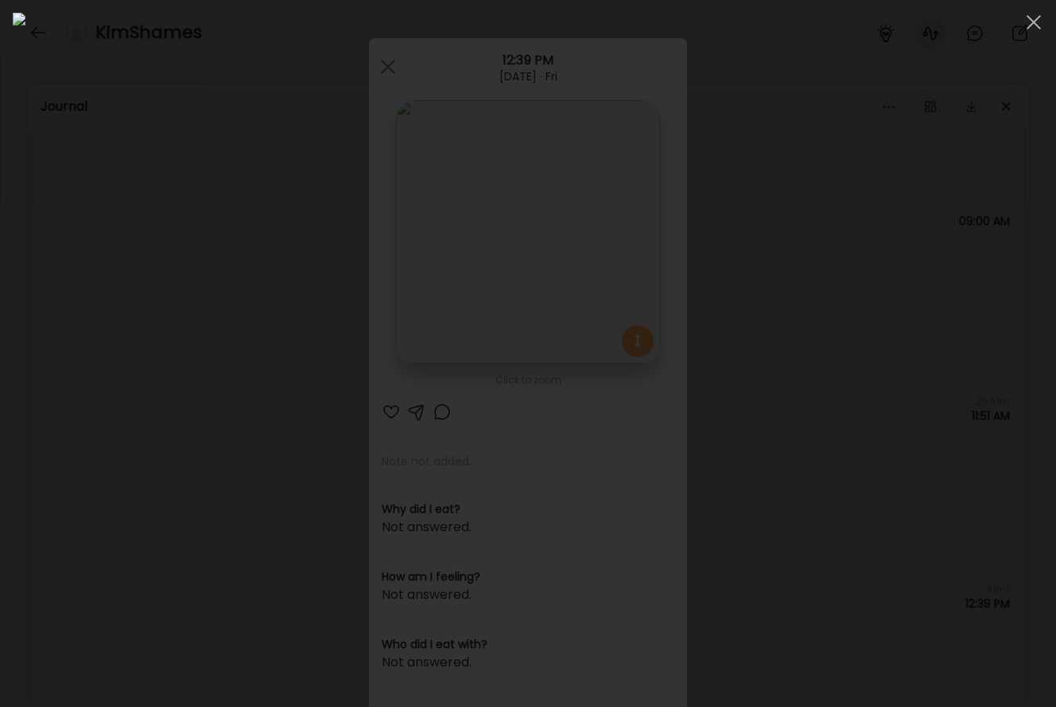
click at [151, 543] on div at bounding box center [528, 354] width 1031 height 682
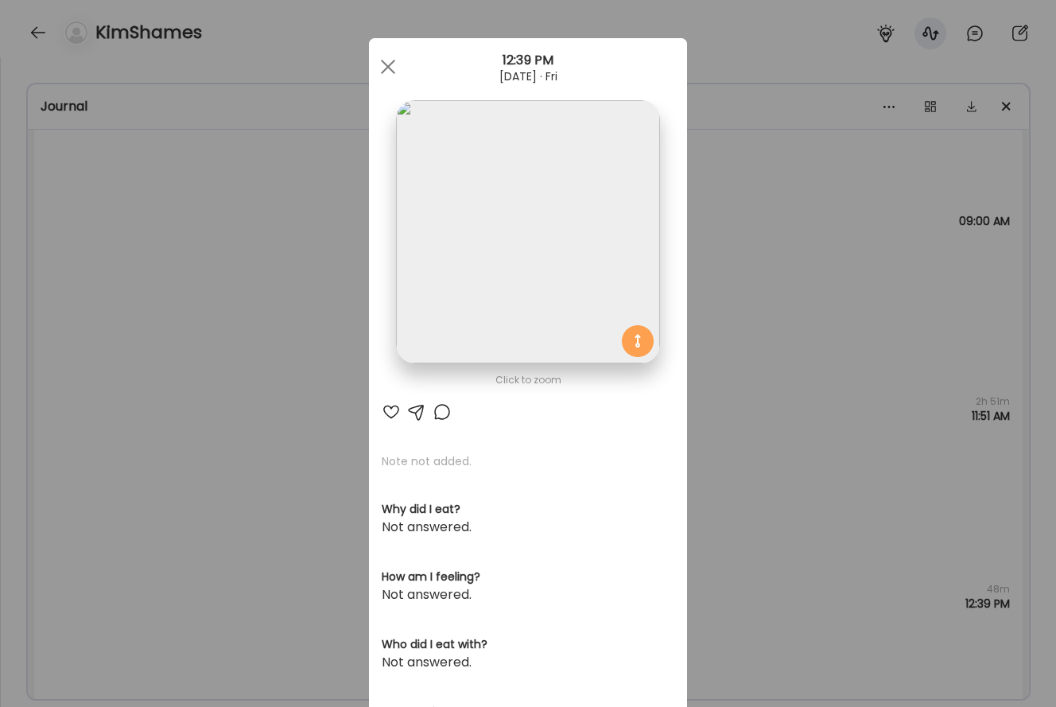
click at [290, 314] on div "Ate Coach Dashboard Wahoo! It’s official Take a moment to set up your Coach Pro…" at bounding box center [528, 353] width 1056 height 707
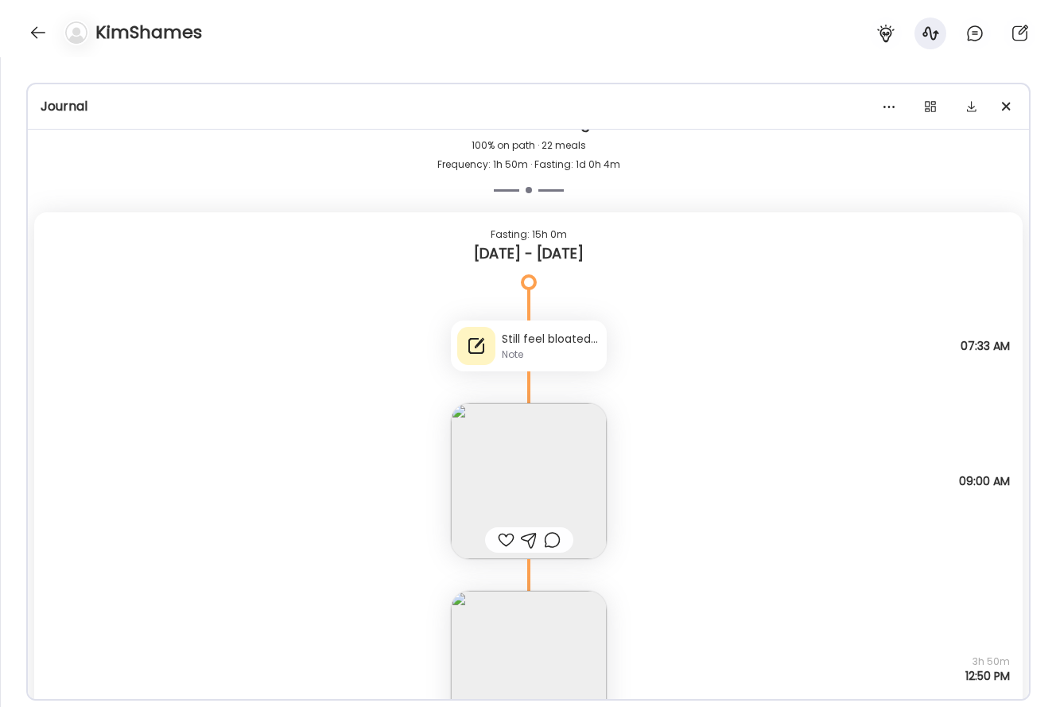
scroll to position [25842, 0]
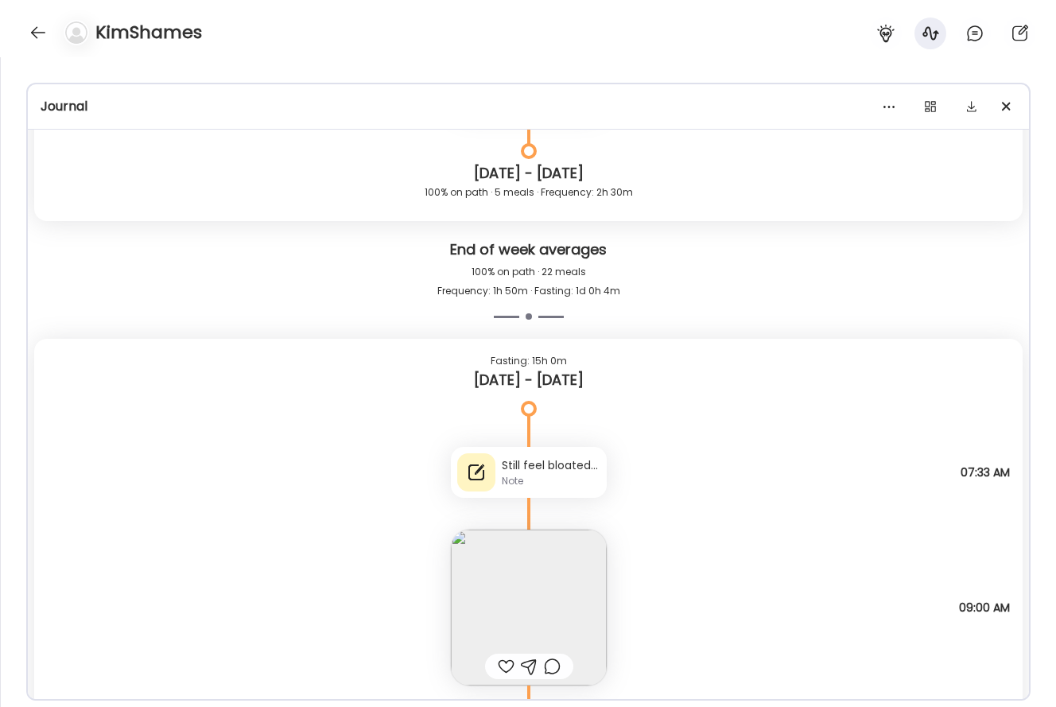
click at [581, 470] on div "Still feel bloated and wide ribs in am" at bounding box center [551, 465] width 99 height 17
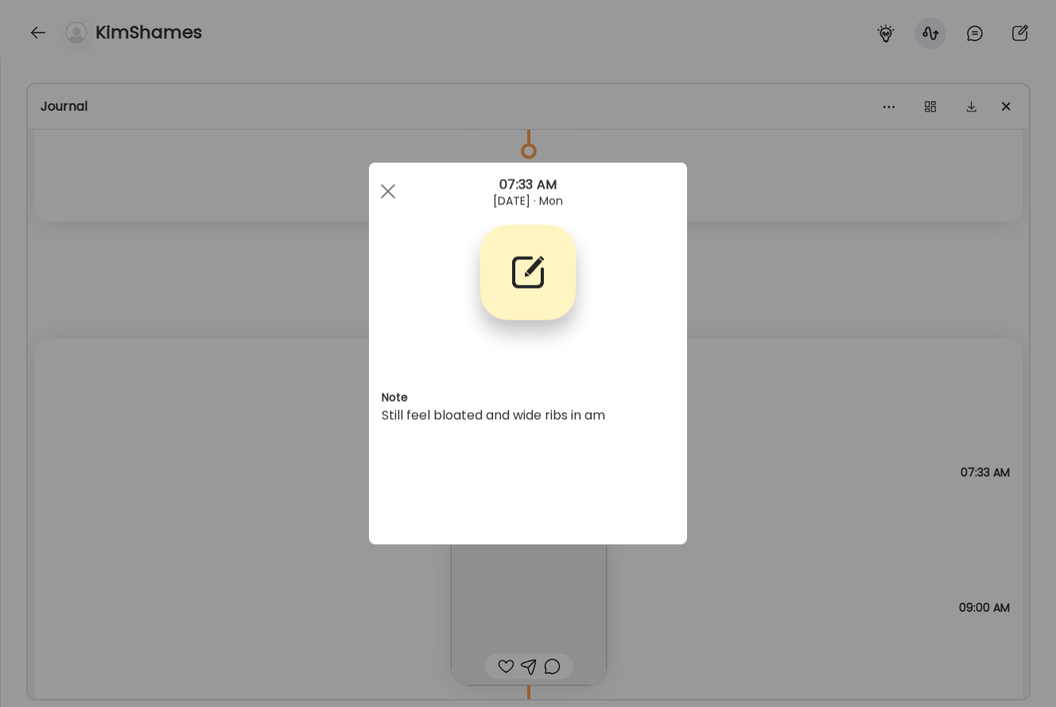
click at [790, 381] on div "Ate Coach Dashboard Wahoo! It’s official Take a moment to set up your Coach Pro…" at bounding box center [528, 353] width 1056 height 707
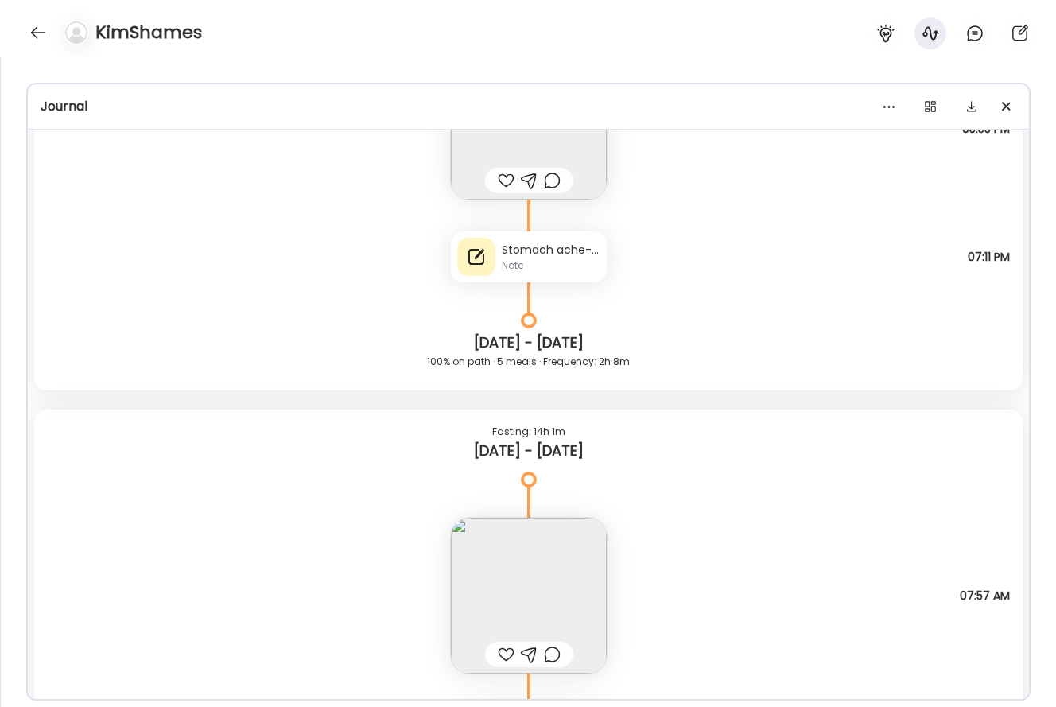
scroll to position [24355, 0]
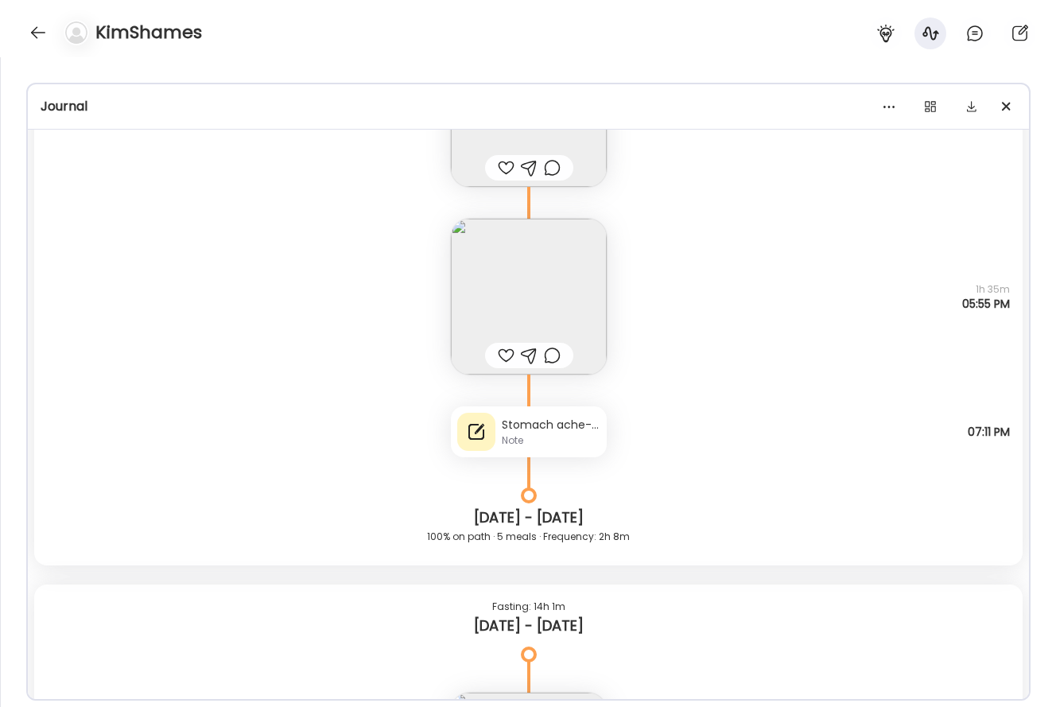
click at [596, 437] on div "Note" at bounding box center [551, 441] width 99 height 14
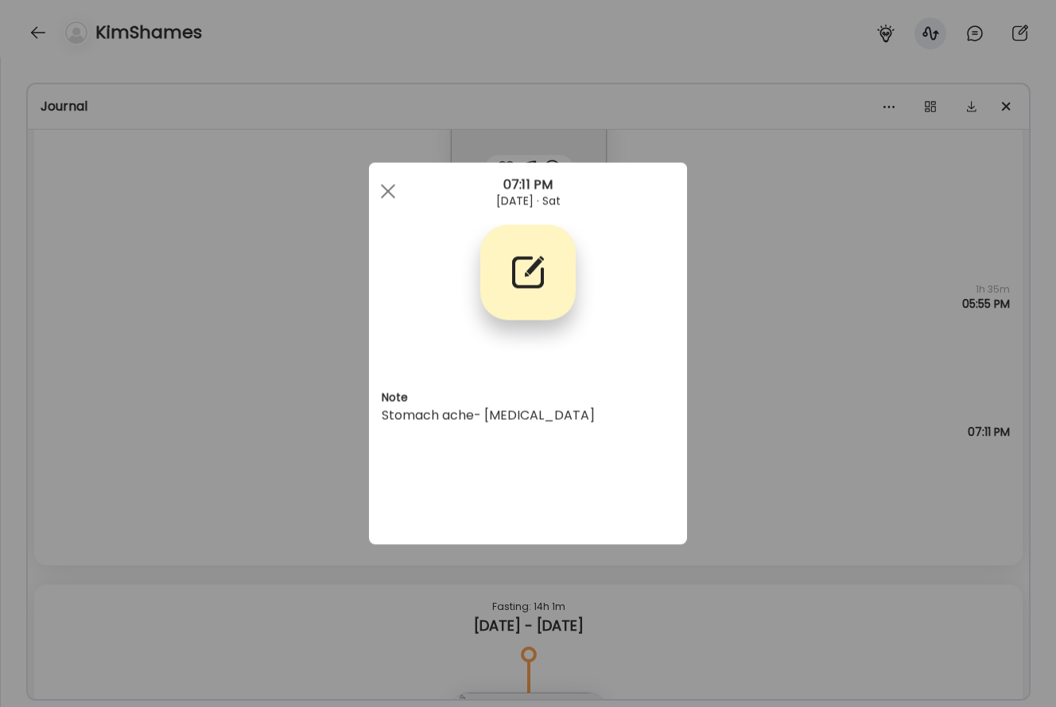
click at [792, 421] on div "Ate Coach Dashboard Wahoo! It’s official Take a moment to set up your Coach Pro…" at bounding box center [528, 353] width 1056 height 707
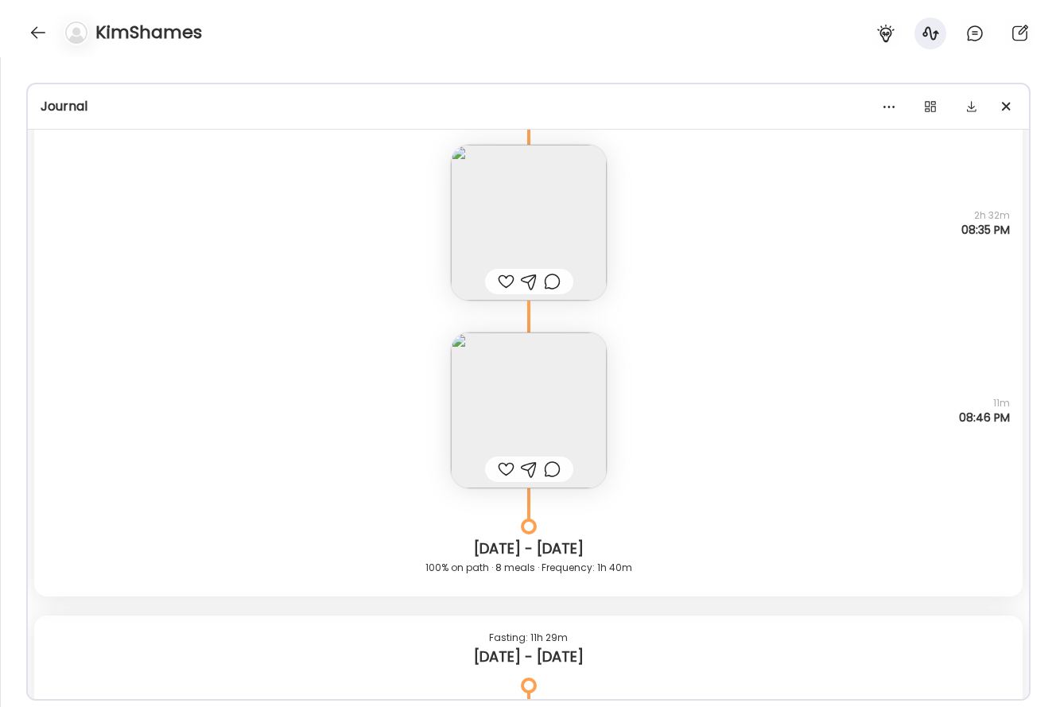
scroll to position [27713, 0]
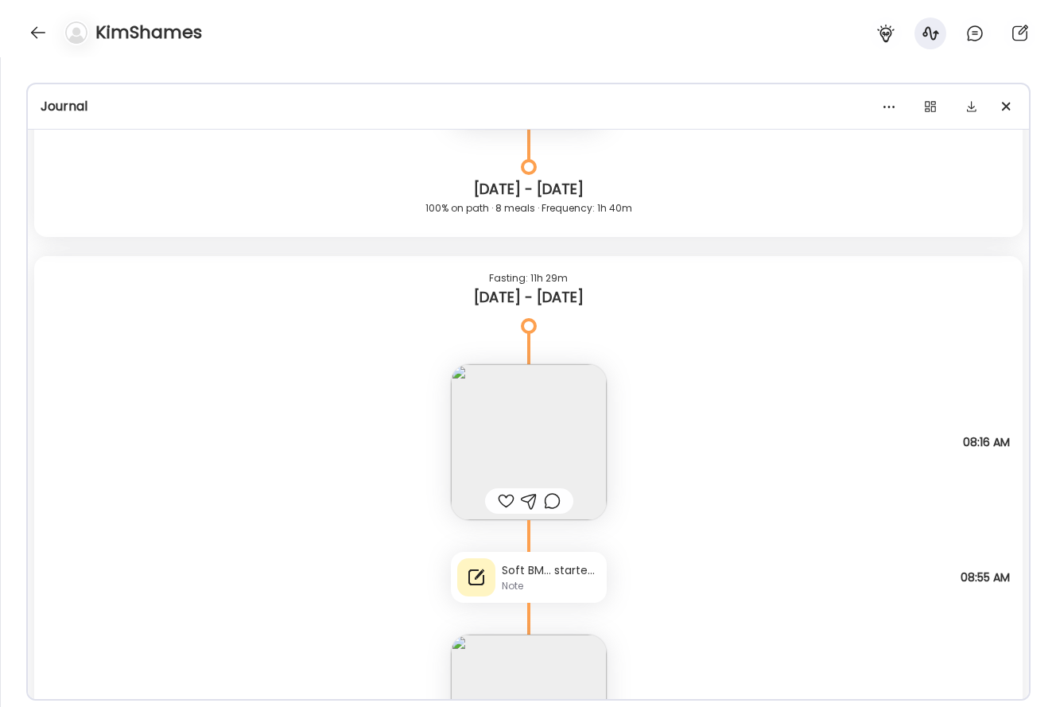
click at [577, 583] on div "Note" at bounding box center [551, 586] width 99 height 14
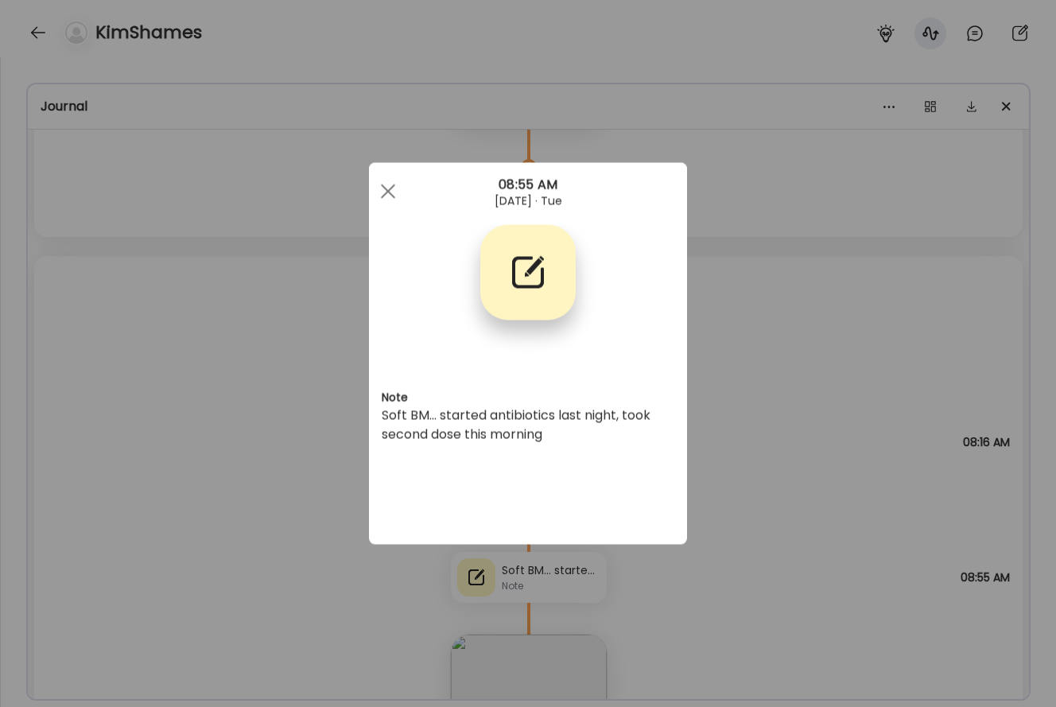
click at [792, 537] on div "Ate Coach Dashboard Wahoo! It’s official Take a moment to set up your Coach Pro…" at bounding box center [528, 353] width 1056 height 707
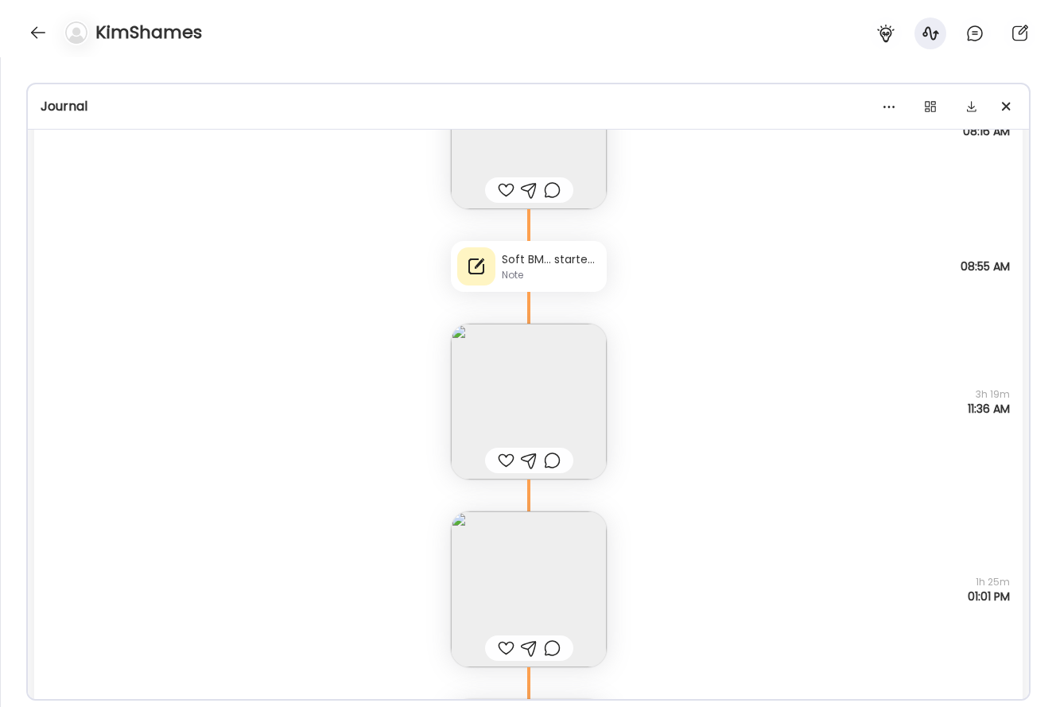
scroll to position [28026, 0]
click at [544, 265] on div "Soft BM… started antibiotics last night, took second dose this morning" at bounding box center [551, 258] width 99 height 17
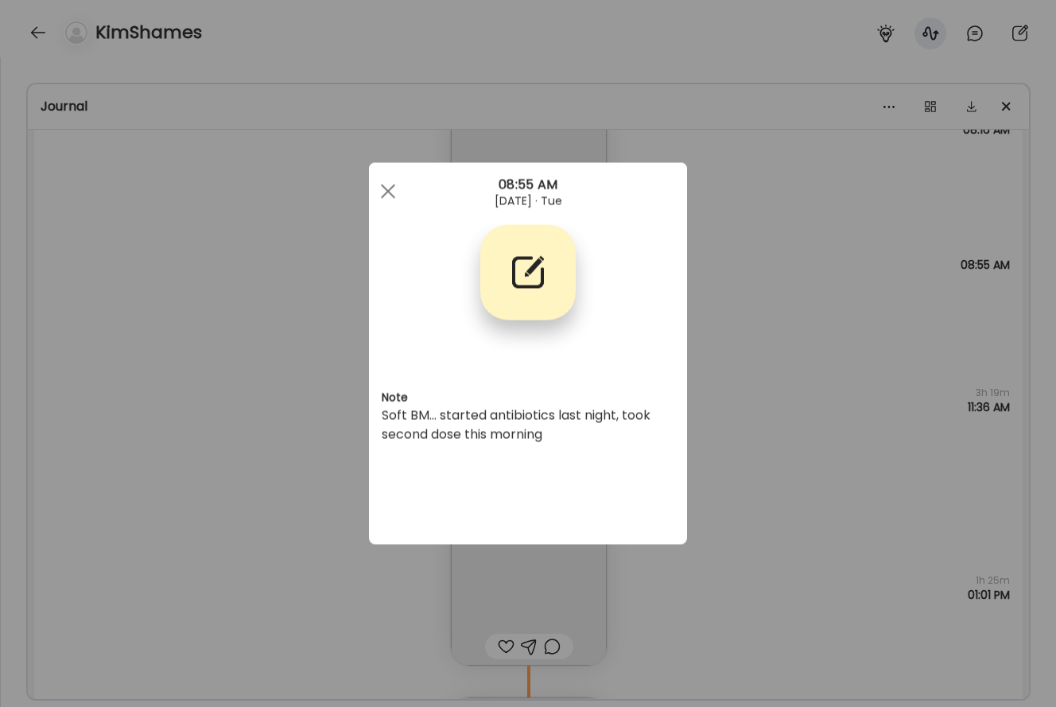
click at [780, 274] on div "Ate Coach Dashboard Wahoo! It’s official Take a moment to set up your Coach Pro…" at bounding box center [528, 353] width 1056 height 707
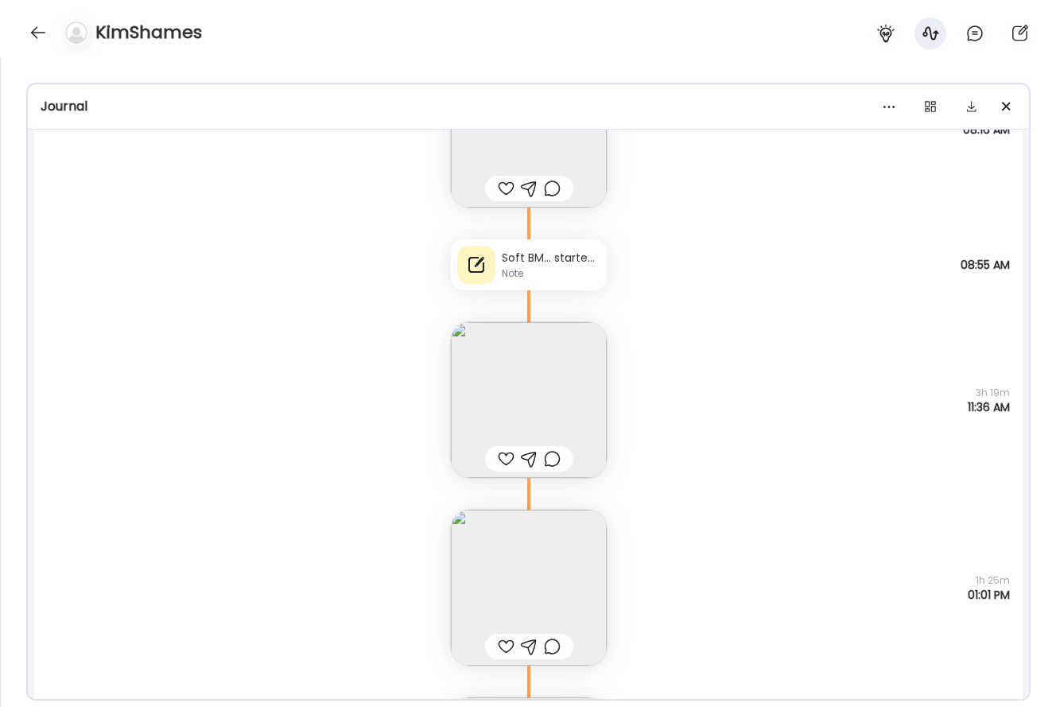
click at [535, 271] on div "Note" at bounding box center [551, 273] width 99 height 14
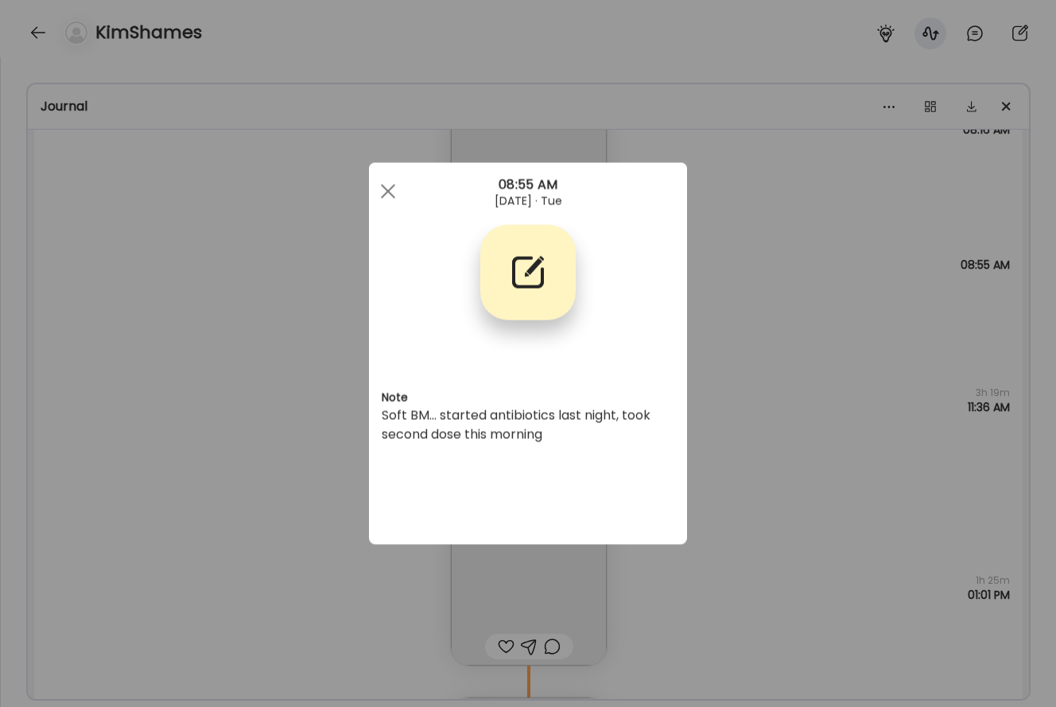
drag, startPoint x: 769, startPoint y: 366, endPoint x: 822, endPoint y: 367, distance: 52.5
click at [784, 366] on div "Ate Coach Dashboard Wahoo! It’s official Take a moment to set up your Coach Pro…" at bounding box center [528, 353] width 1056 height 707
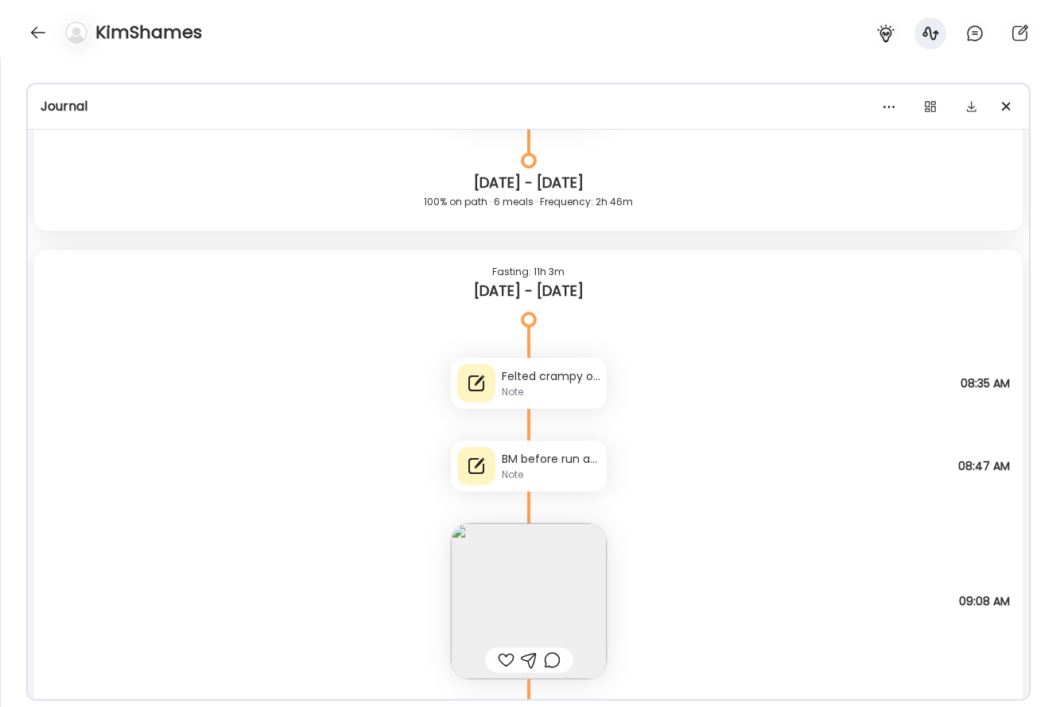
scroll to position [41981, 0]
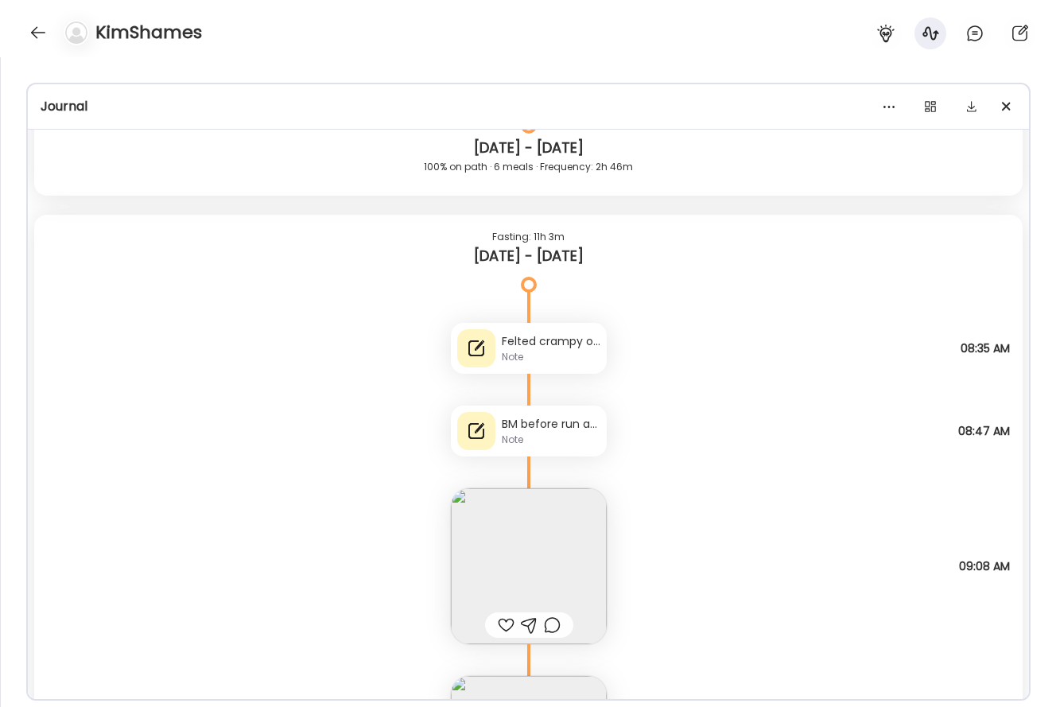
click at [574, 433] on div "Note" at bounding box center [551, 440] width 99 height 14
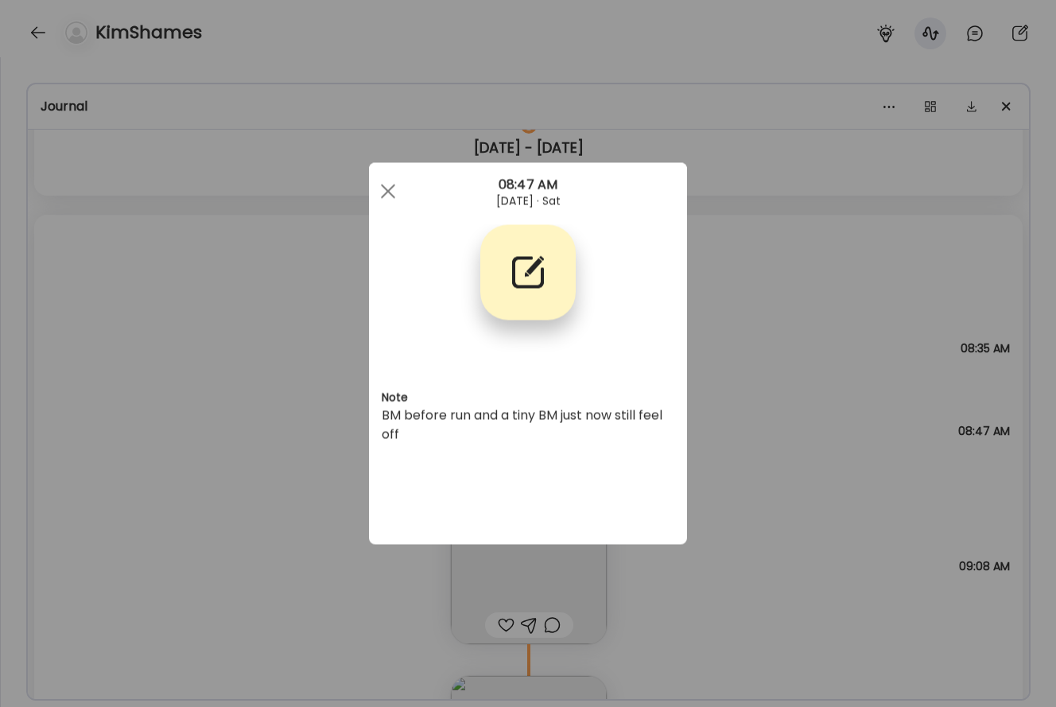
click at [775, 301] on div "Ate Coach Dashboard Wahoo! It’s official Take a moment to set up your Coach Pro…" at bounding box center [528, 353] width 1056 height 707
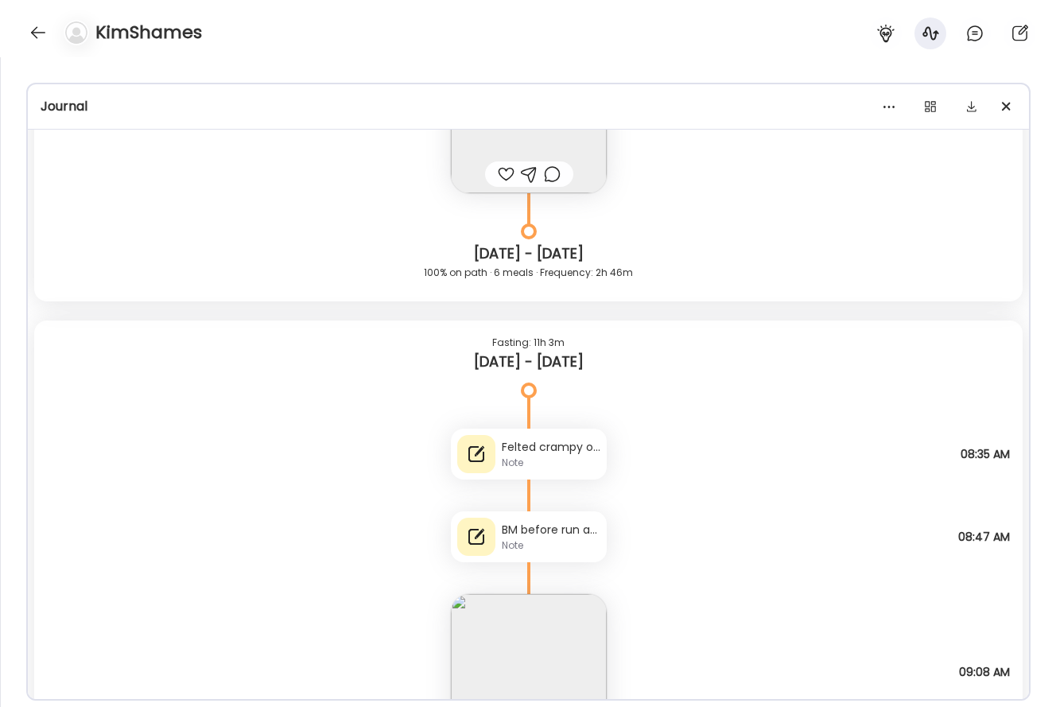
scroll to position [42066, 0]
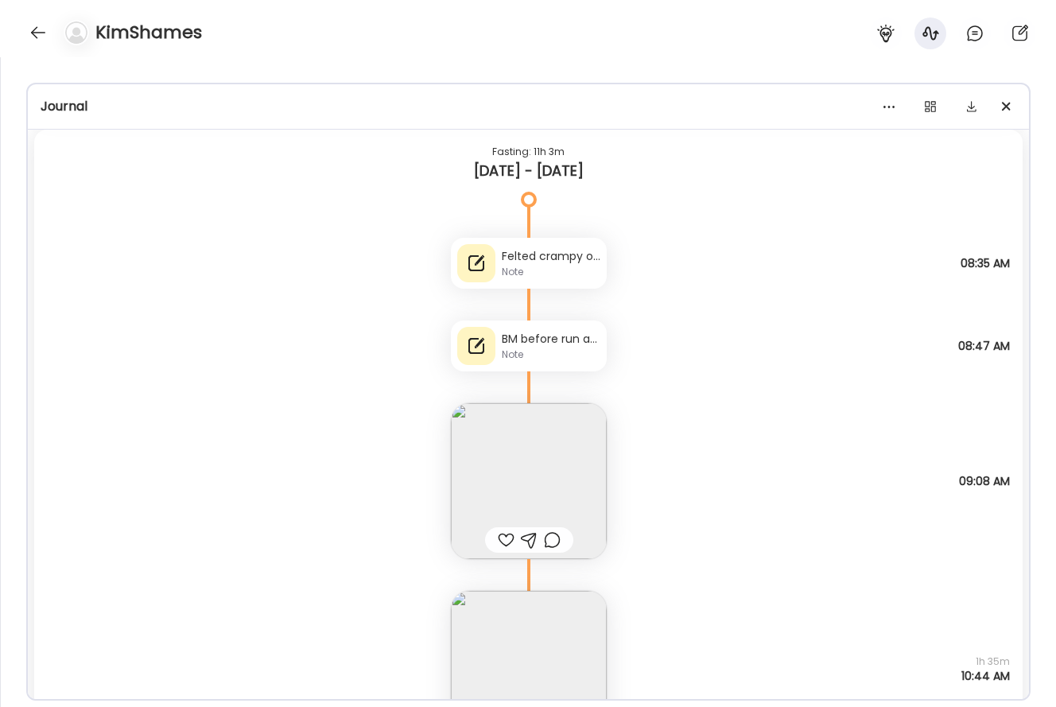
click at [567, 436] on img at bounding box center [529, 481] width 156 height 156
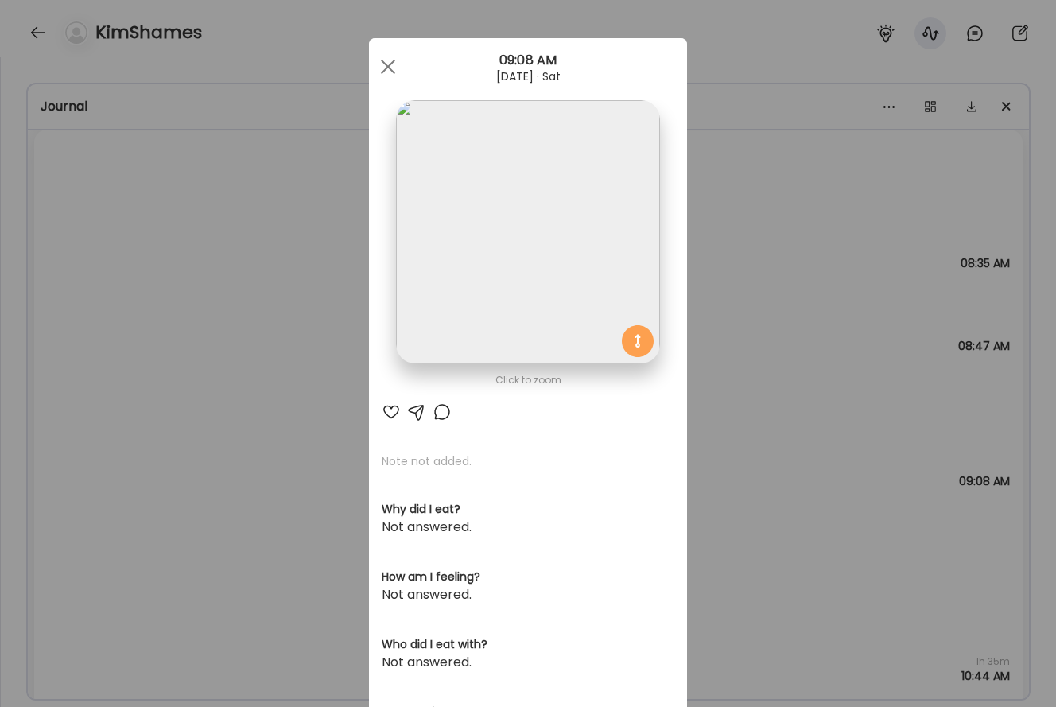
click at [445, 413] on div at bounding box center [442, 412] width 19 height 19
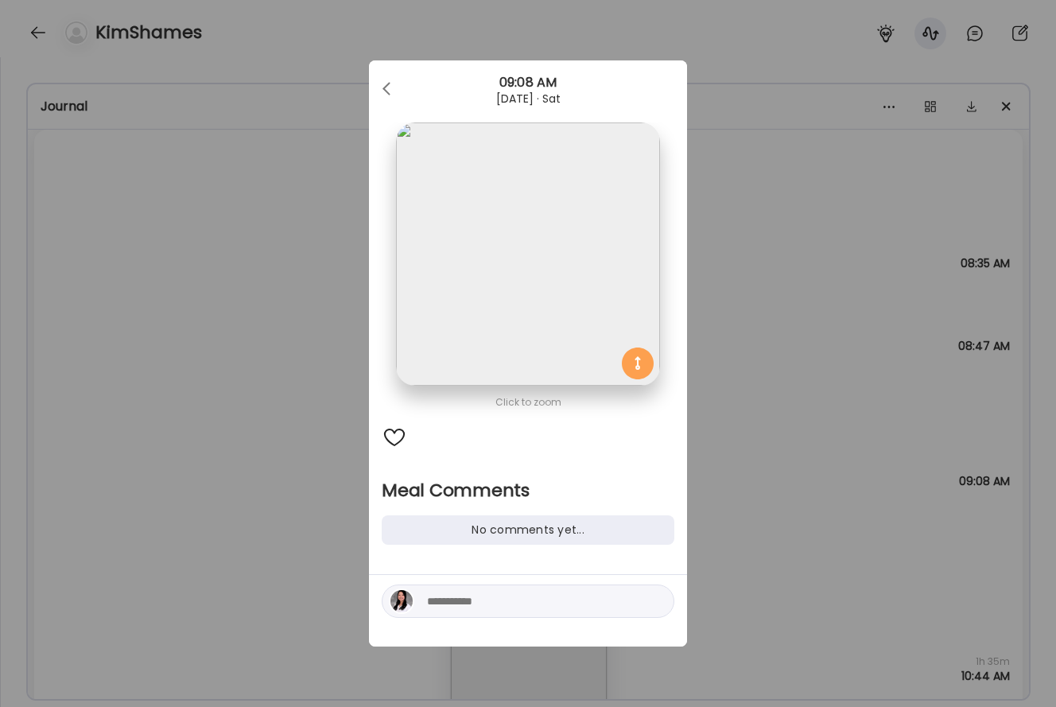
click at [771, 424] on div "Ate Coach Dashboard Wahoo! It’s official Take a moment to set up your Coach Pro…" at bounding box center [528, 353] width 1056 height 707
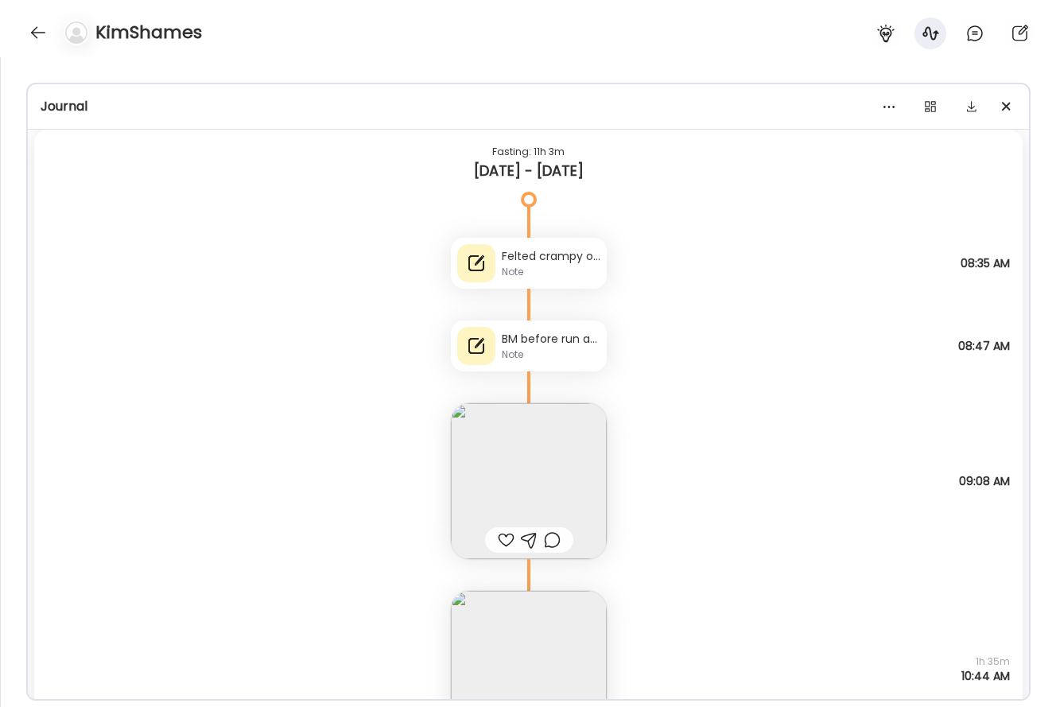
click at [560, 477] on img at bounding box center [529, 481] width 156 height 156
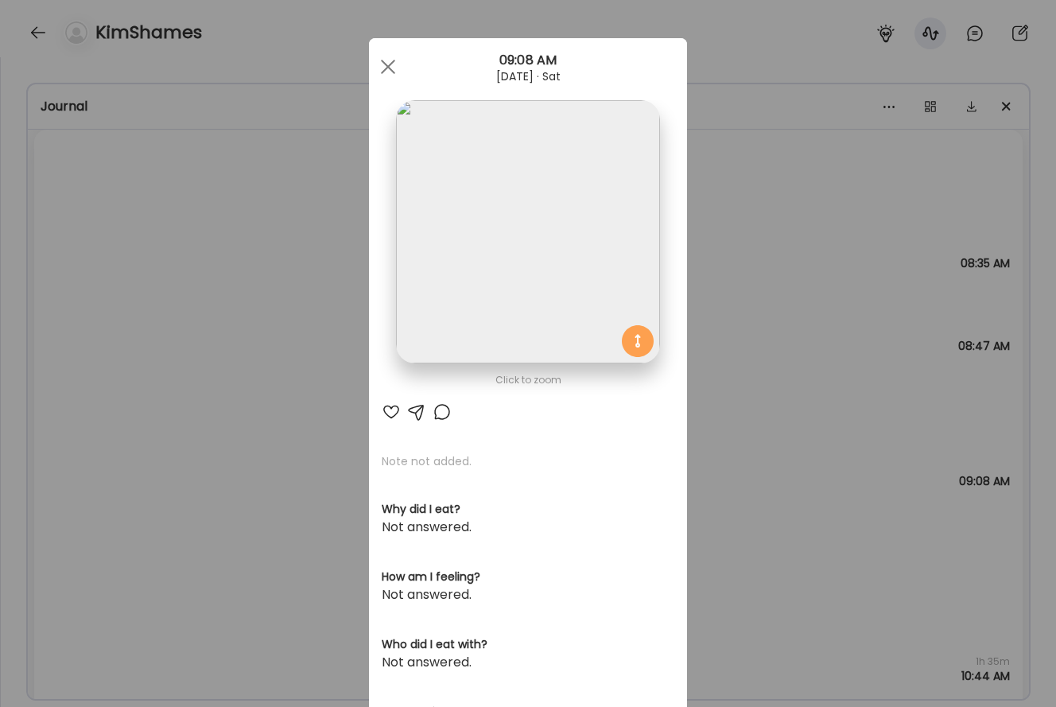
click at [840, 323] on div "Ate Coach Dashboard Wahoo! It’s official Take a moment to set up your Coach Pro…" at bounding box center [528, 353] width 1056 height 707
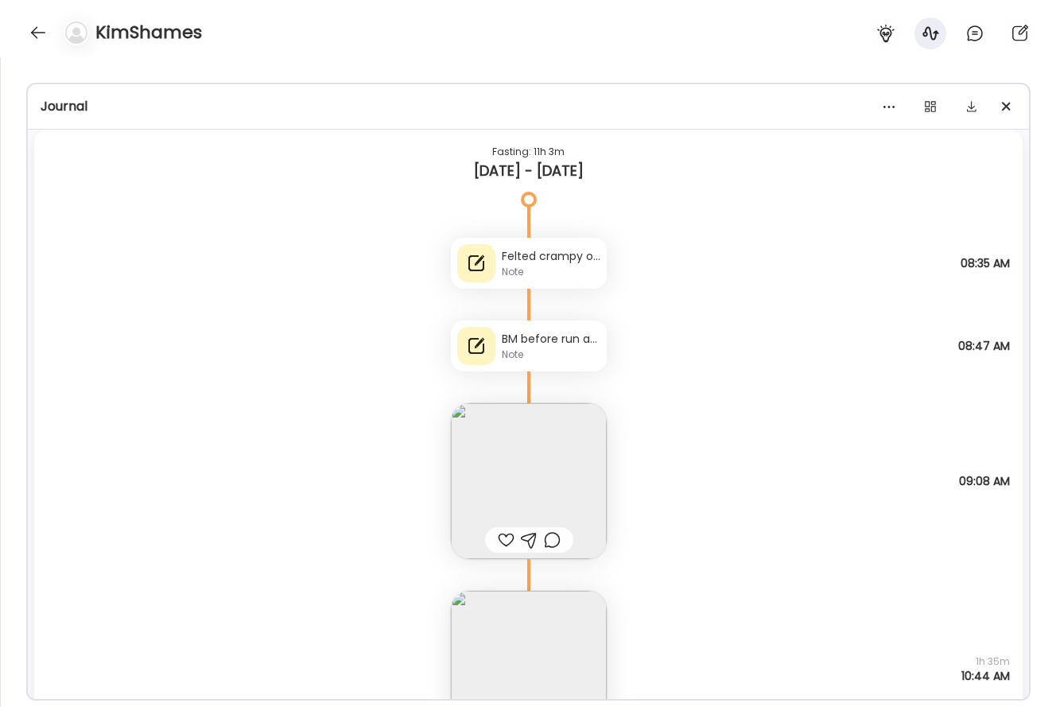
click at [785, 338] on div "BM before run and a tiny BM just now still feel off Note BM before run and a ti…" at bounding box center [528, 330] width 989 height 83
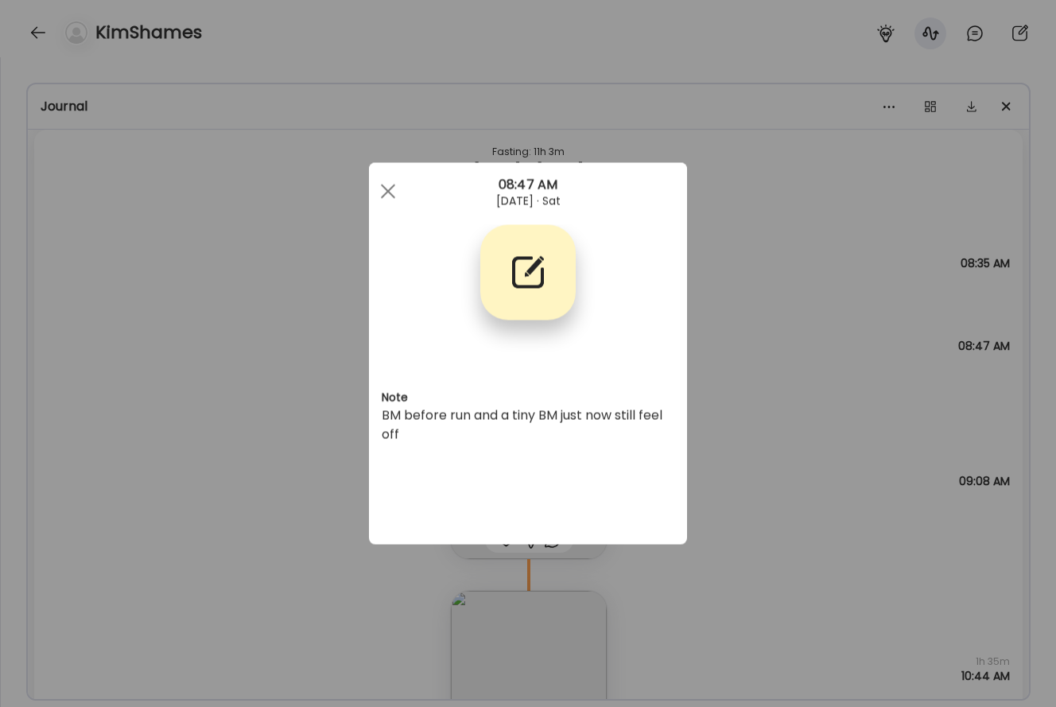
click at [794, 367] on div "Ate Coach Dashboard Wahoo! It’s official Take a moment to set up your Coach Pro…" at bounding box center [528, 353] width 1056 height 707
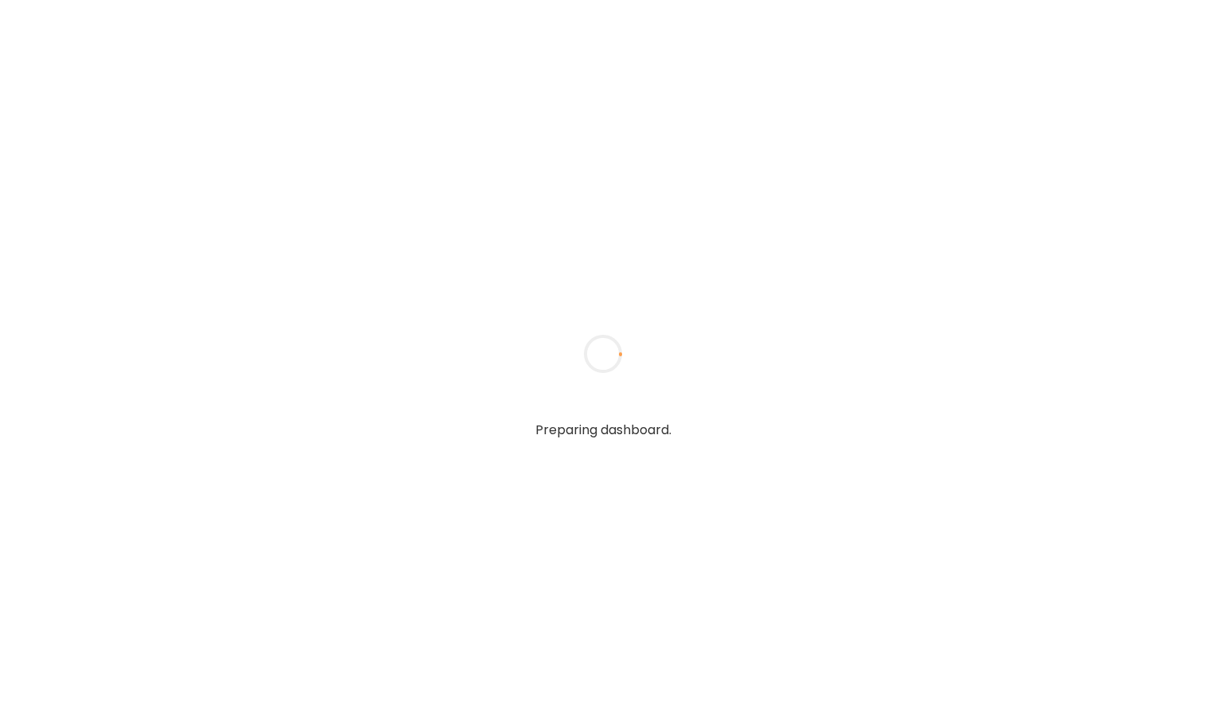
type input "**********"
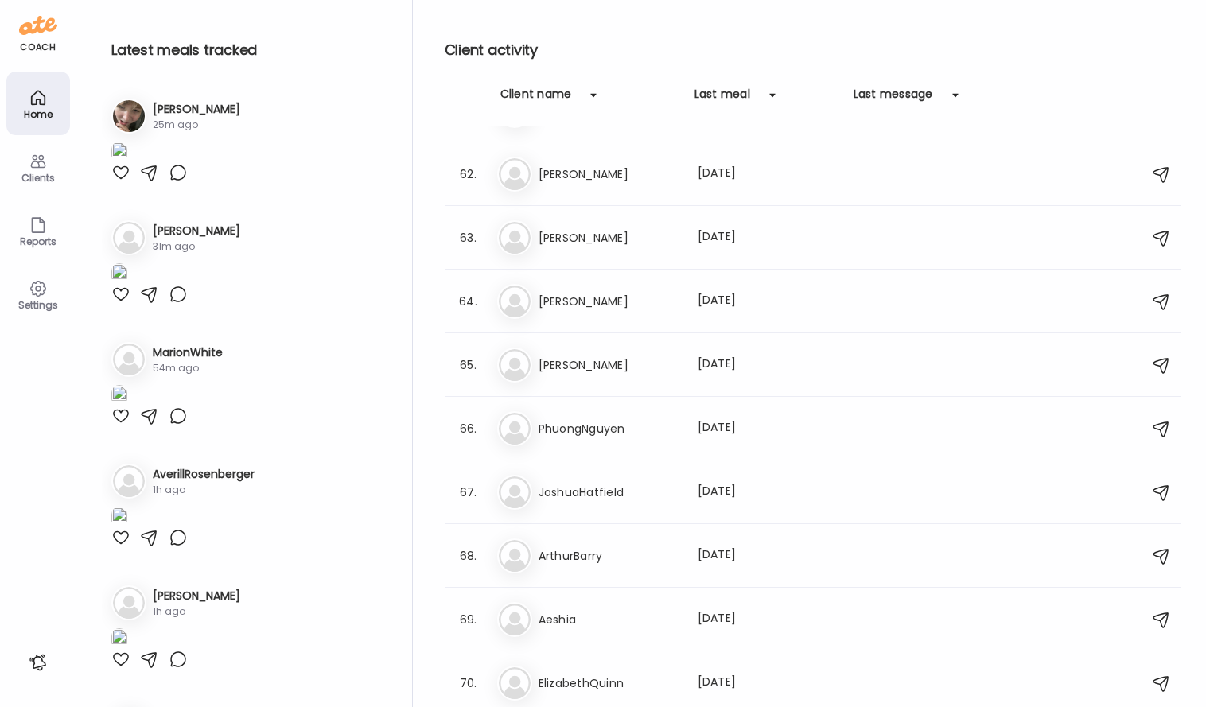
scroll to position [4056, 0]
type input "**********"
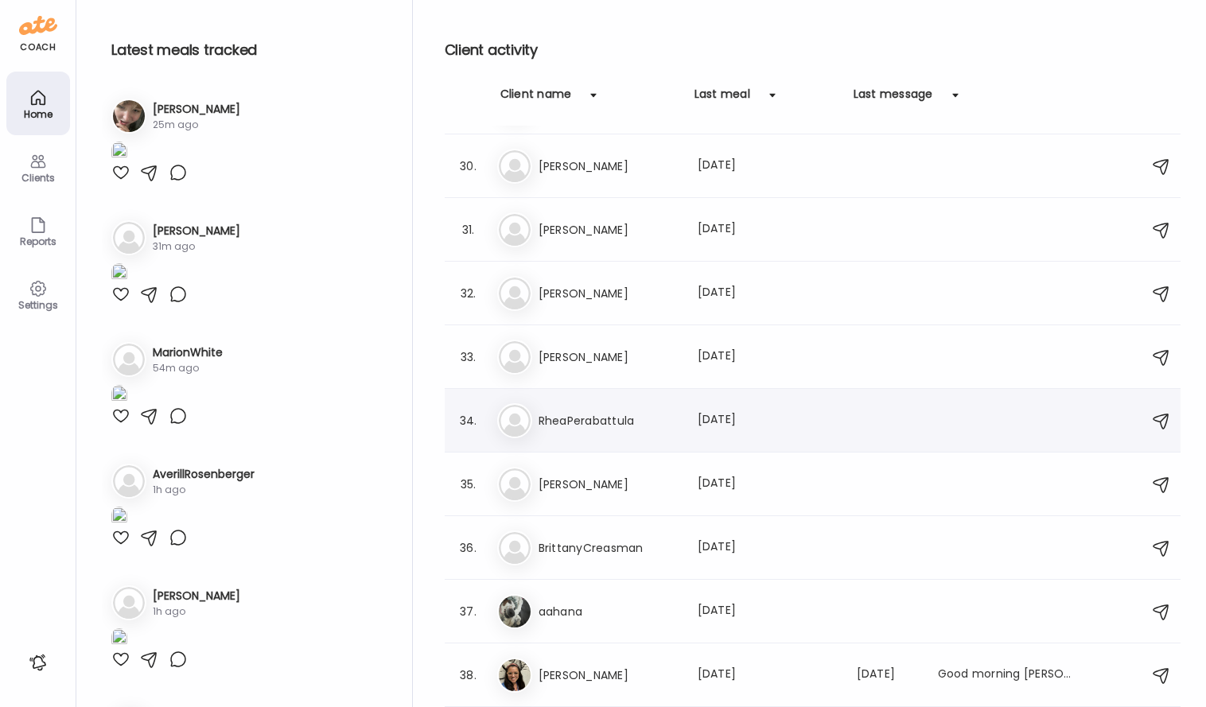
click at [675, 426] on h3 "RheaPerabattula" at bounding box center [609, 420] width 140 height 19
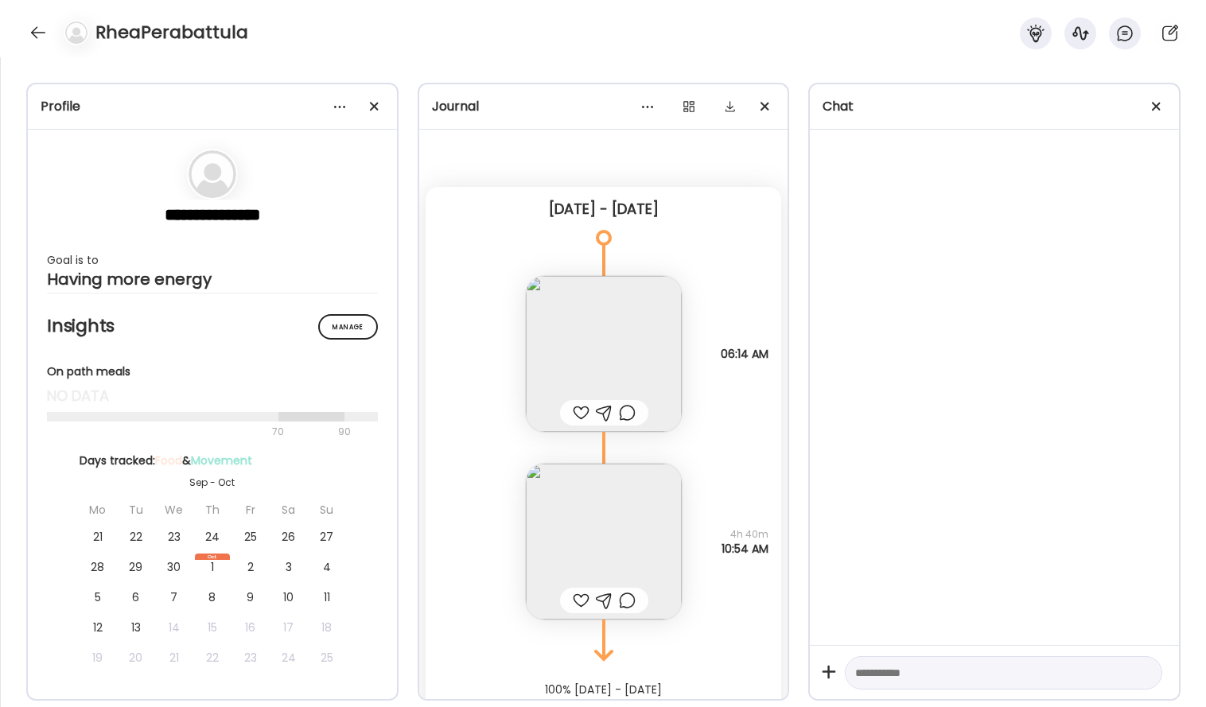
scroll to position [54, 0]
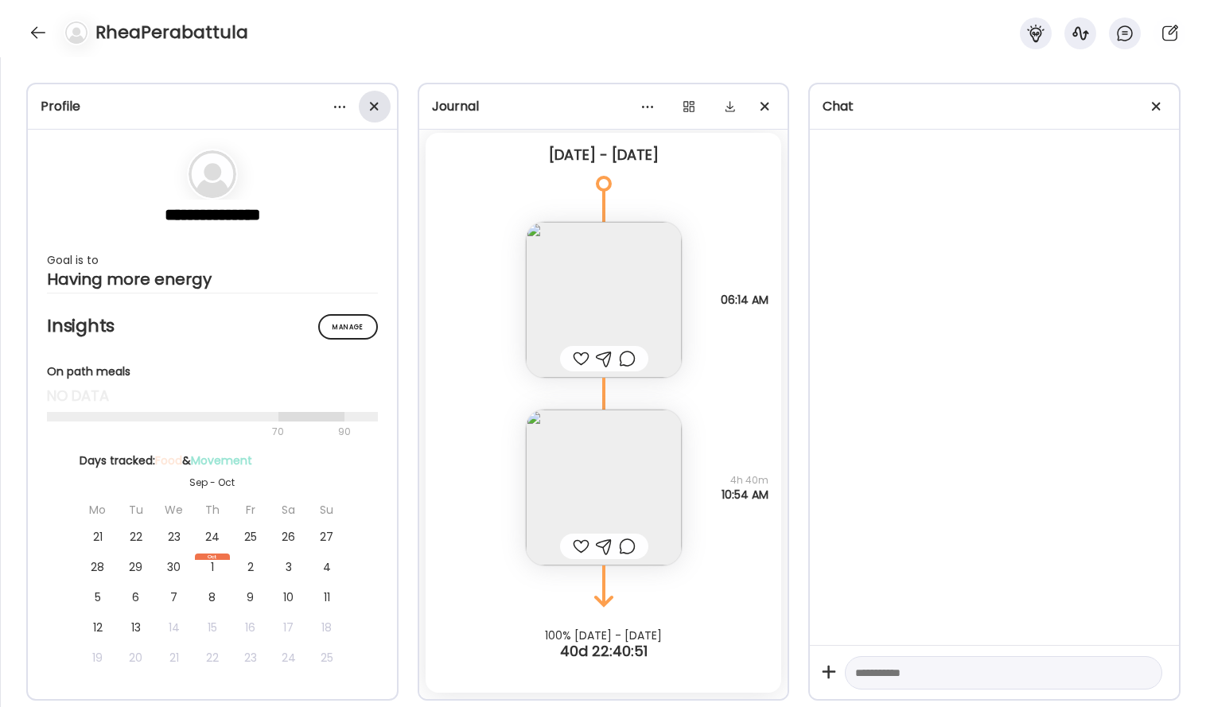
click at [385, 113] on div at bounding box center [375, 107] width 32 height 32
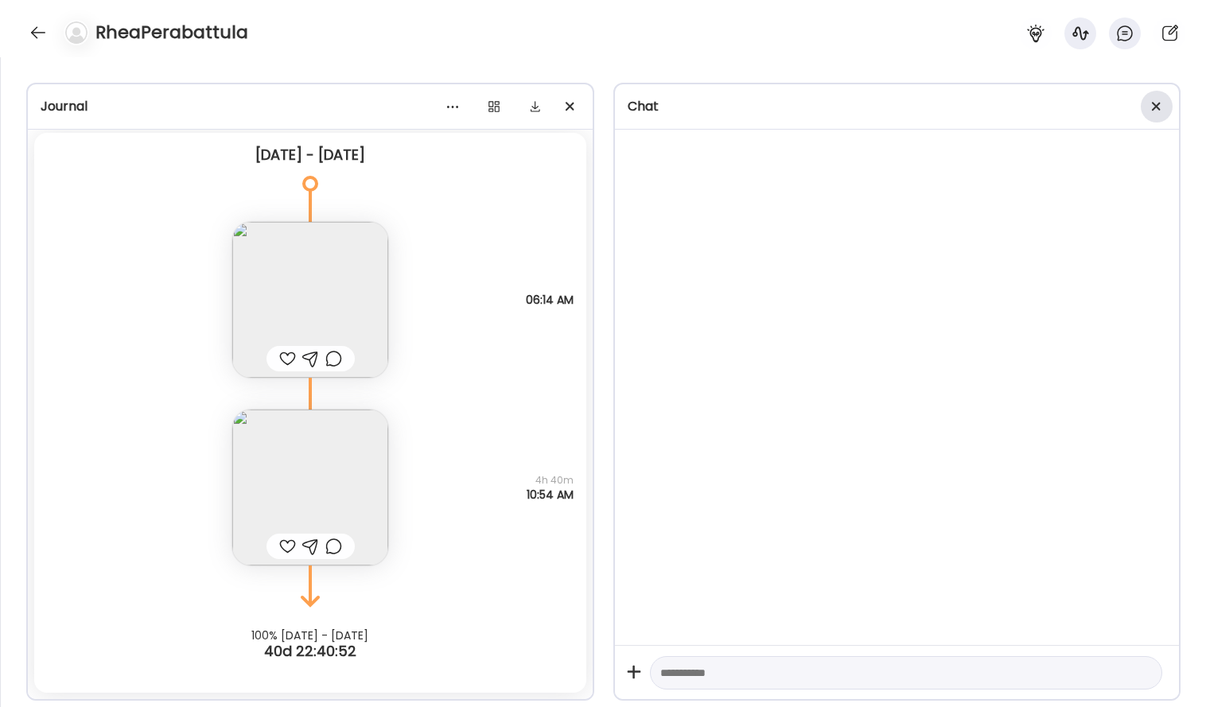
click at [1158, 110] on span at bounding box center [1156, 106] width 9 height 9
